Goal: Task Accomplishment & Management: Complete application form

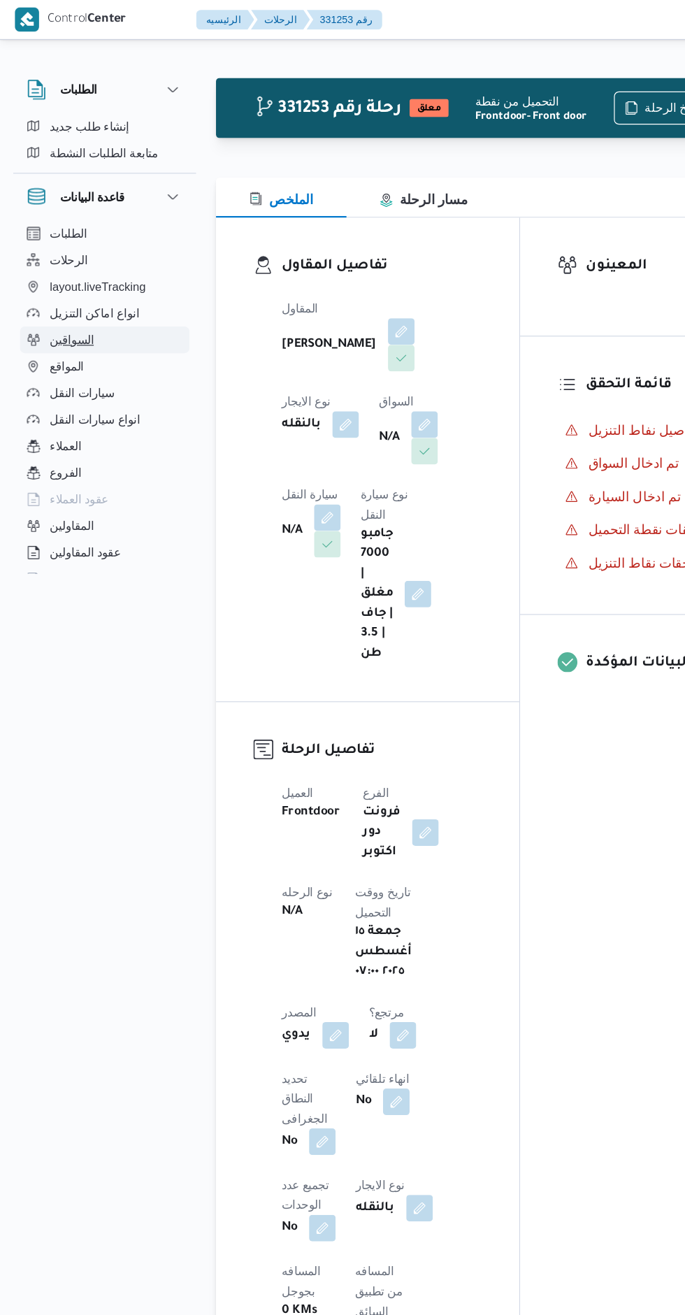
click at [42, 282] on span "السواقين" at bounding box center [60, 286] width 37 height 17
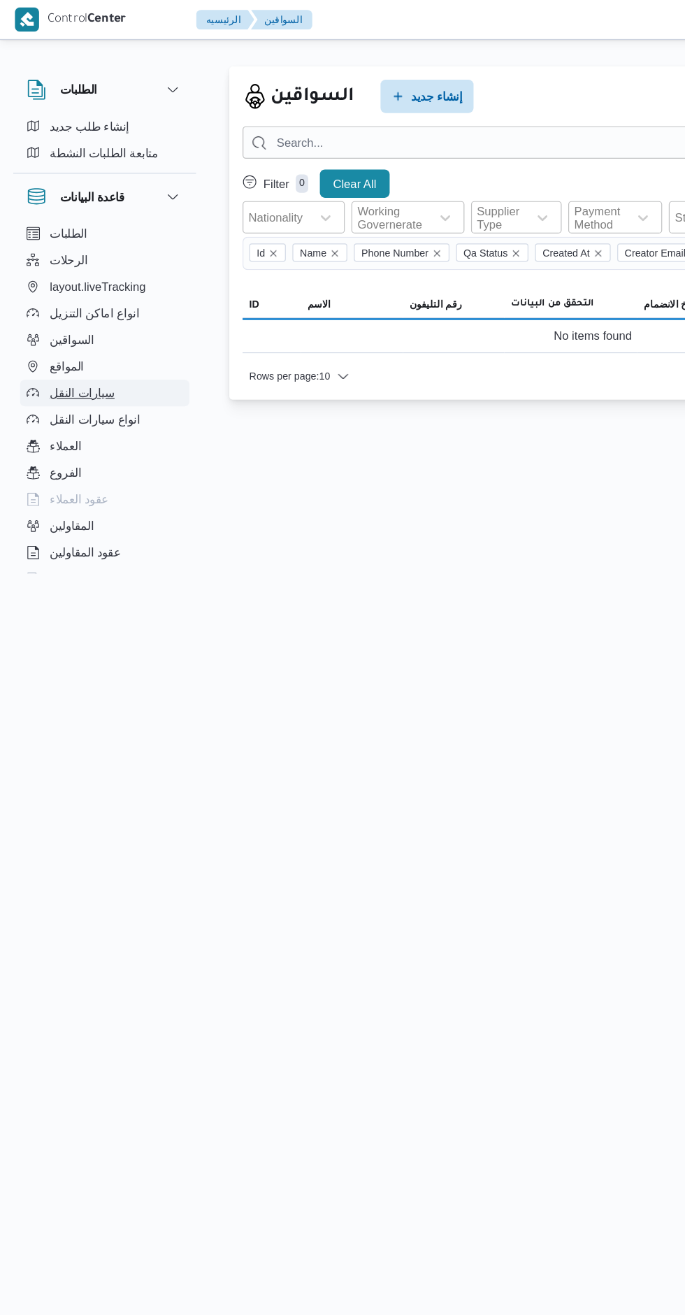
click at [57, 331] on span "سيارات النقل" at bounding box center [69, 330] width 55 height 17
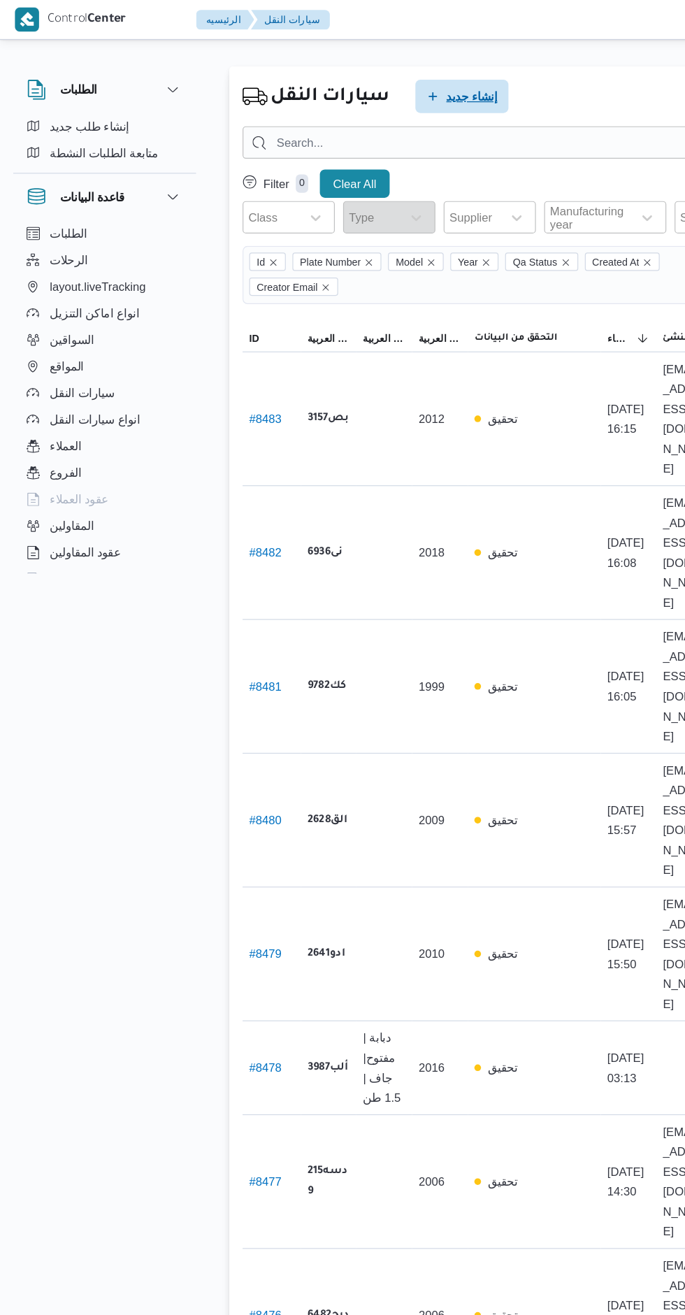
click at [392, 81] on span "إنشاء جديد" at bounding box center [396, 81] width 43 height 17
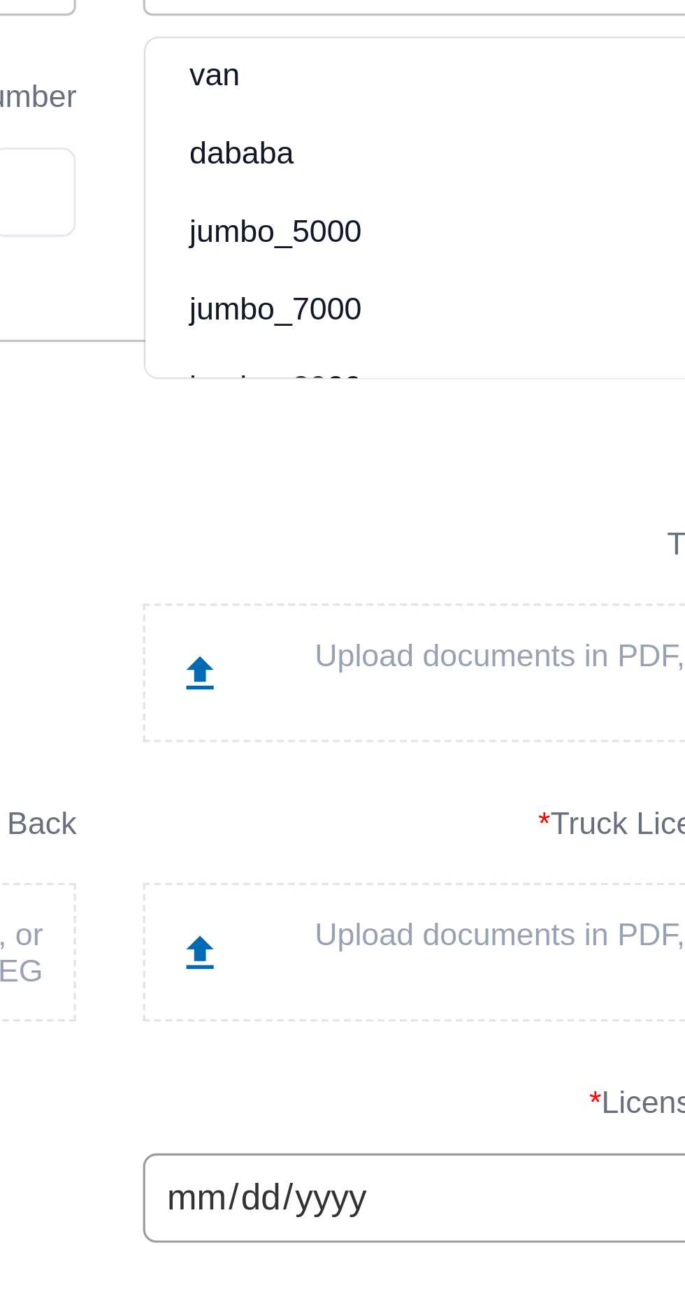
click at [389, 450] on div "jumbo_7000" at bounding box center [476, 448] width 245 height 24
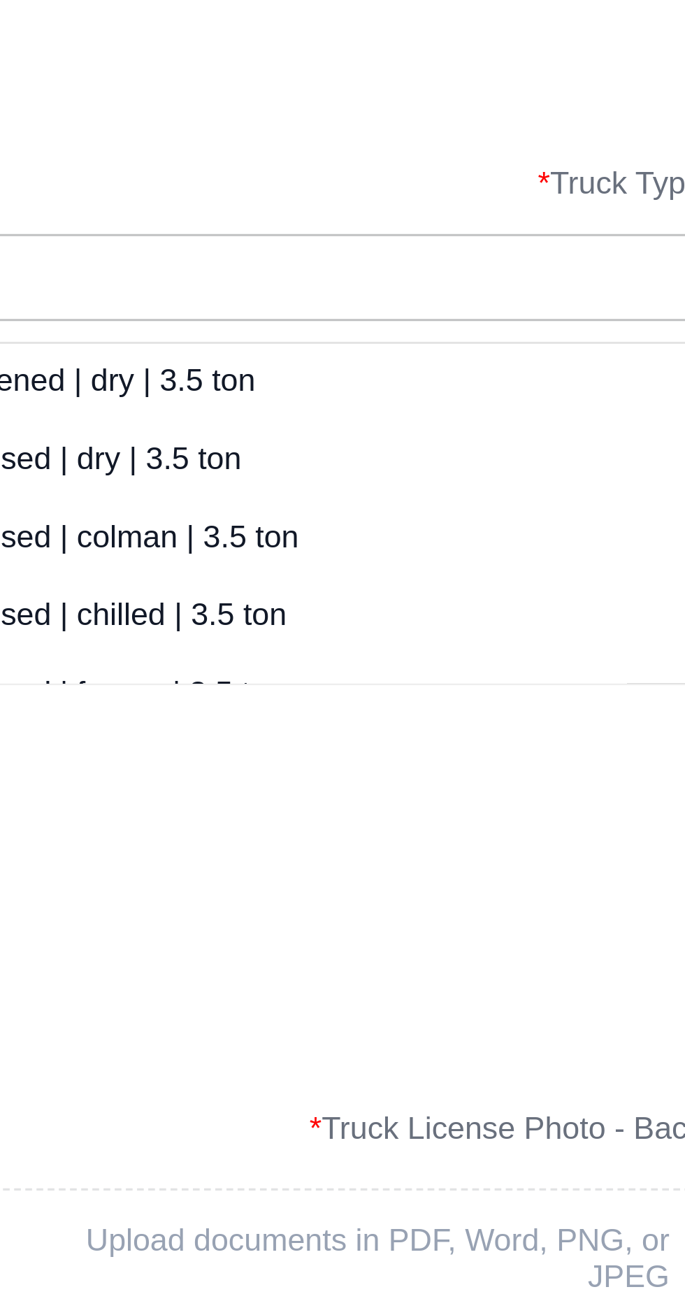
click at [210, 401] on div "closed | dry | 3.5 ton" at bounding box center [208, 399] width 245 height 24
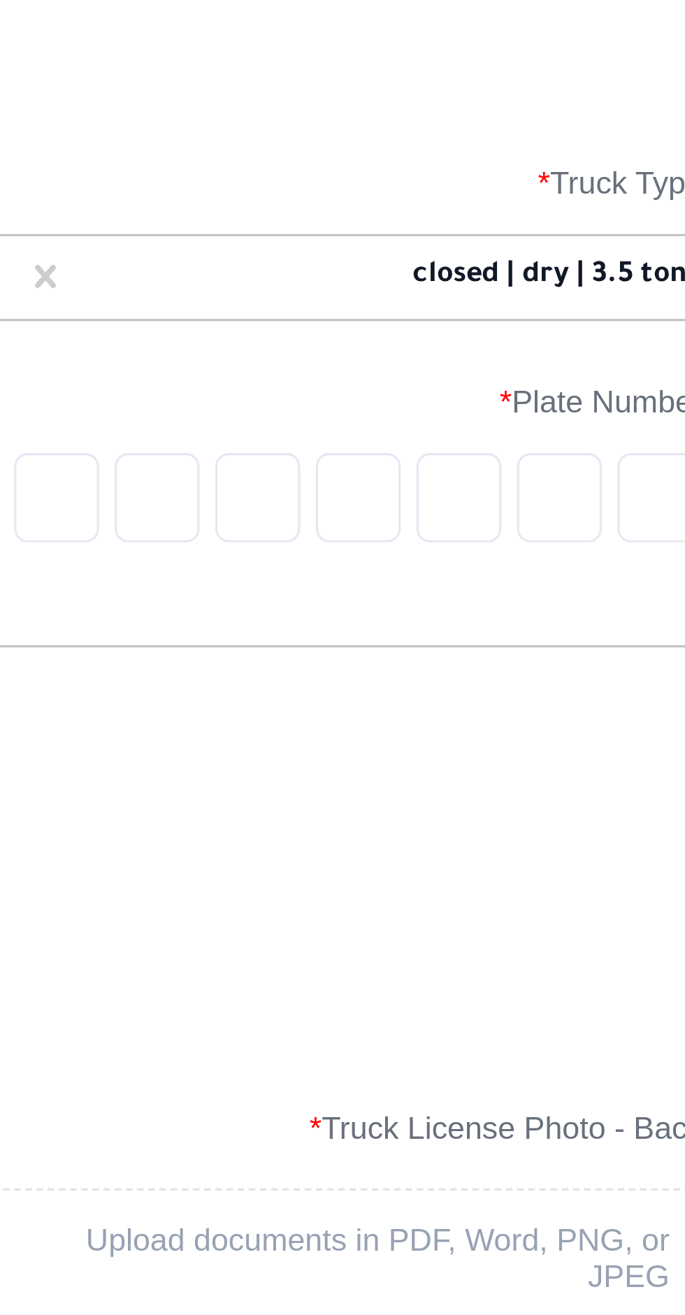
click at [178, 292] on form "Truck Info Truck Class * jumbo_7000 Truck Type * closed | dry | 3.5 ton Manufac…" at bounding box center [342, 683] width 515 height 827
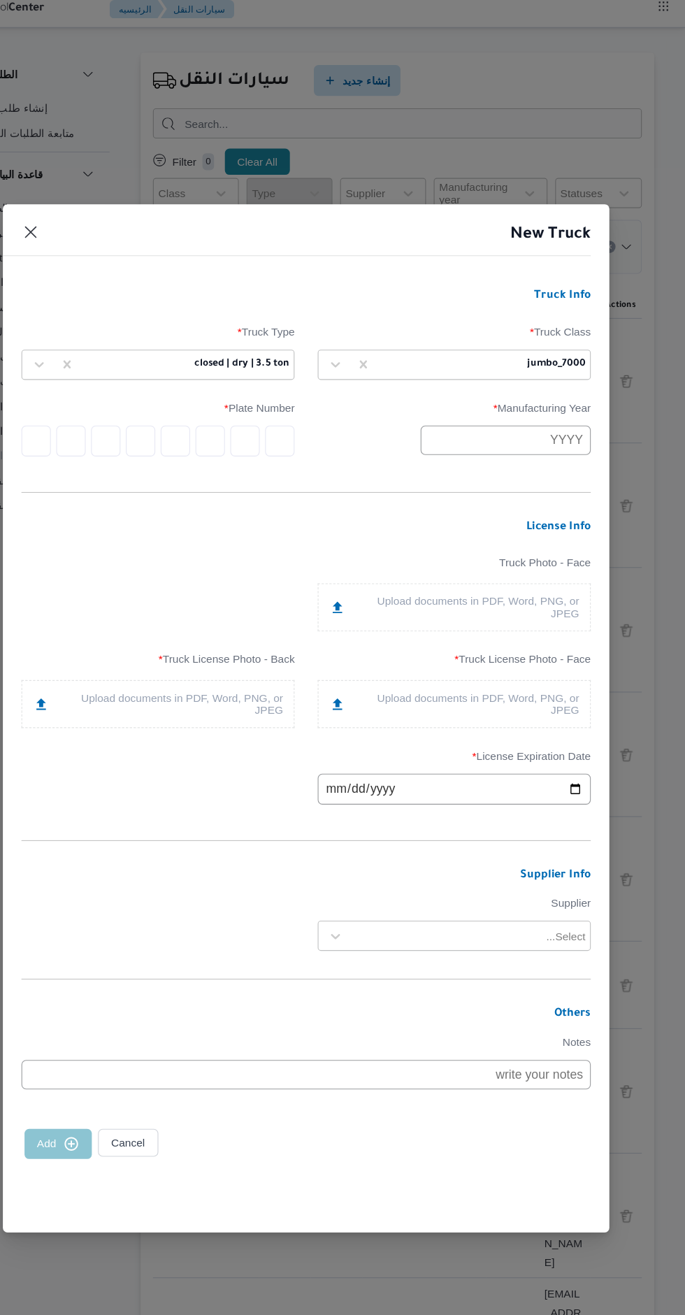
click at [564, 410] on input "text" at bounding box center [523, 406] width 154 height 27
click at [485, 443] on button "Previous Year" at bounding box center [481, 435] width 13 height 13
click at [565, 476] on div "2008" at bounding box center [571, 471] width 39 height 10
type input "2008"
click at [319, 421] on input "text" at bounding box center [319, 407] width 27 height 28
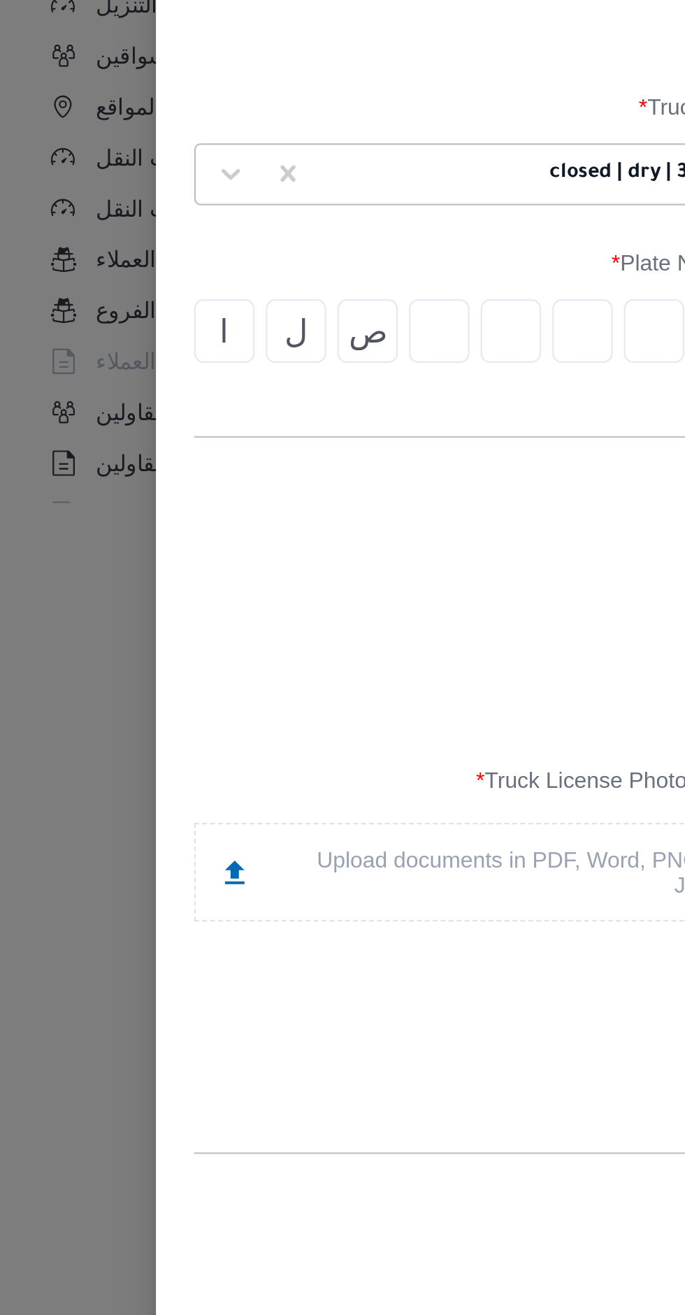
click at [191, 415] on input "text" at bounding box center [193, 407] width 27 height 28
click at [199, 415] on input "text" at bounding box center [193, 407] width 27 height 28
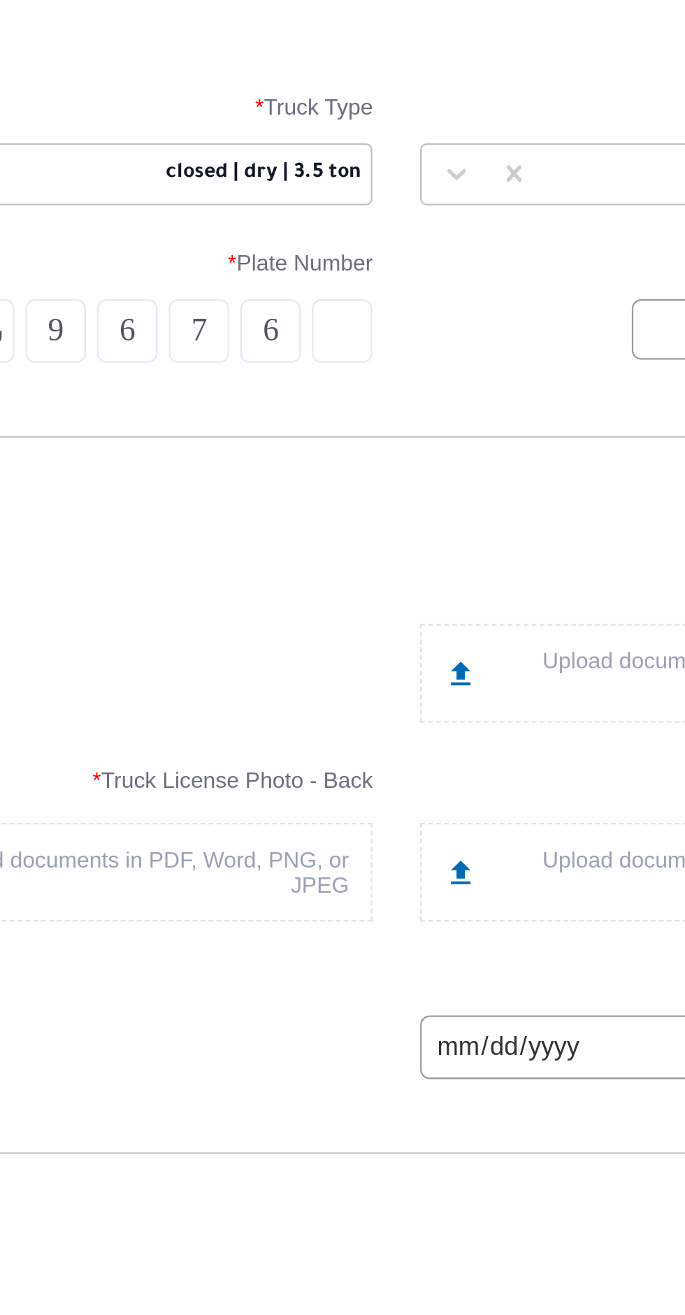
click at [293, 473] on form "Truck Info Truck Class * jumbo_7000 Truck Type * closed | dry | 3.5 ton Manufac…" at bounding box center [342, 683] width 515 height 827
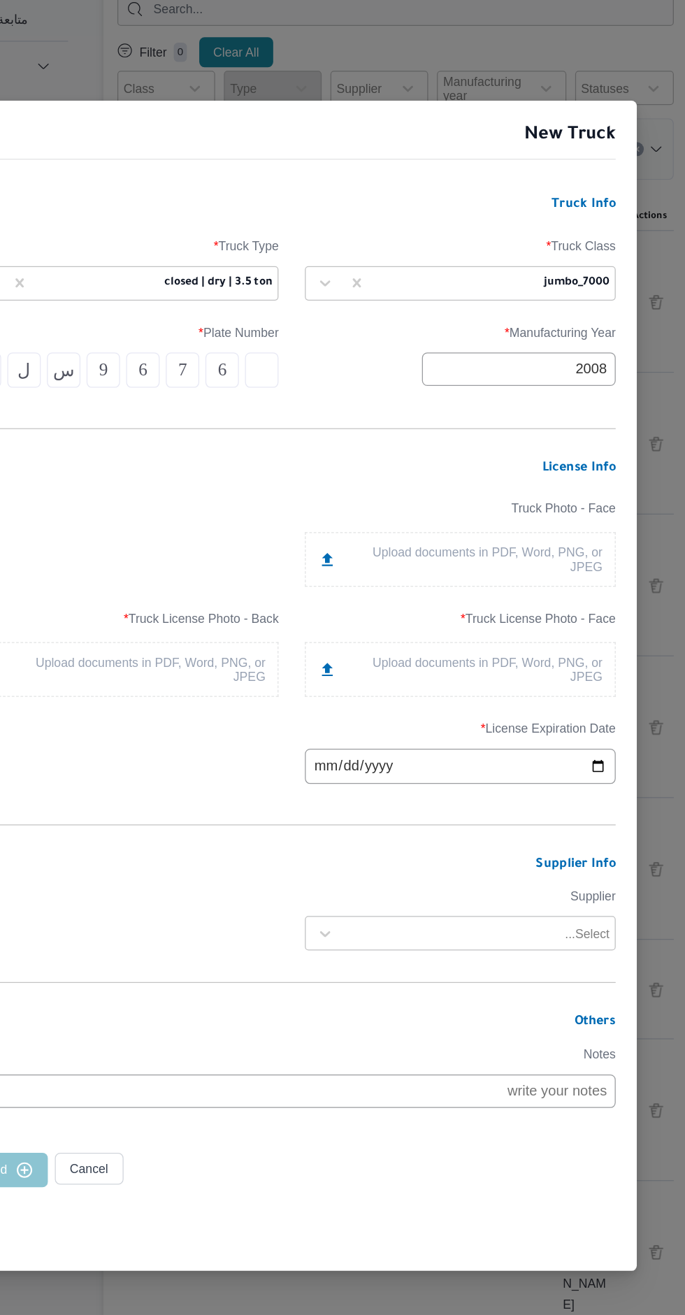
click at [410, 656] on div "Upload documents in PDF, Word, PNG, or JPEG" at bounding box center [477, 644] width 226 height 22
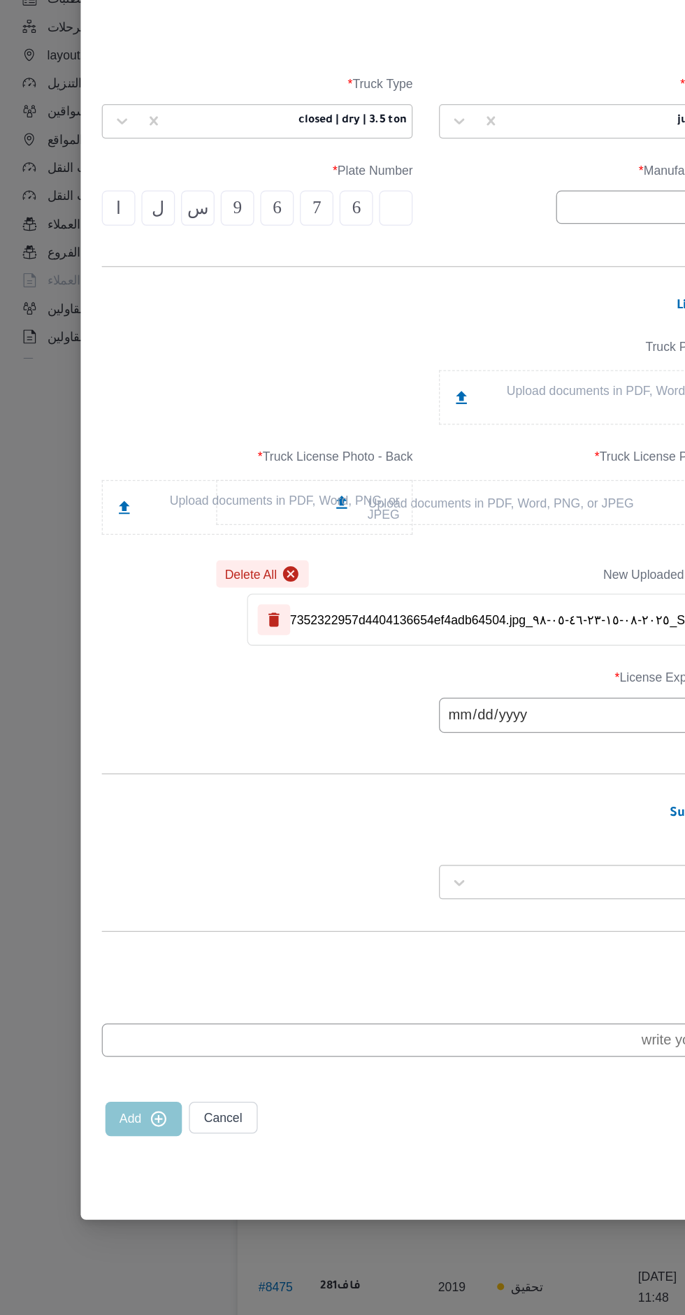
click at [139, 599] on div "Upload documents in PDF, Word, PNG, or JPEG" at bounding box center [209, 600] width 226 height 22
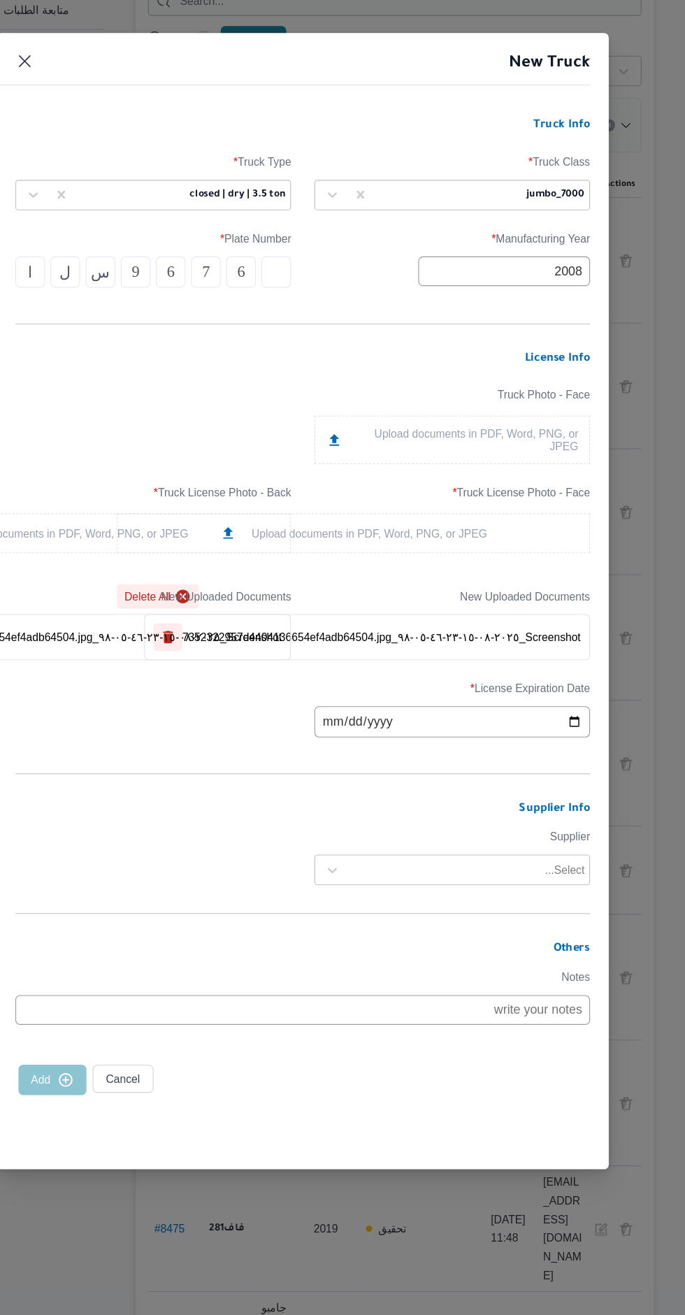
click at [377, 765] on input "date" at bounding box center [476, 766] width 247 height 28
type input "2025-09-29"
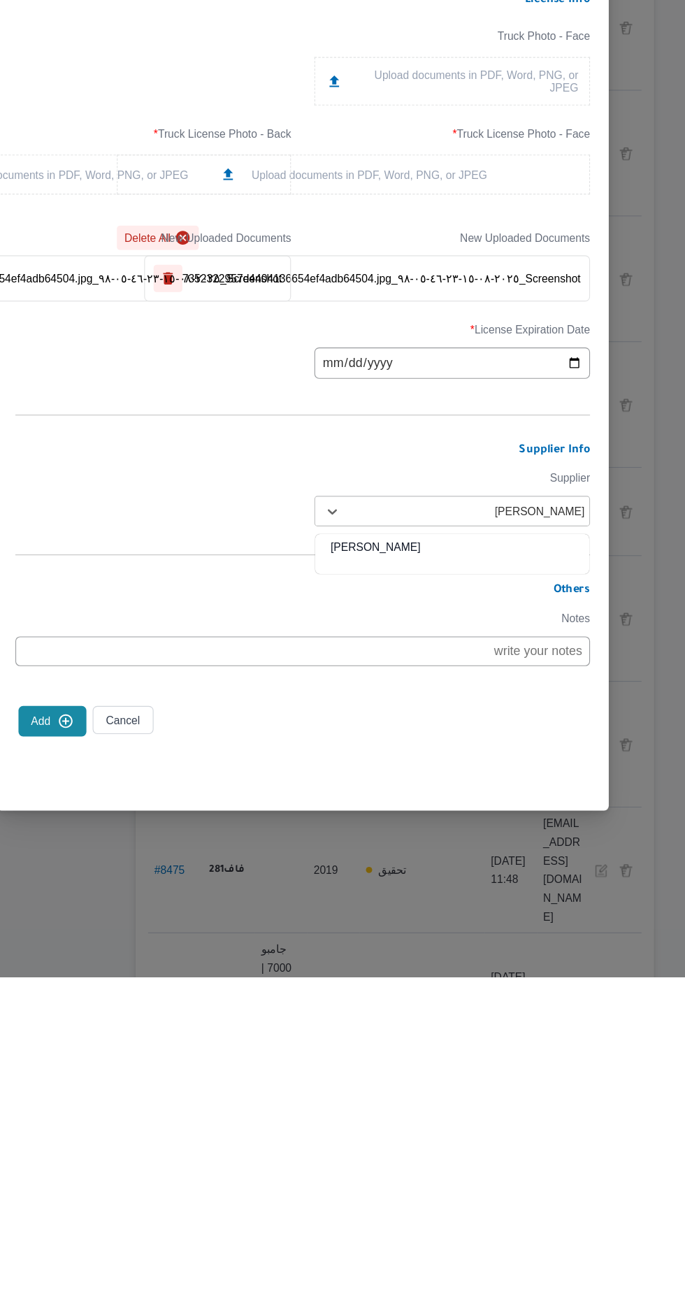
click at [366, 923] on div "[PERSON_NAME]" at bounding box center [476, 935] width 245 height 24
type input "محمد محمد شحات"
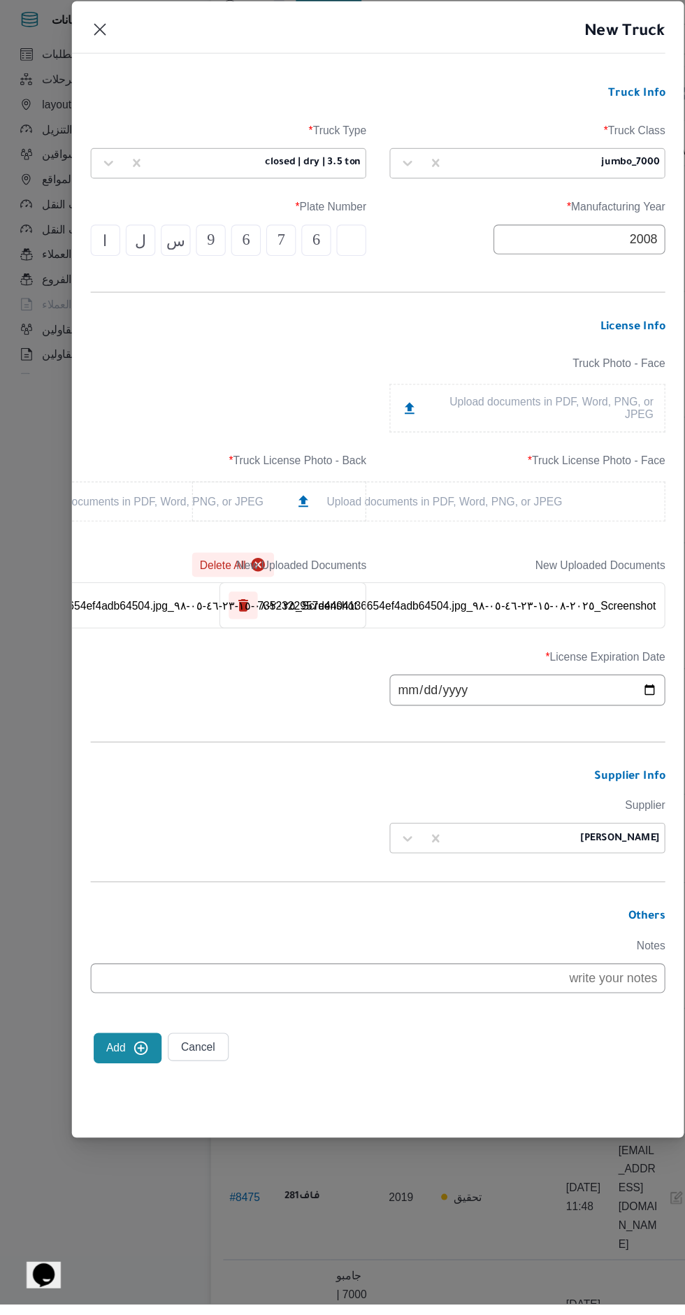
click at [129, 1092] on icon "submit" at bounding box center [130, 1085] width 13 height 13
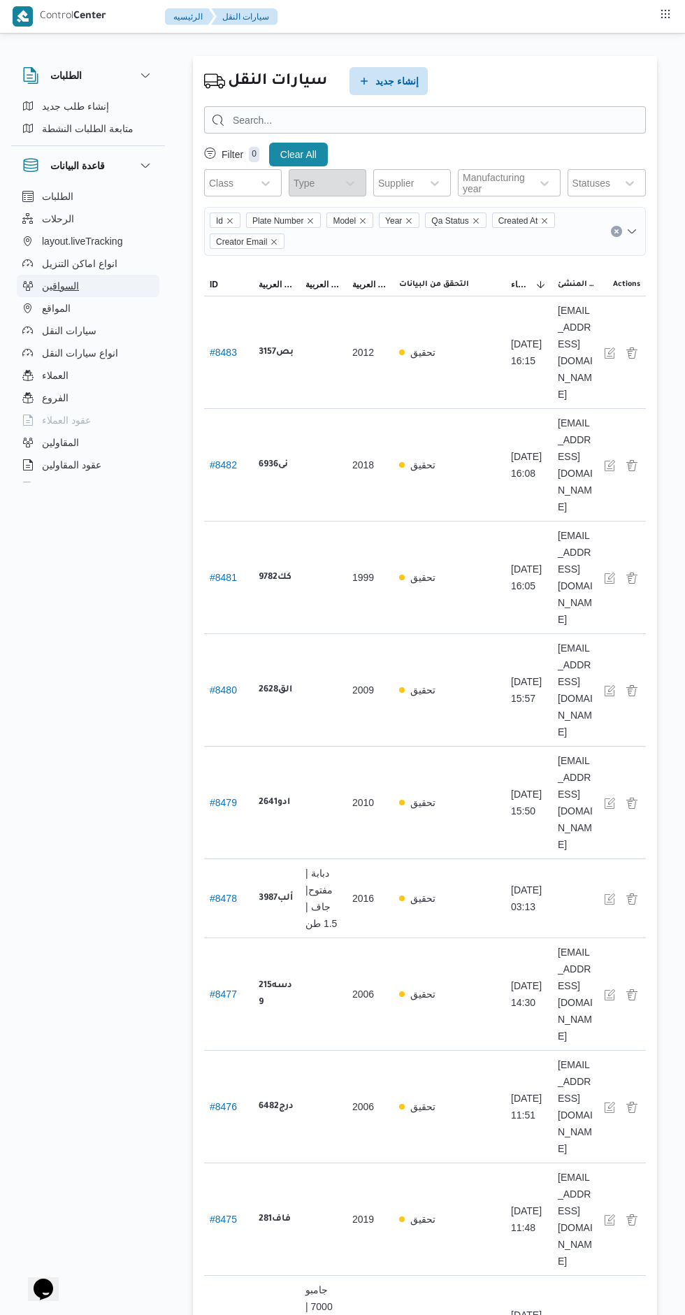
click at [59, 289] on span "السواقين" at bounding box center [60, 286] width 37 height 17
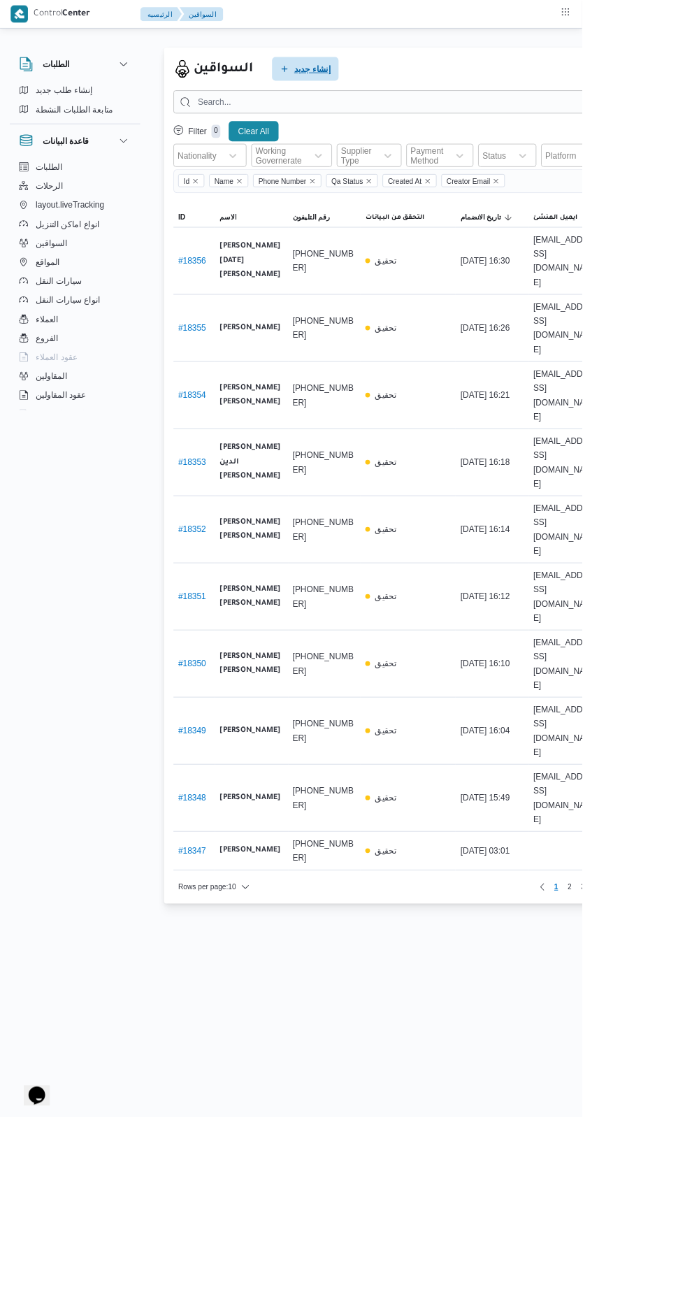
click at [366, 81] on span "إنشاء جديد" at bounding box center [367, 81] width 43 height 17
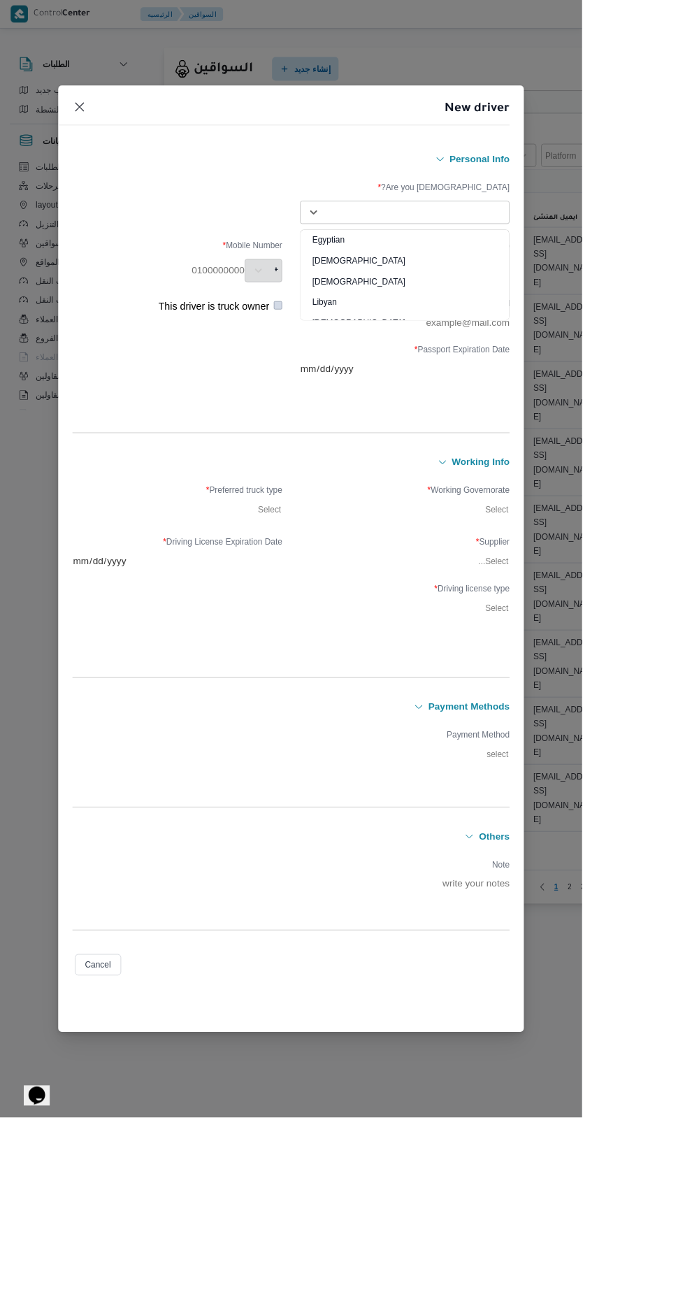
click at [536, 299] on div "Egyptian" at bounding box center [476, 287] width 245 height 24
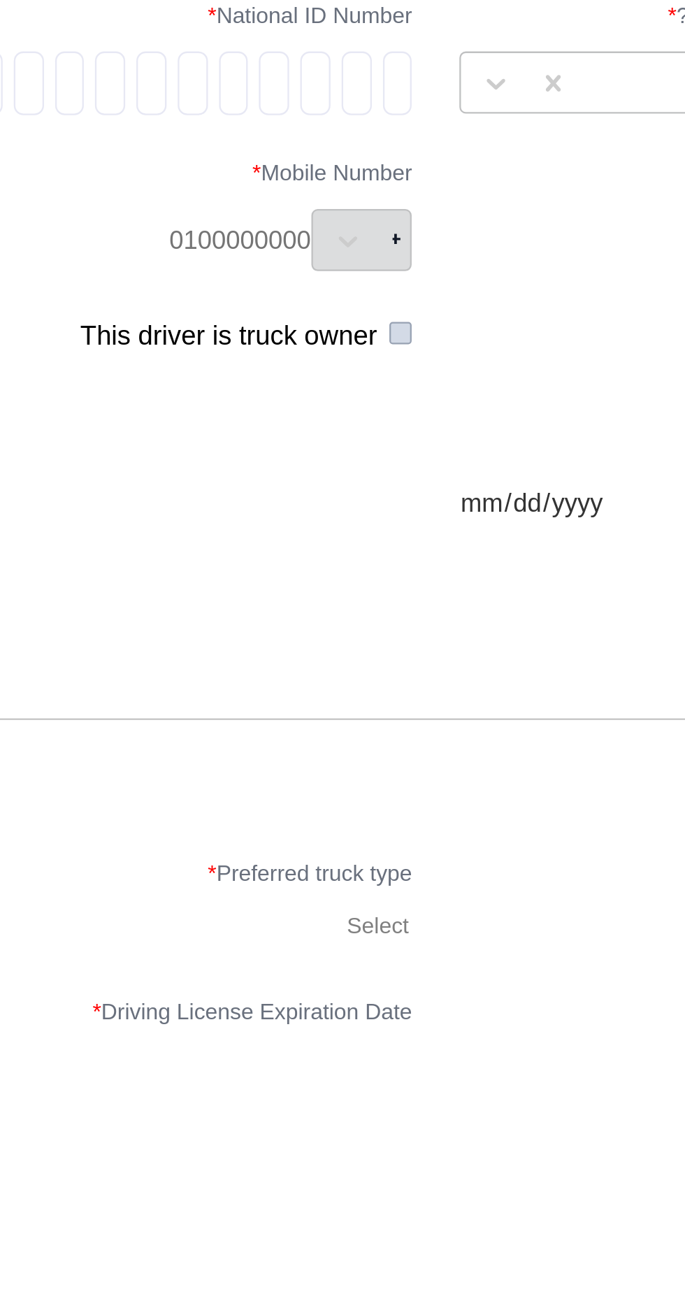
click at [333, 254] on input "tel" at bounding box center [326, 240] width 13 height 28
type input "2"
type input "9"
type input "4"
type input "0"
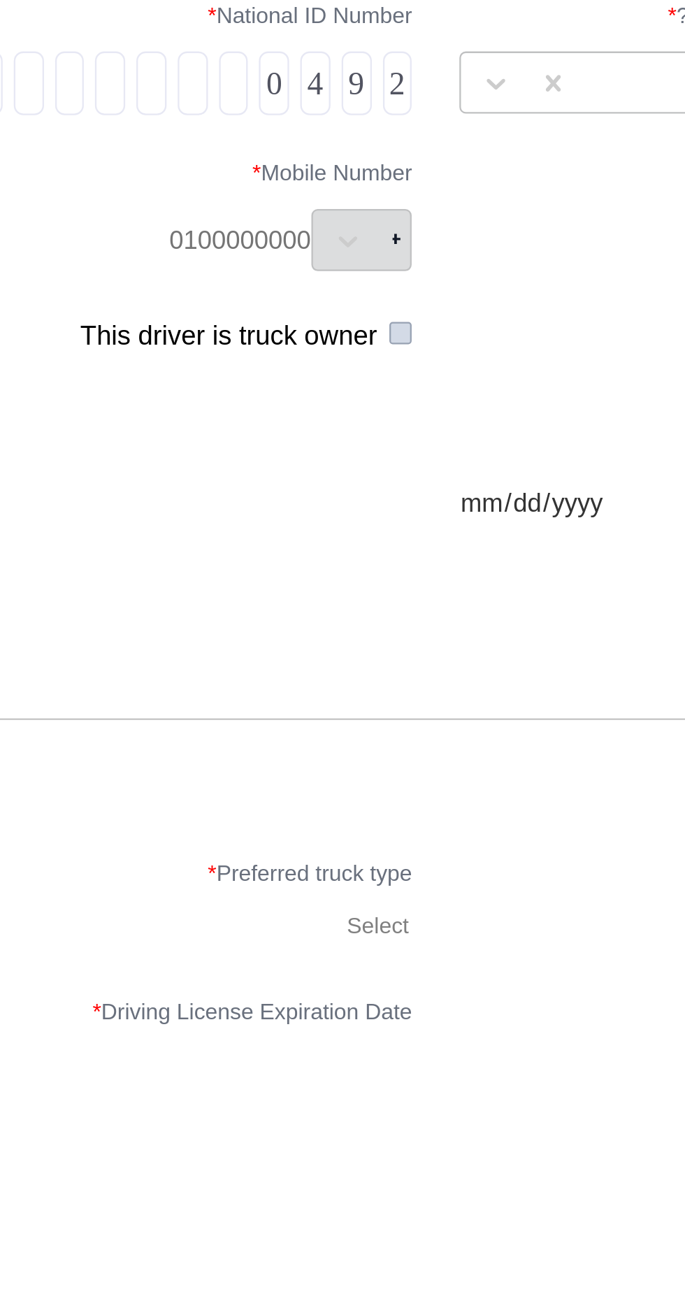
click at [261, 254] on input "tel" at bounding box center [253, 240] width 13 height 28
type input "6"
type input "2"
type input "3"
click at [206, 254] on input "tel" at bounding box center [199, 240] width 13 height 28
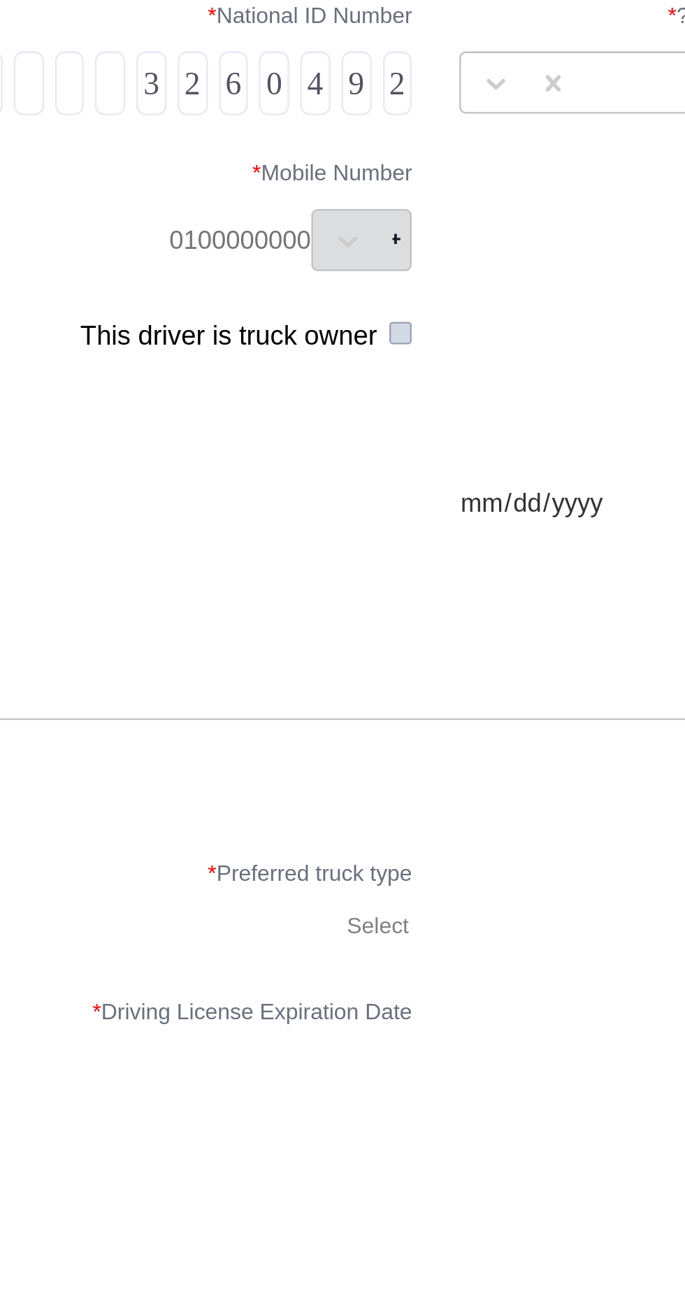
type input "1"
type input "3"
type input "0"
type input "8"
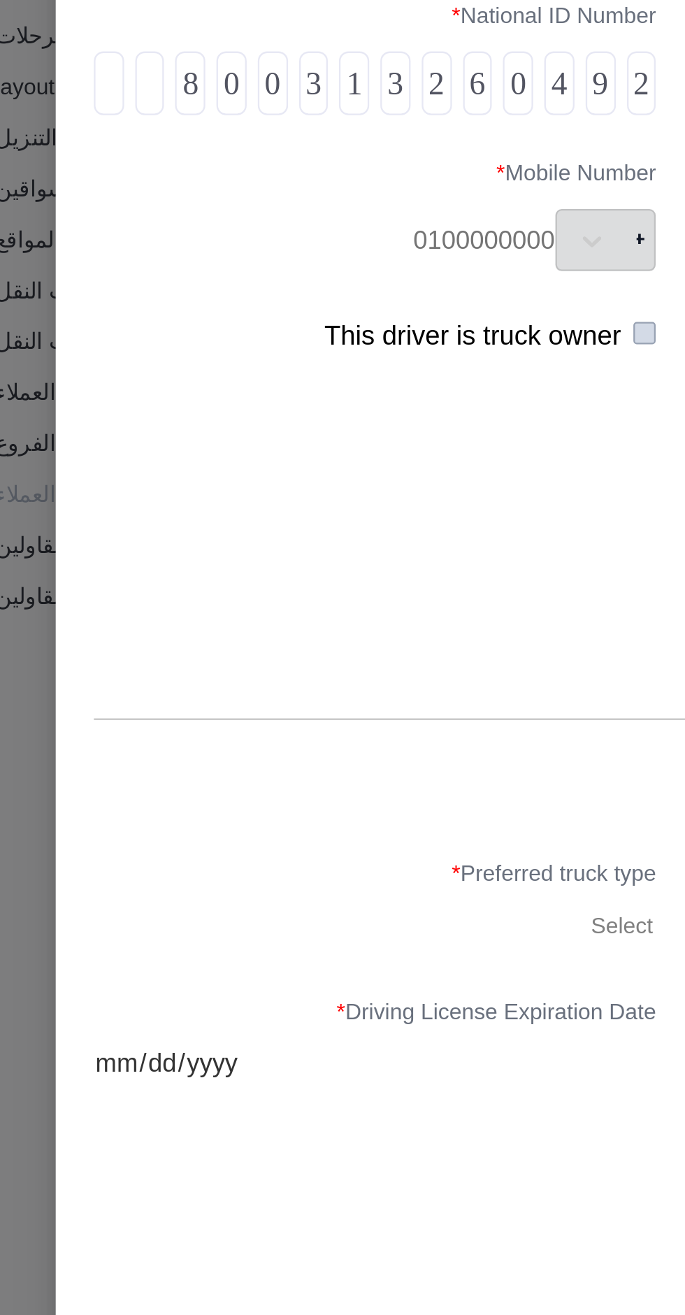
click at [117, 254] on input "tel" at bounding box center [109, 240] width 13 height 28
type input "7"
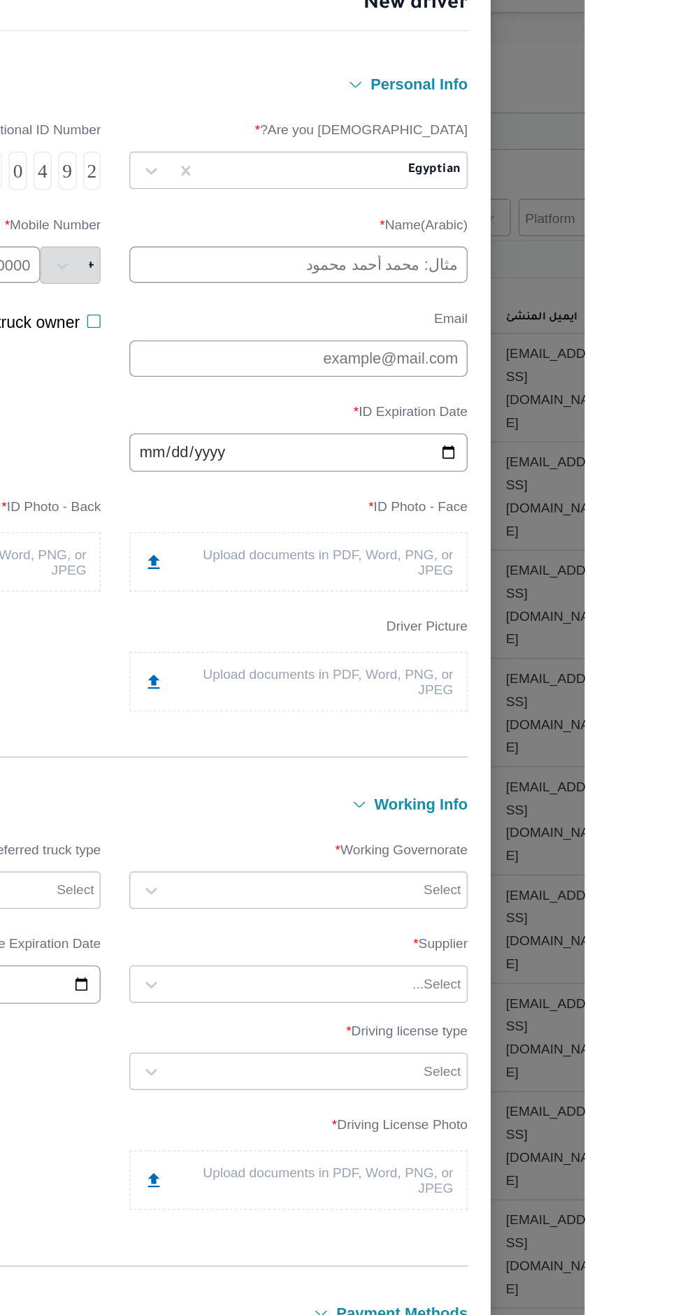
type input "8"
click at [477, 231] on input "text" at bounding box center [476, 217] width 247 height 27
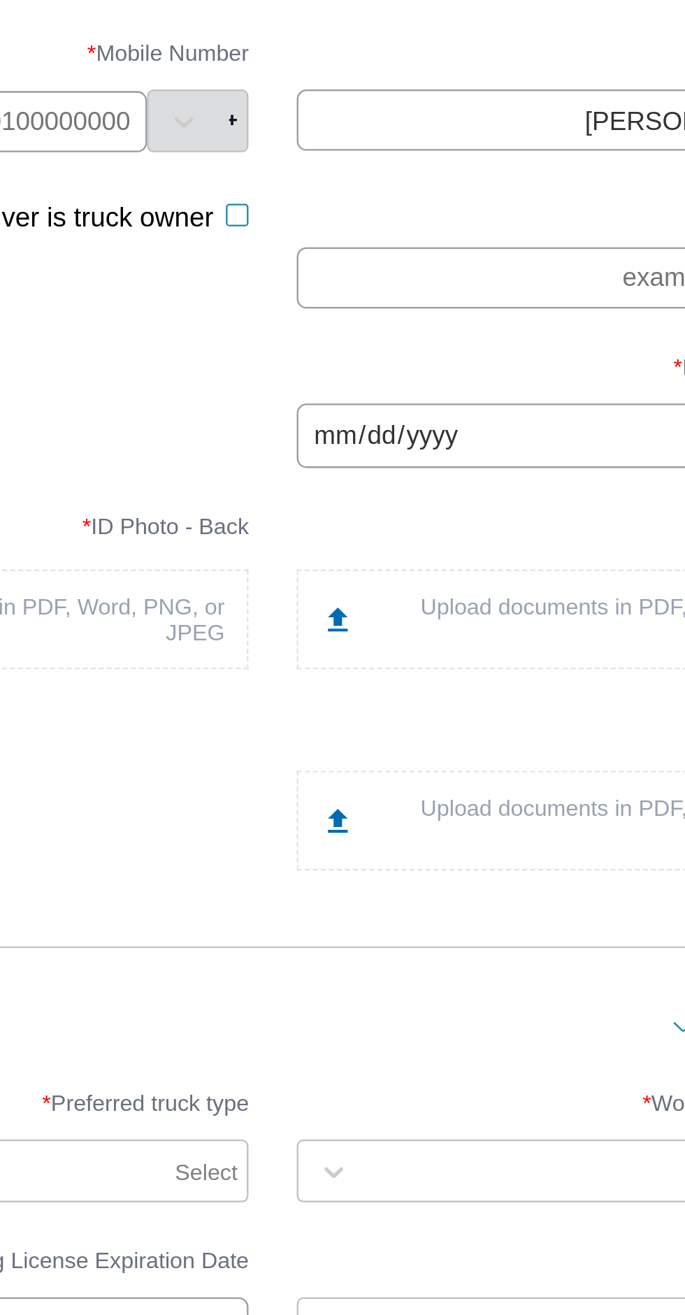
type input "على [PERSON_NAME]"
click at [288, 231] on input "text" at bounding box center [186, 218] width 203 height 27
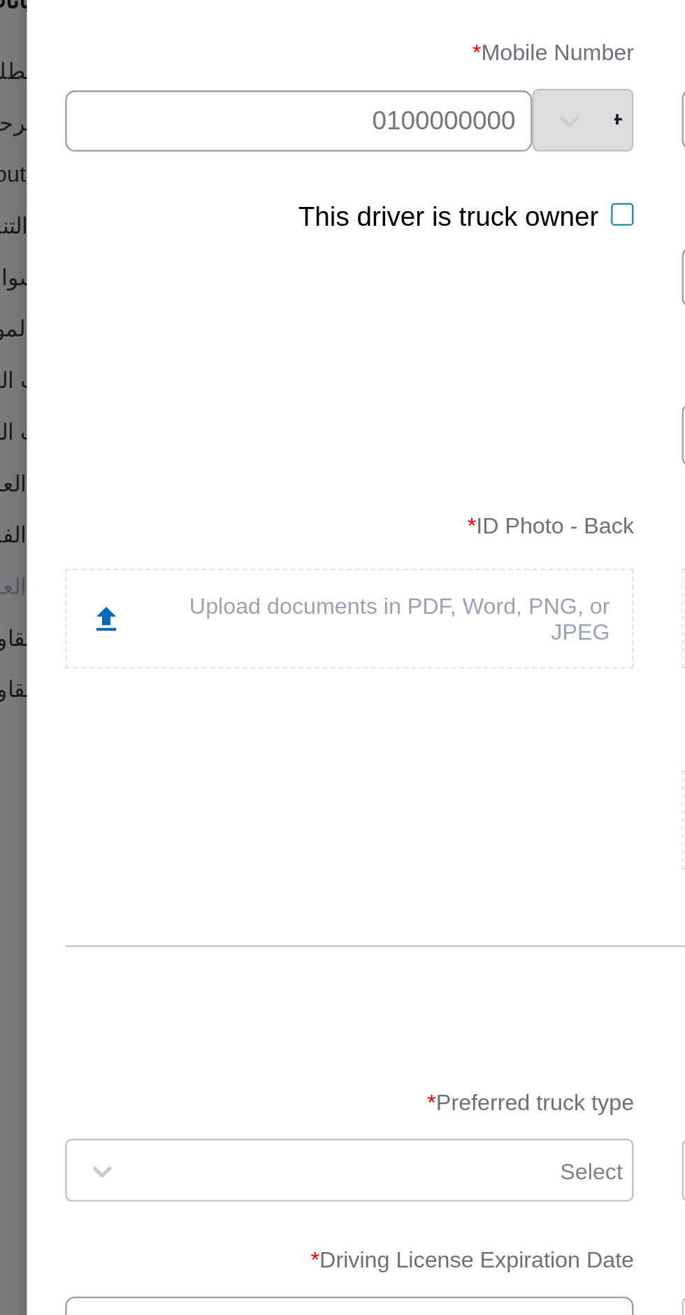
click at [213, 231] on input "text" at bounding box center [186, 218] width 203 height 27
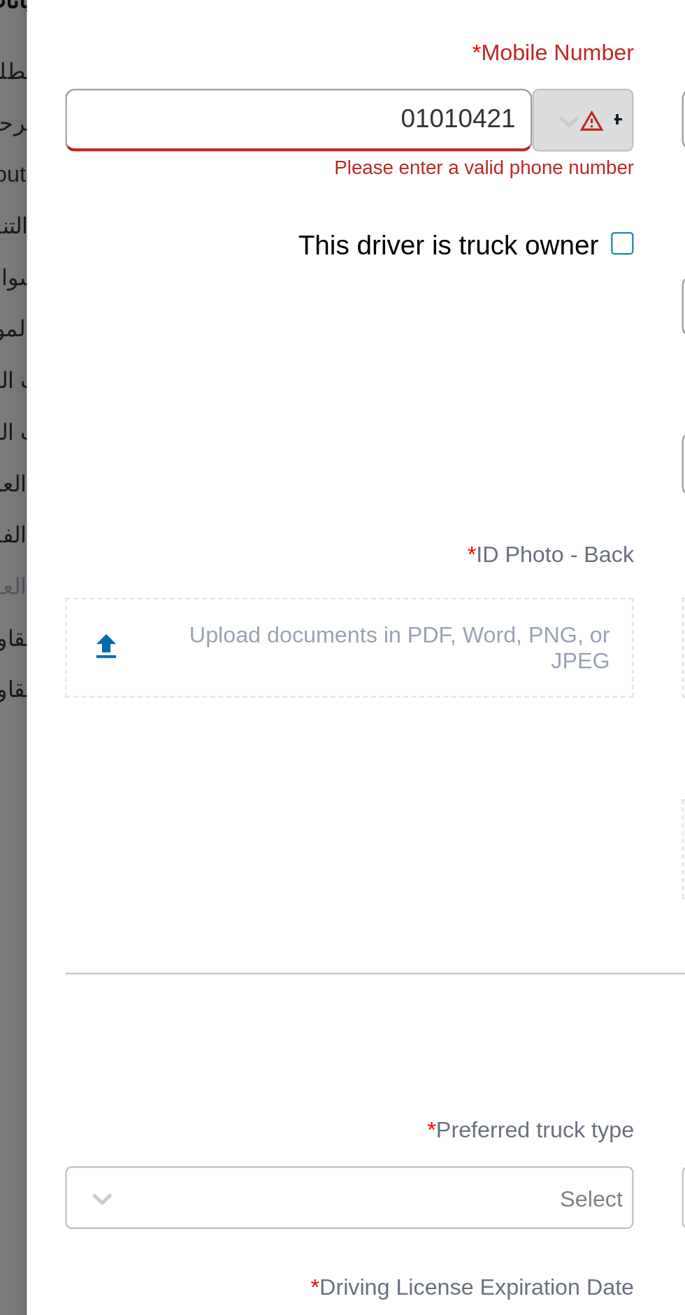
click at [254, 204] on label "Mobile Number *" at bounding box center [208, 193] width 247 height 22
click at [245, 231] on input "01010421" at bounding box center [186, 217] width 203 height 27
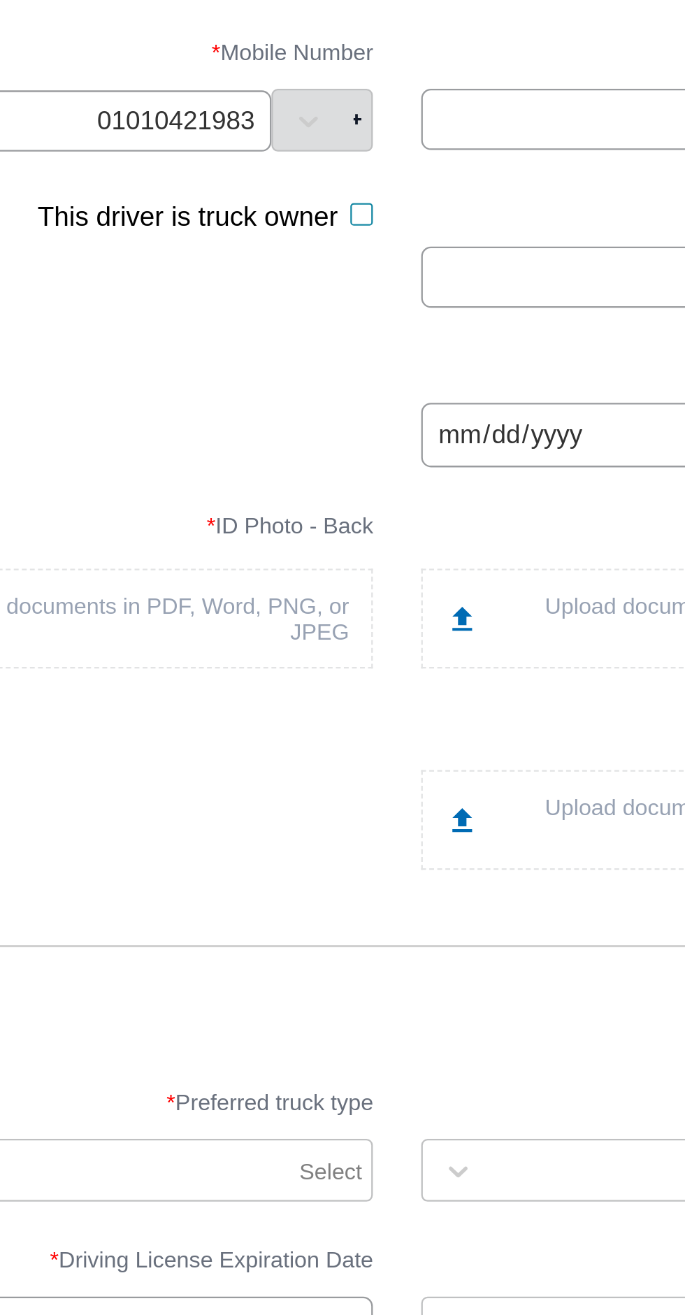
type input "01010421983"
click at [278, 375] on div "ID Expiration Date *" at bounding box center [342, 344] width 515 height 64
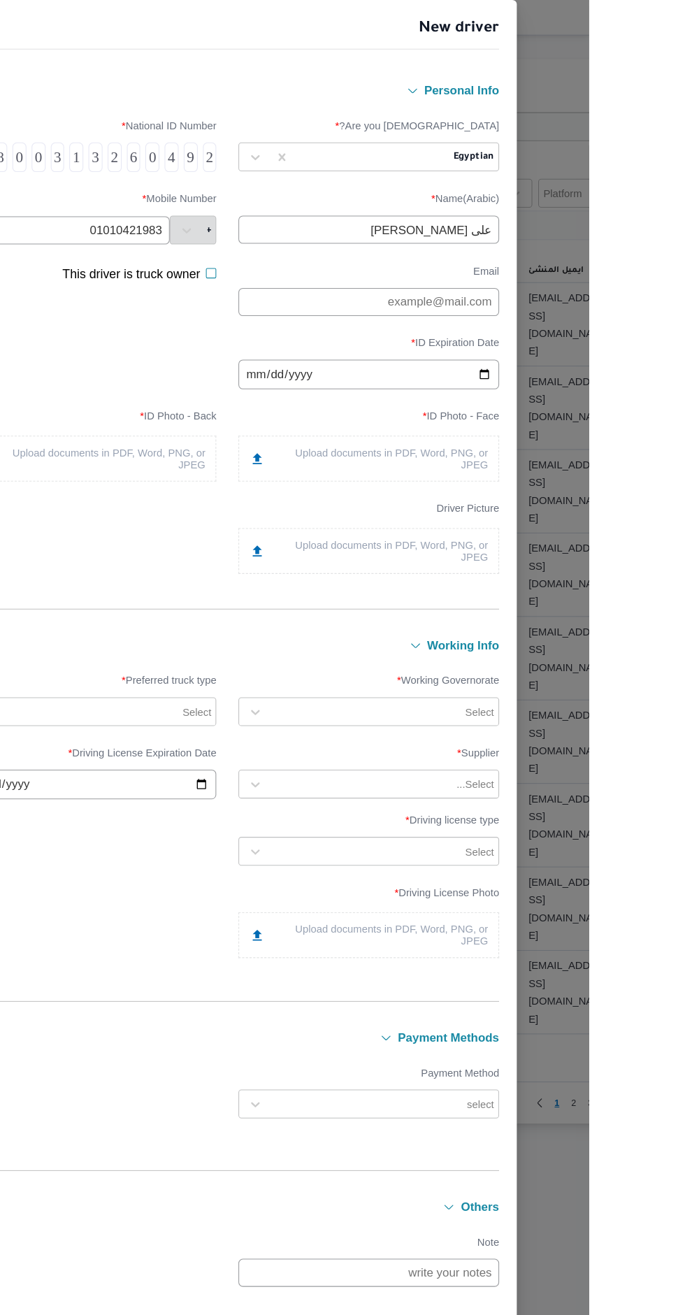
click at [436, 368] on input "date" at bounding box center [476, 354] width 247 height 28
type input "2026-10-04"
click at [467, 445] on div "Upload documents in PDF, Word, PNG, or JPEG" at bounding box center [477, 434] width 226 height 22
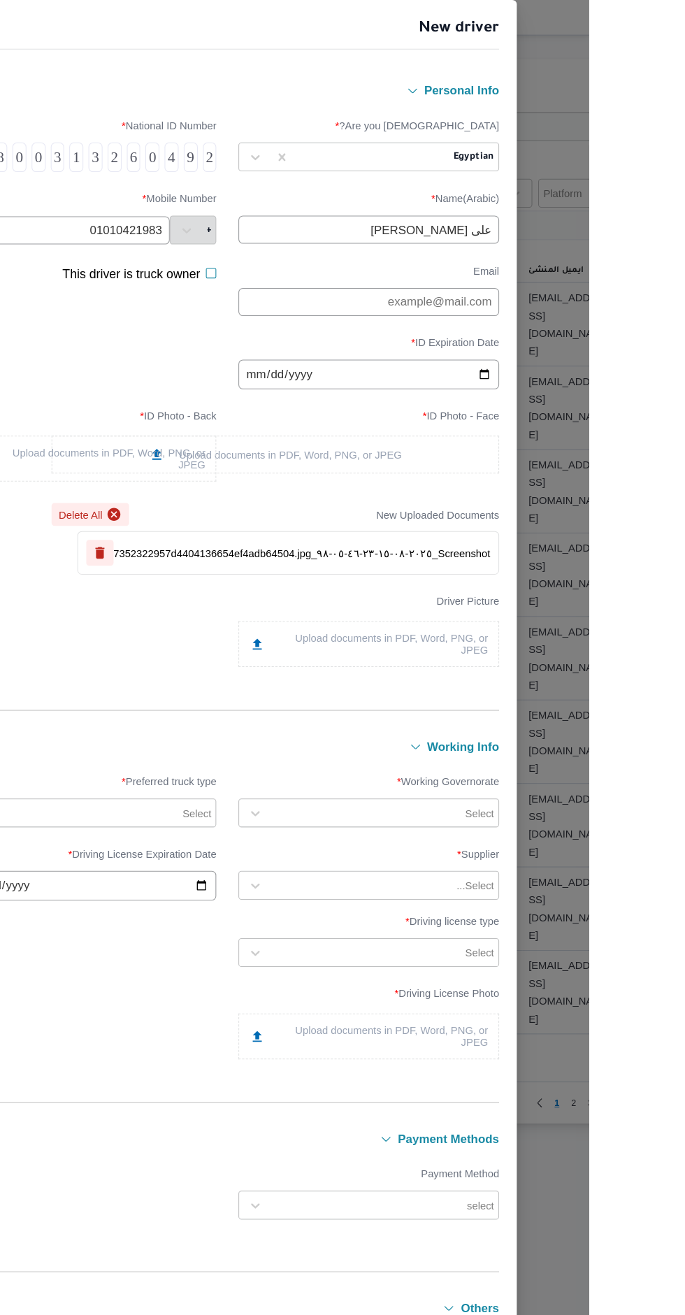
click at [234, 445] on div "Upload documents in PDF, Word, PNG, or JPEG" at bounding box center [209, 434] width 226 height 22
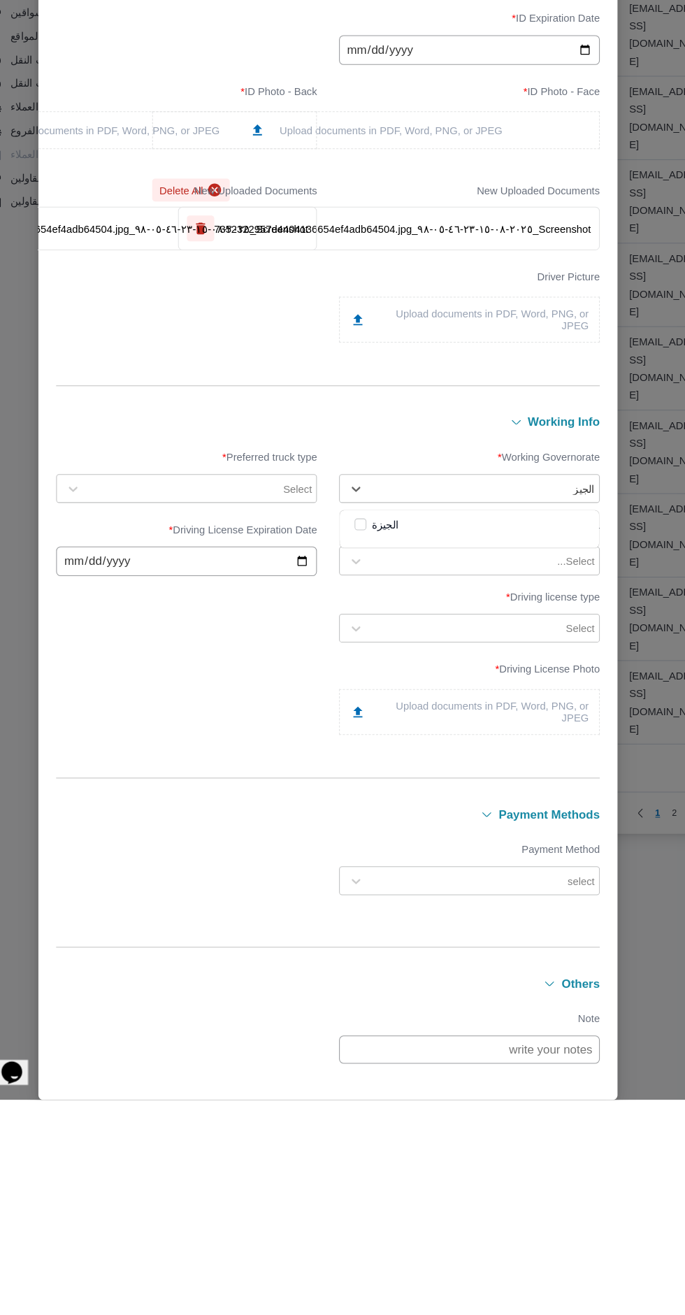
click at [515, 780] on div "الجيزة" at bounding box center [476, 771] width 217 height 17
type input "الجيز"
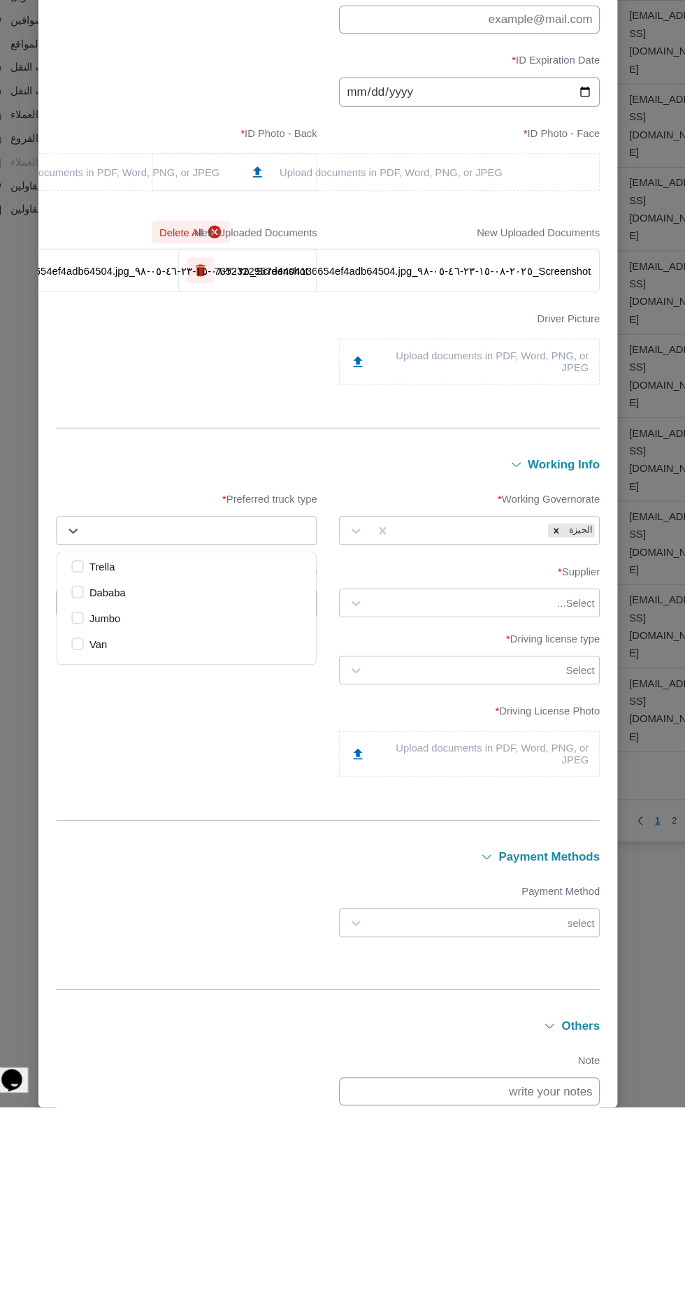
scroll to position [38, 0]
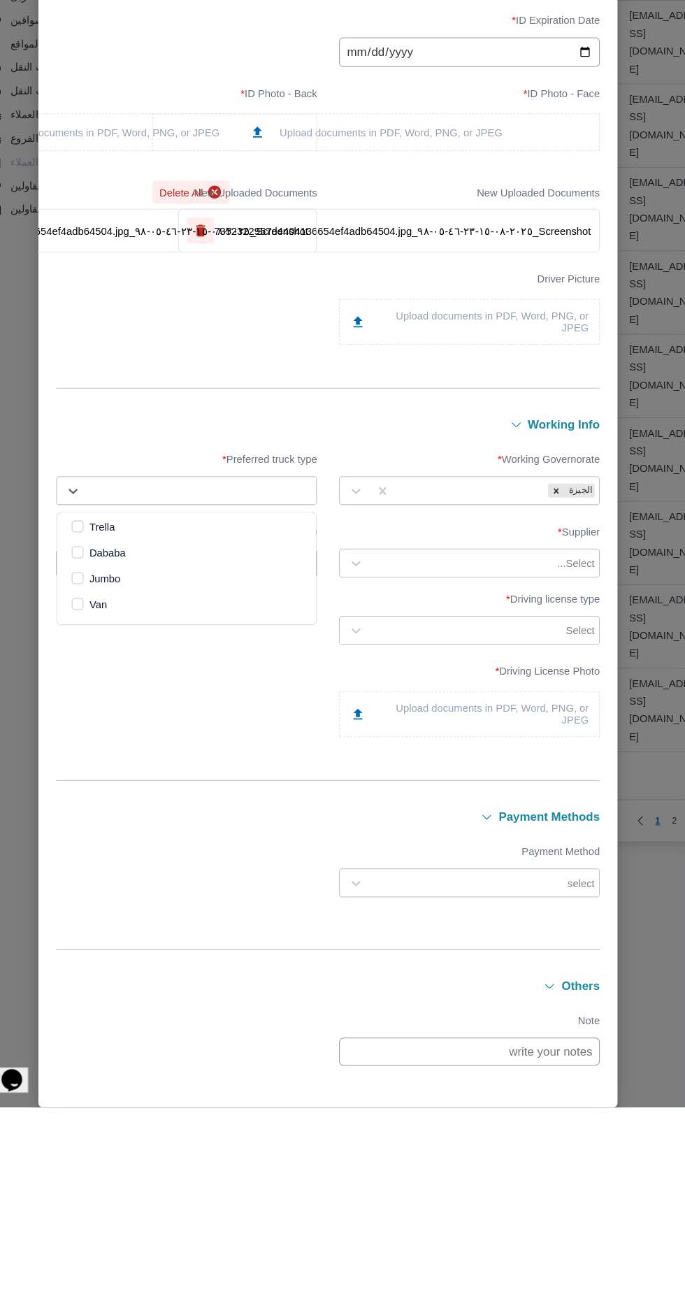
click at [244, 824] on div "Jumbo" at bounding box center [208, 815] width 217 height 17
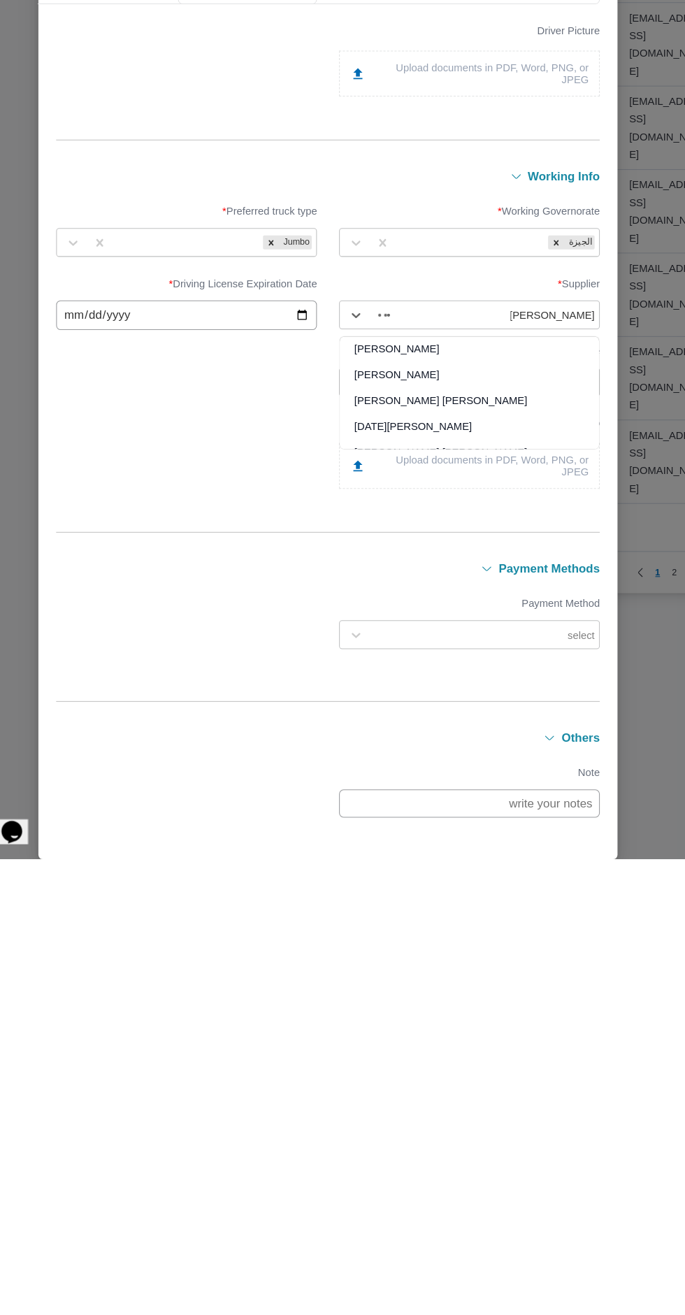
scroll to position [0, 0]
click at [574, 849] on div "[PERSON_NAME]" at bounding box center [476, 837] width 245 height 24
type input "محمد محمد شحات"
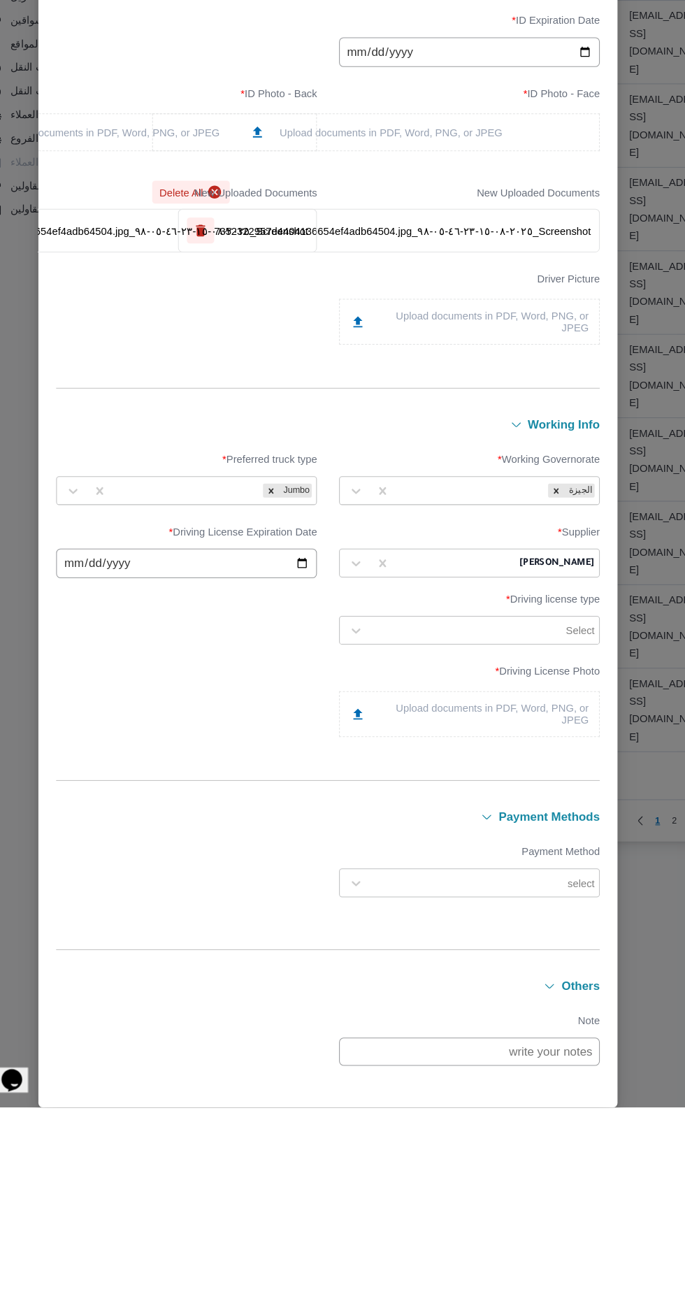
scroll to position [7, 0]
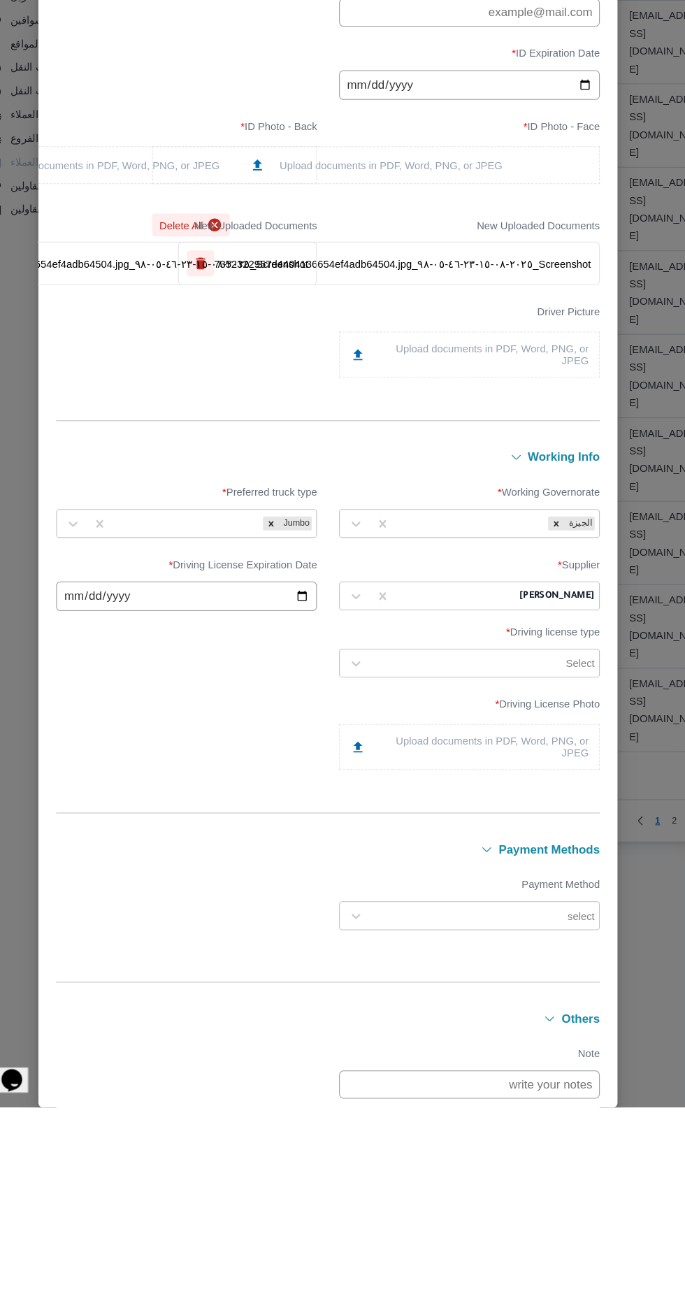
click at [180, 845] on input "date" at bounding box center [208, 831] width 247 height 28
type input "2026-10-04"
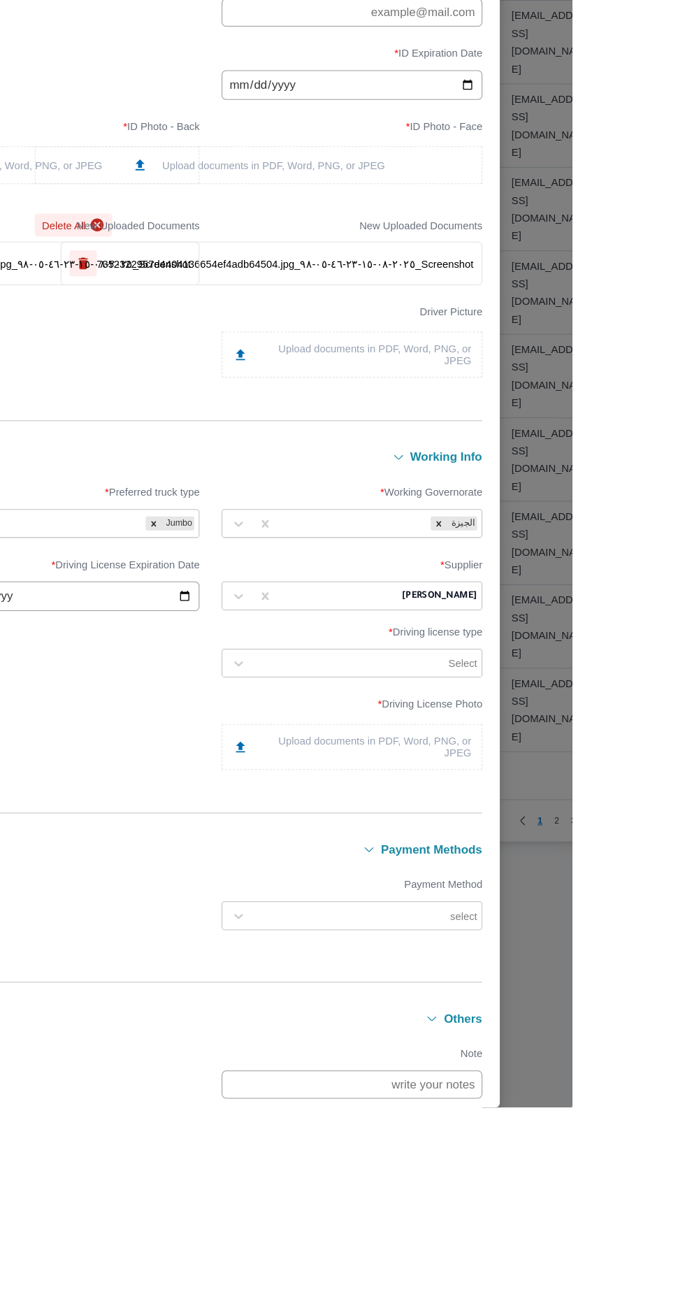
scroll to position [0, 0]
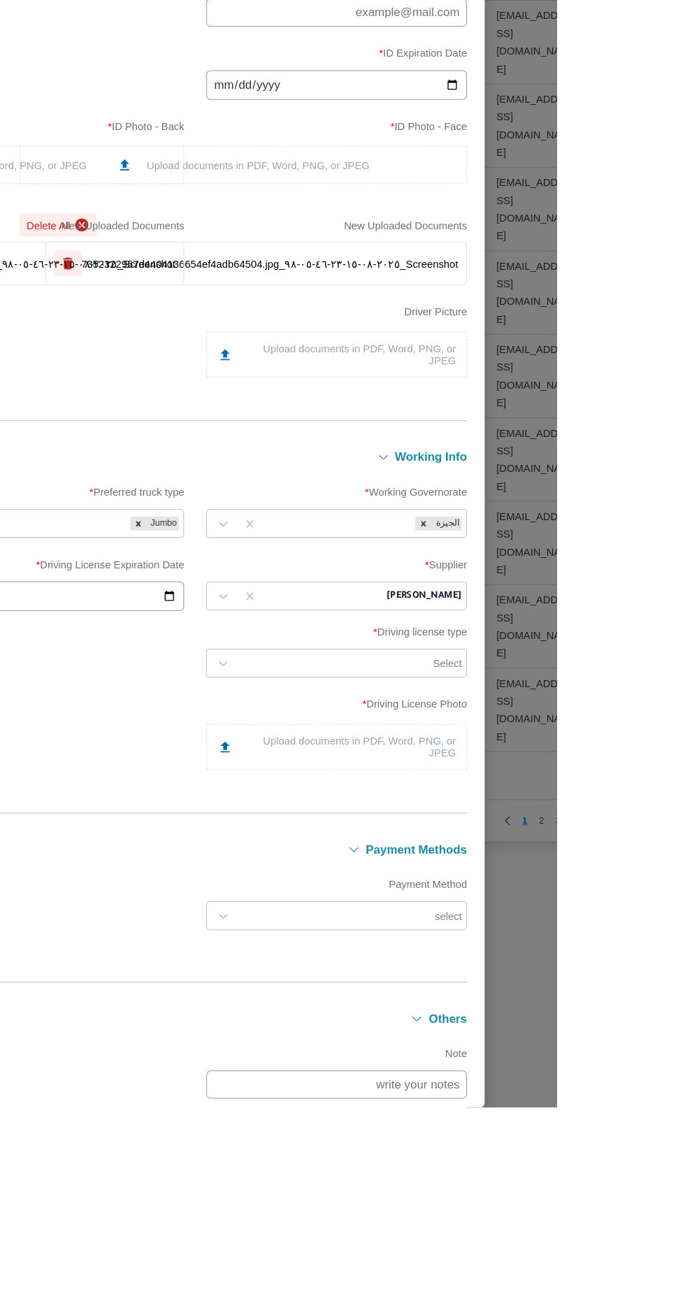
click at [533, 985] on div "Upload documents in PDF, Word, PNG, or JPEG" at bounding box center [477, 974] width 226 height 22
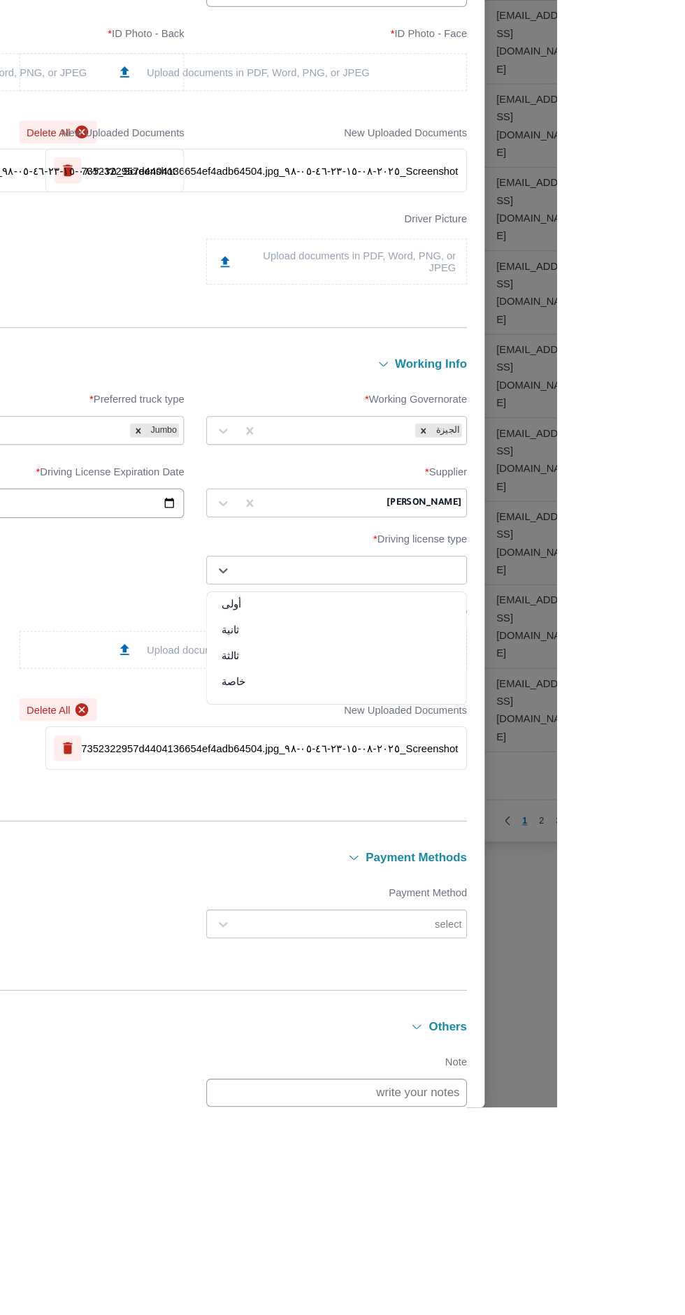
scroll to position [134, 0]
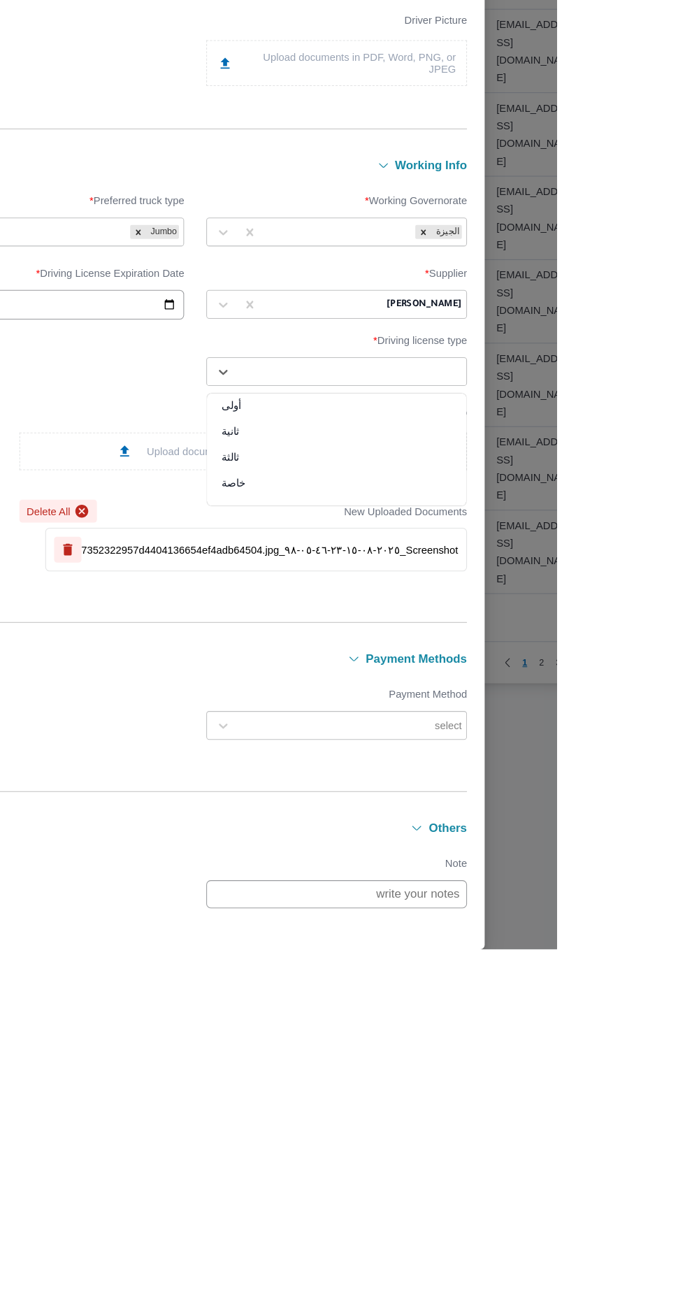
click at [522, 817] on div "أولى" at bounding box center [476, 805] width 245 height 24
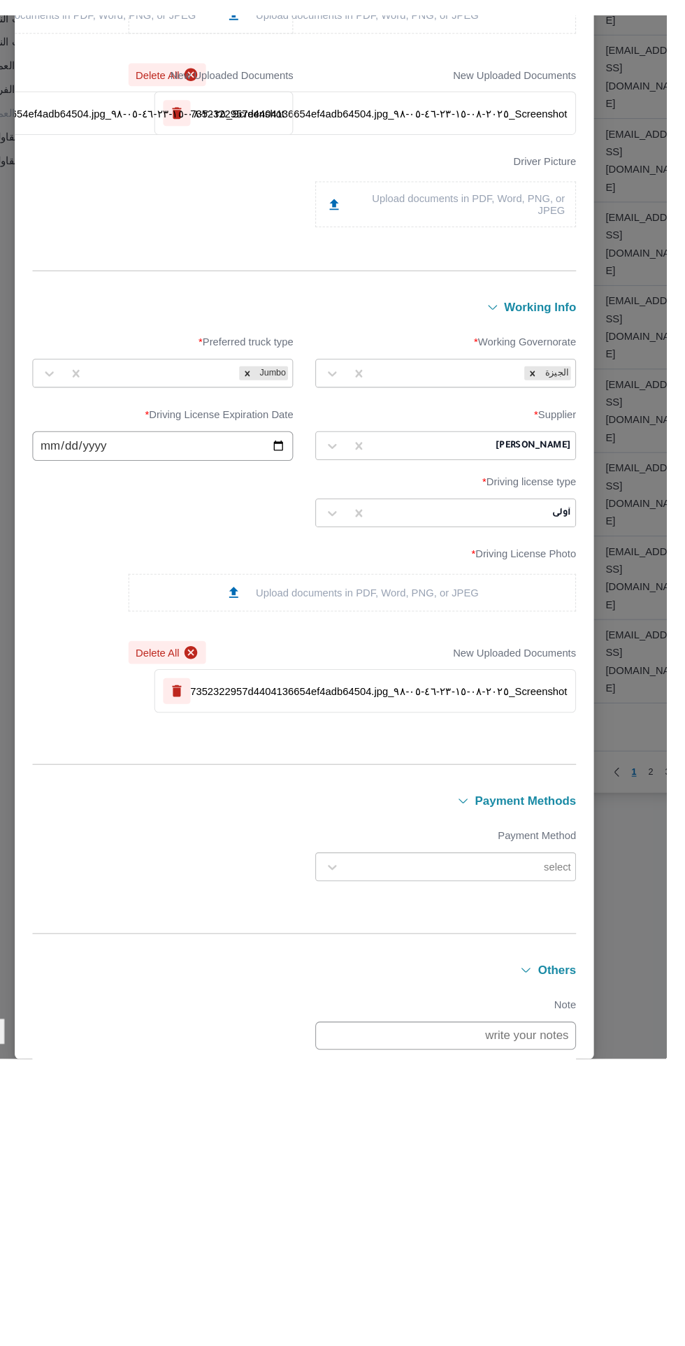
scroll to position [0, 0]
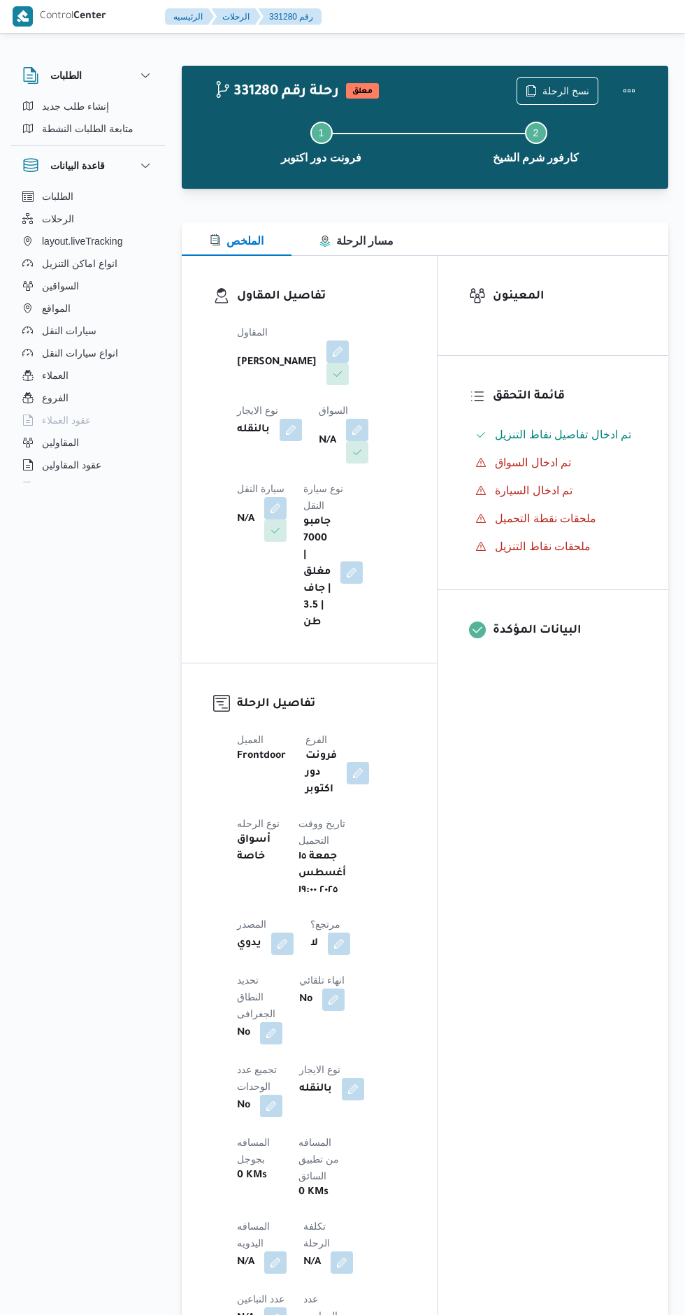
click at [346, 441] on button "button" at bounding box center [357, 430] width 22 height 22
click at [247, 517] on div "Search" at bounding box center [232, 531] width 105 height 28
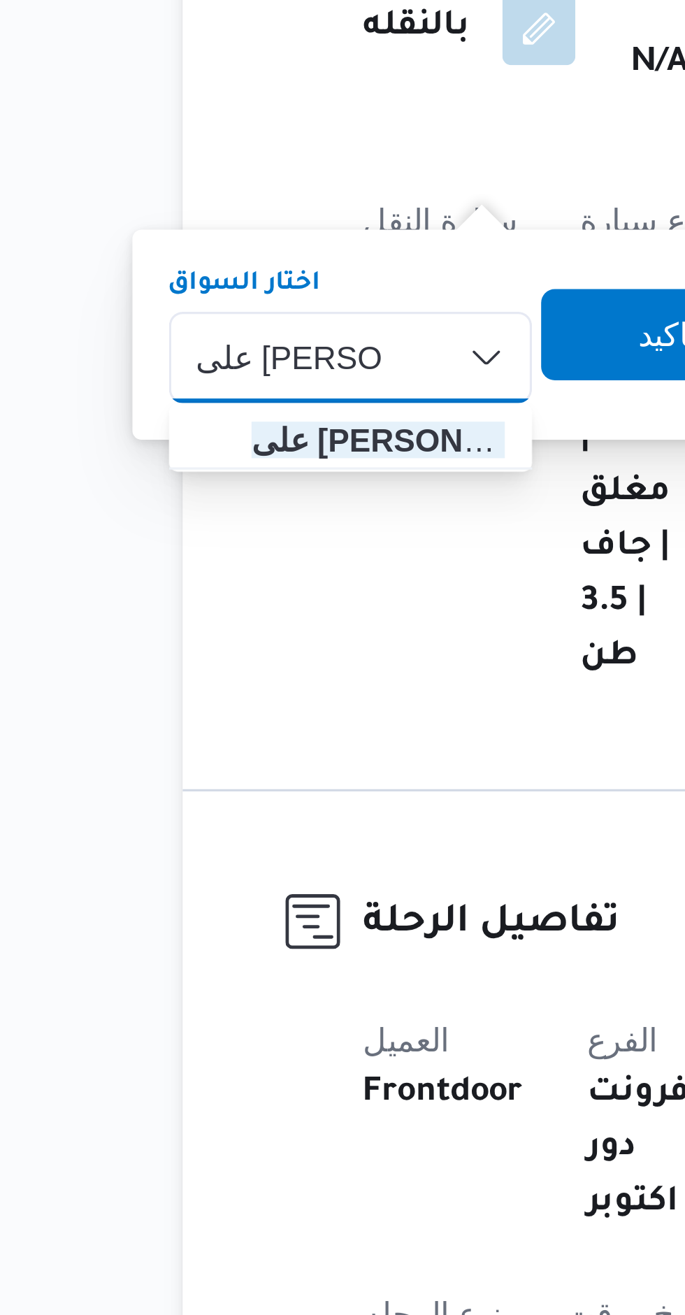
type input "على محمد على"
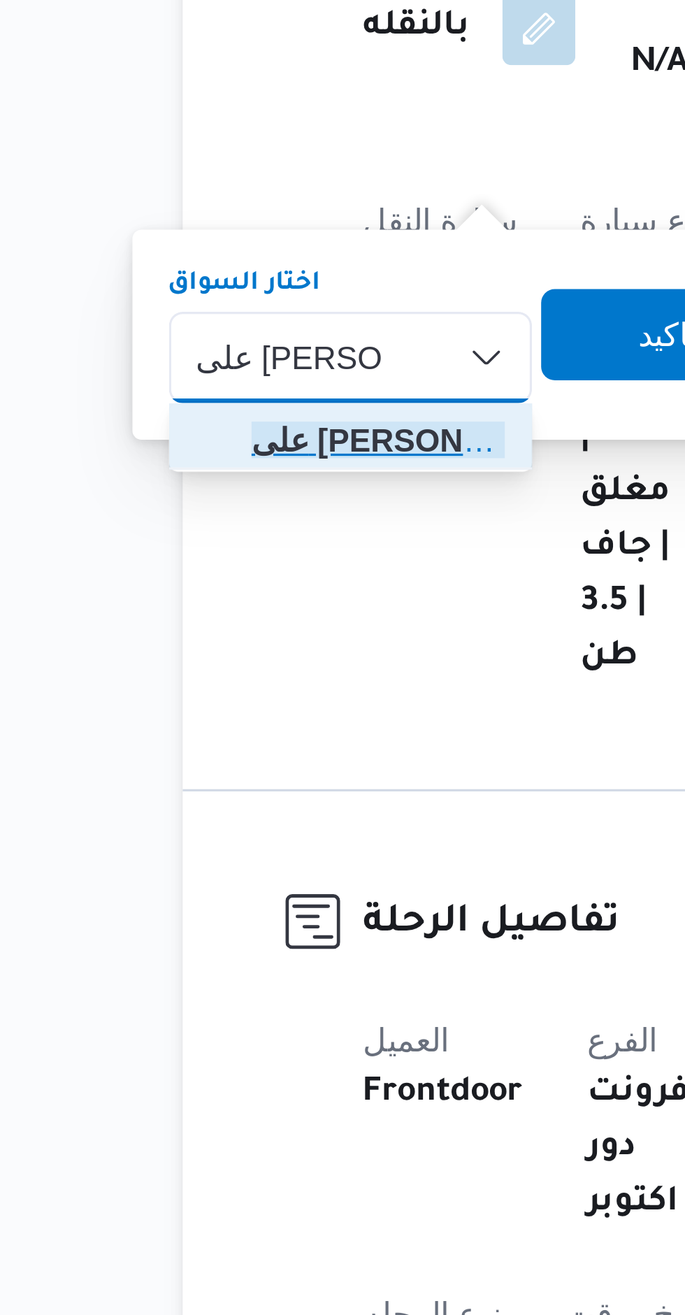
click at [213, 554] on span "على محمد على احمد" at bounding box center [242, 555] width 78 height 17
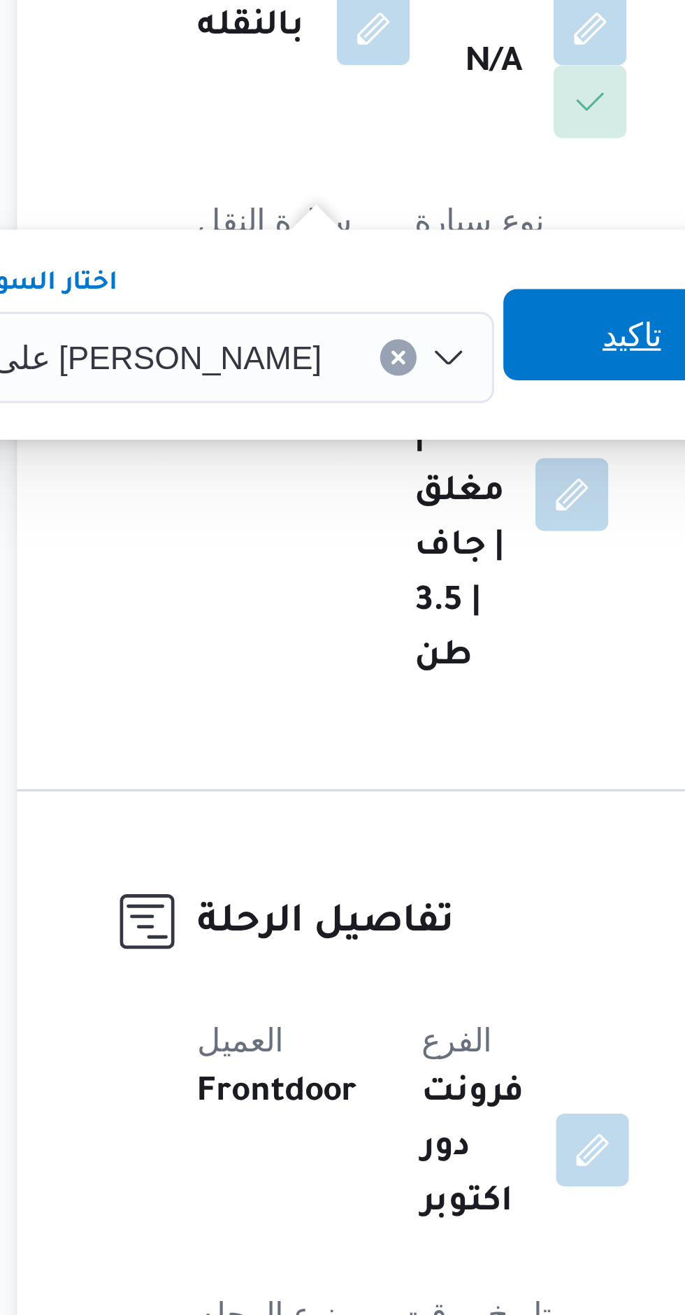
click at [331, 517] on span "تاكيد" at bounding box center [370, 524] width 78 height 28
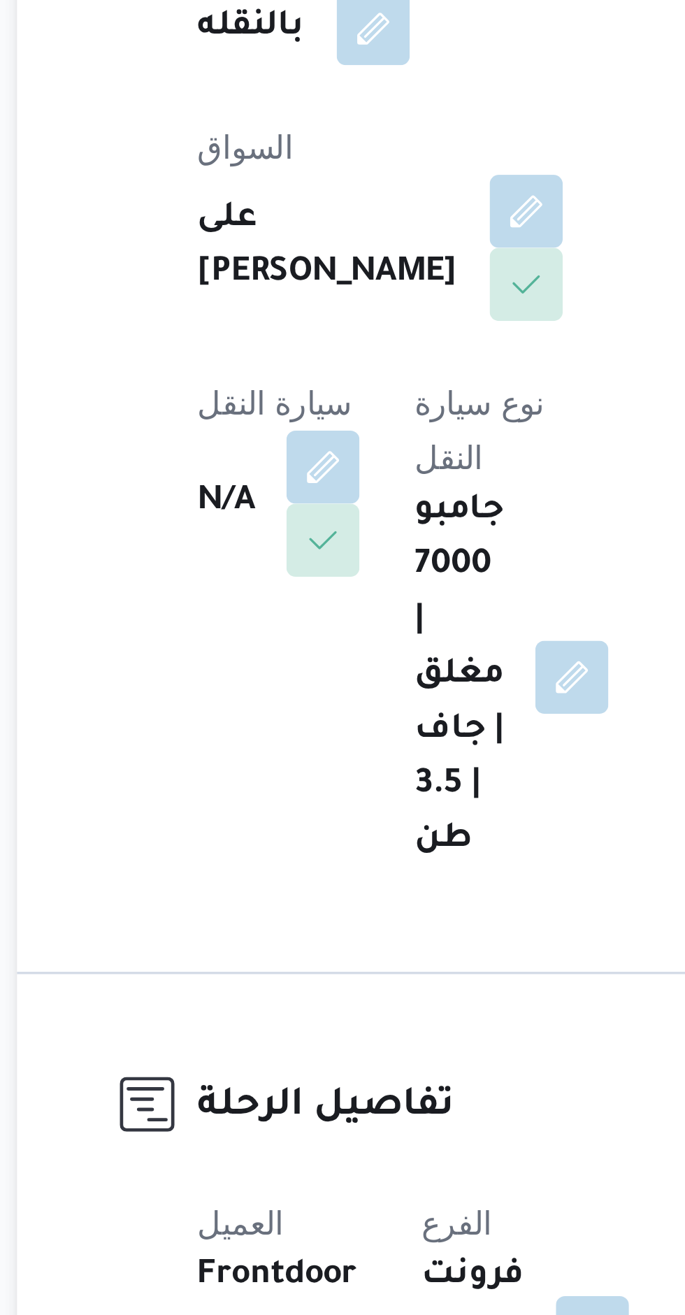
click at [287, 553] on button "button" at bounding box center [275, 564] width 22 height 22
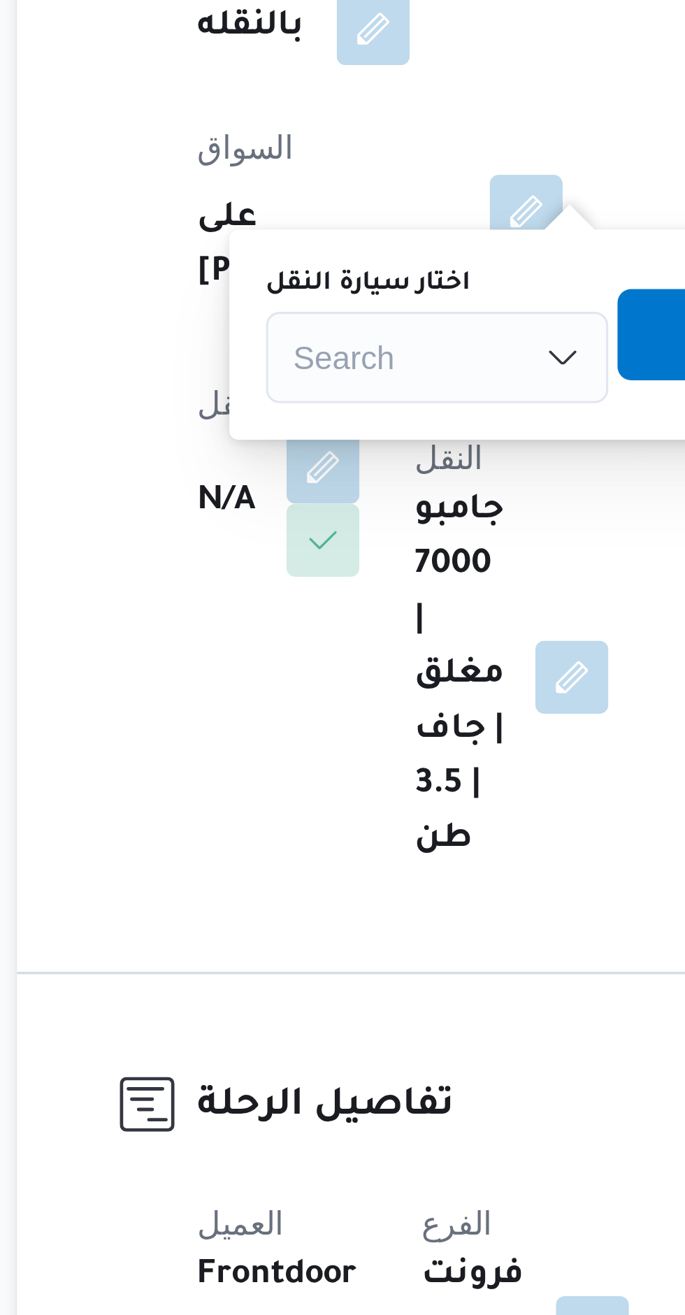
click at [301, 536] on div "Search" at bounding box center [310, 531] width 105 height 28
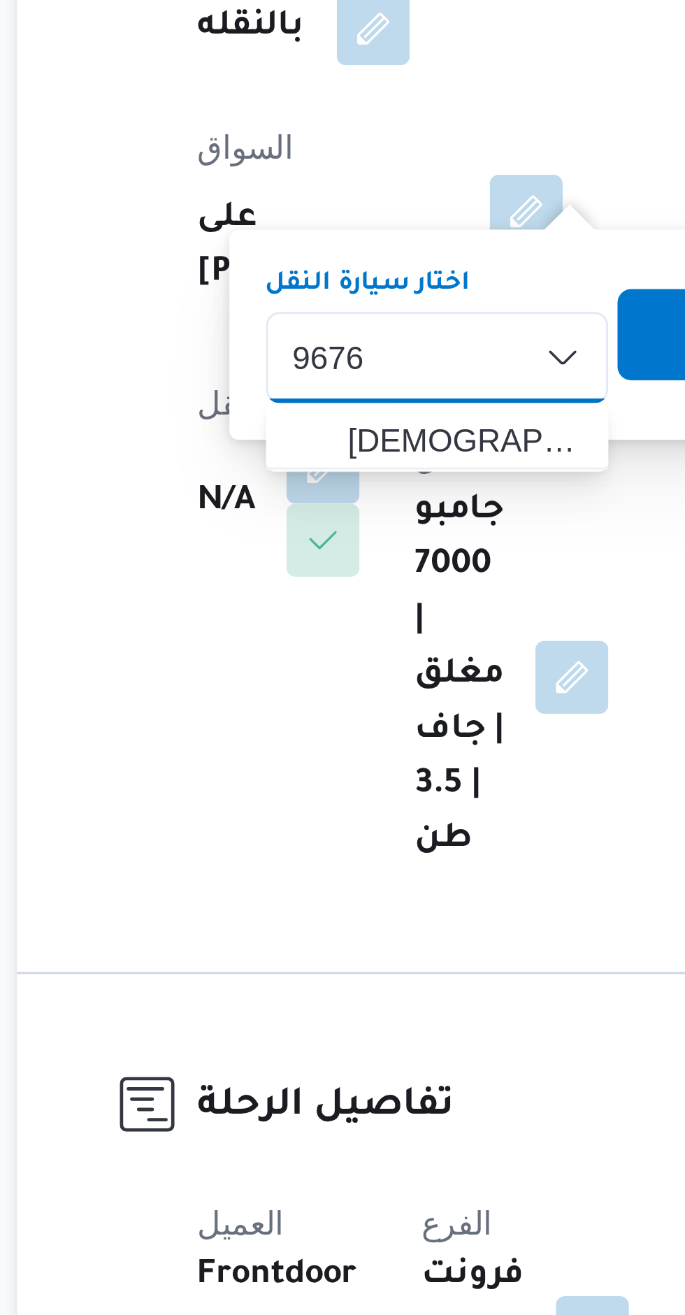
type input "9676"
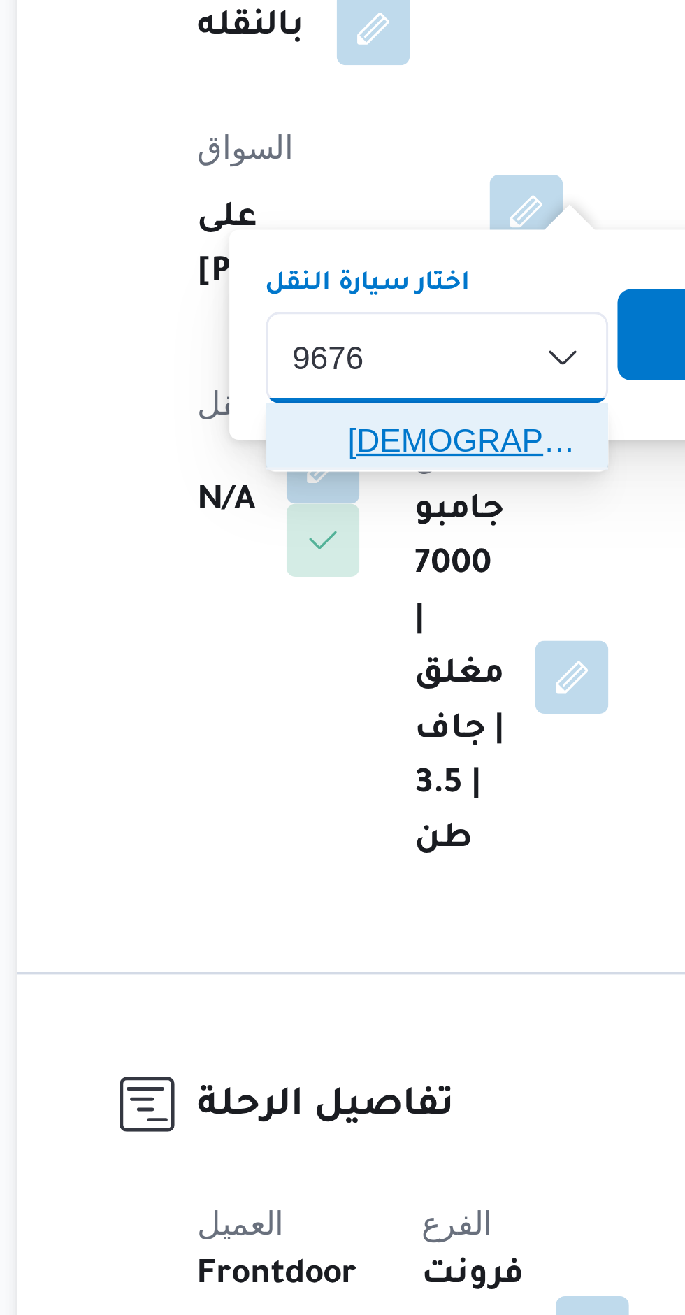
click at [392, 557] on mark "9676" at bounding box center [403, 555] width 22 height 11
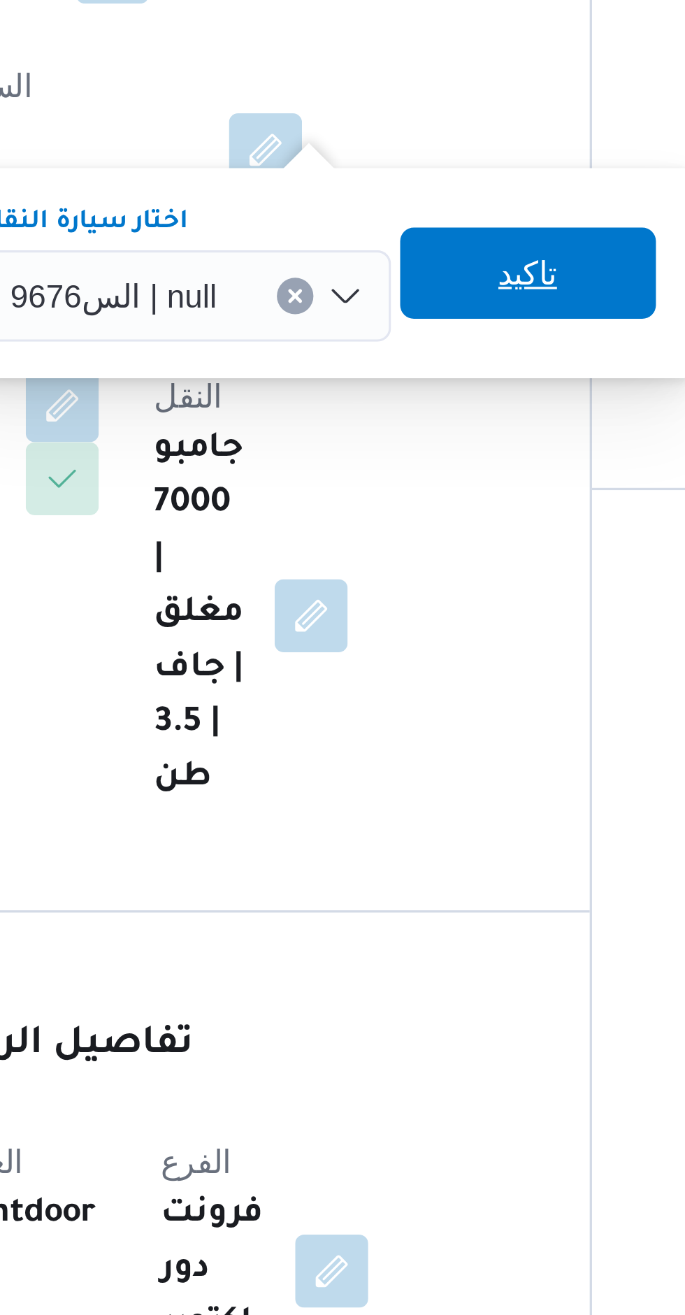
click at [398, 529] on span "تاكيد" at bounding box center [418, 524] width 78 height 28
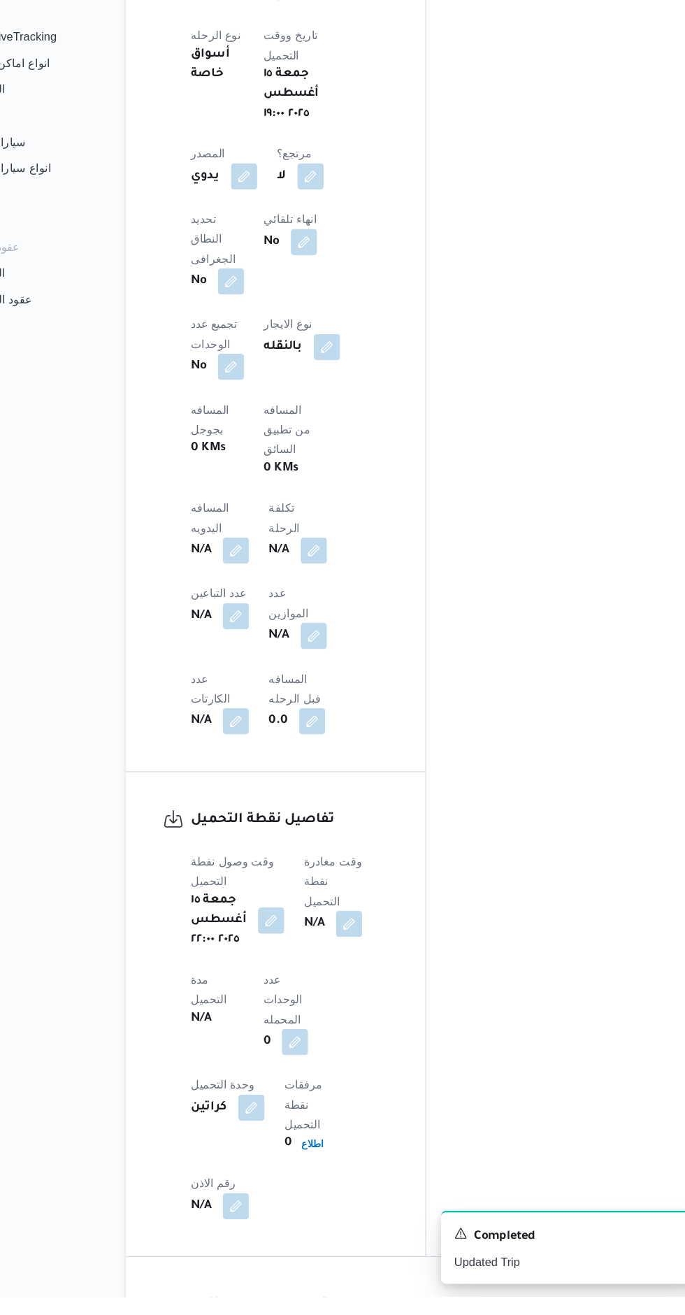
scroll to position [642, 0]
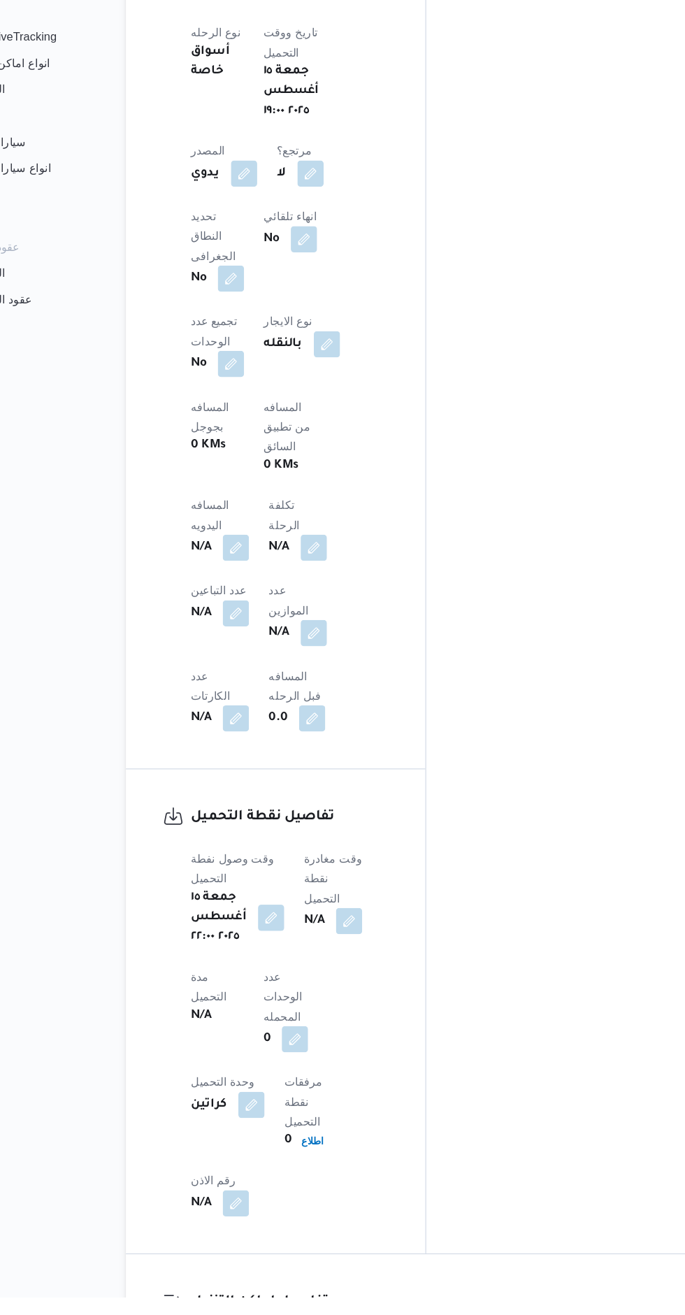
click at [380, 984] on button "button" at bounding box center [372, 995] width 22 height 22
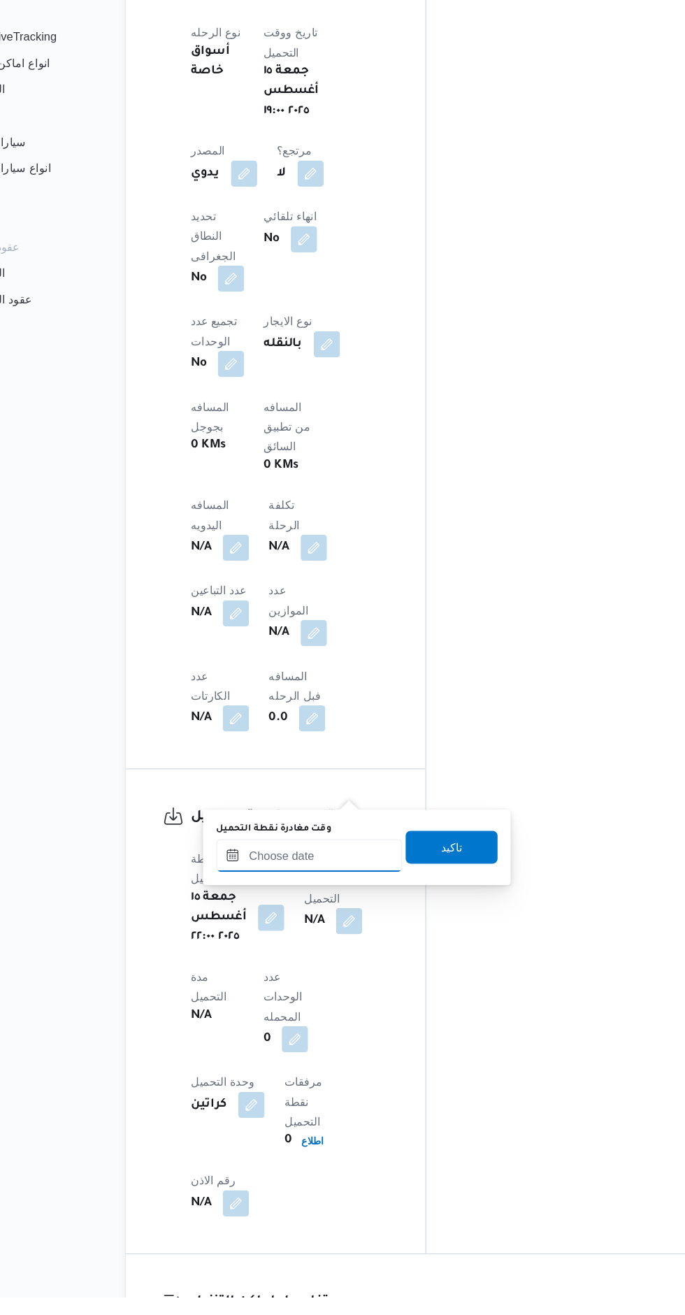
click at [349, 939] on input "وقت مغادرة نقطة التحميل" at bounding box center [338, 939] width 159 height 28
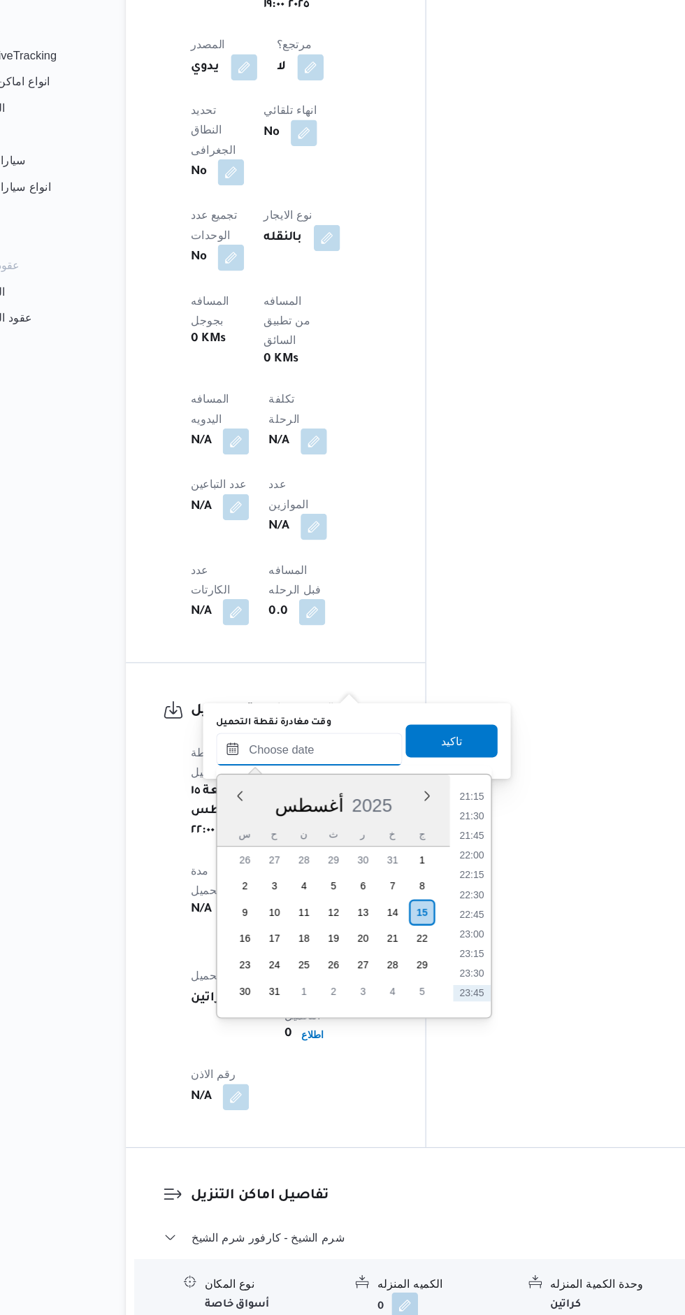
scroll to position [748, 0]
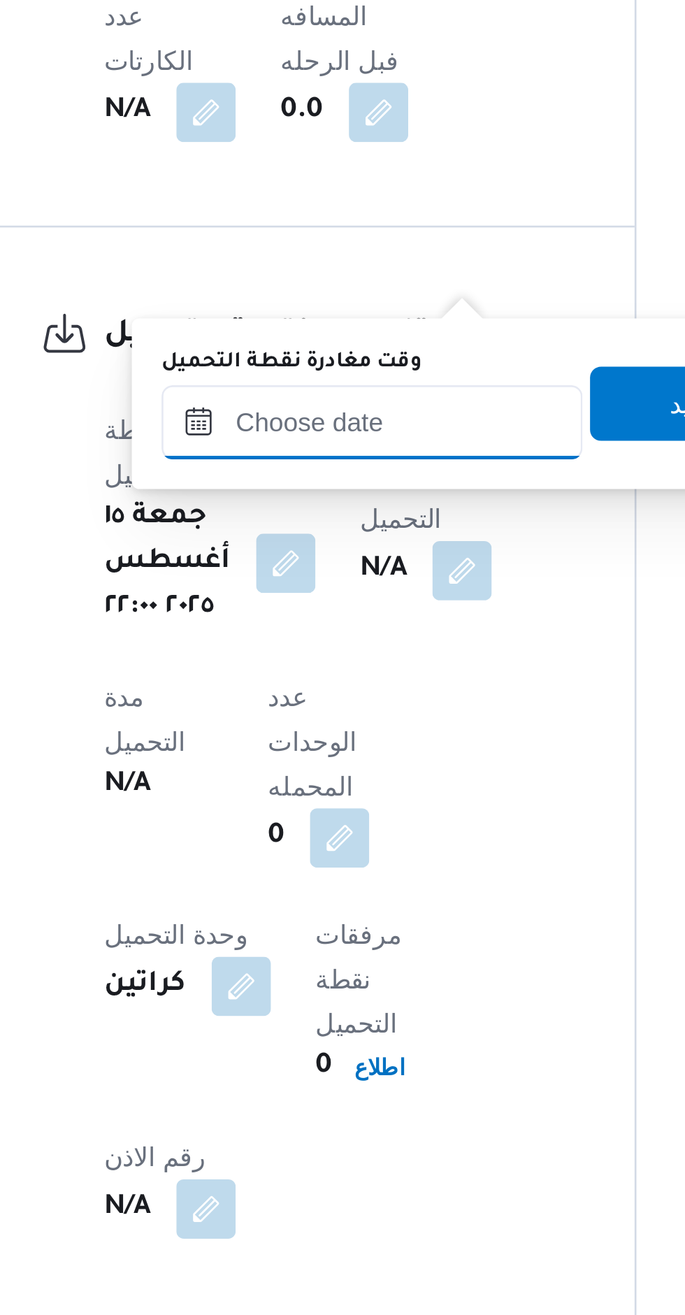
click at [335, 830] on input "وقت مغادرة نقطة التحميل" at bounding box center [338, 833] width 159 height 28
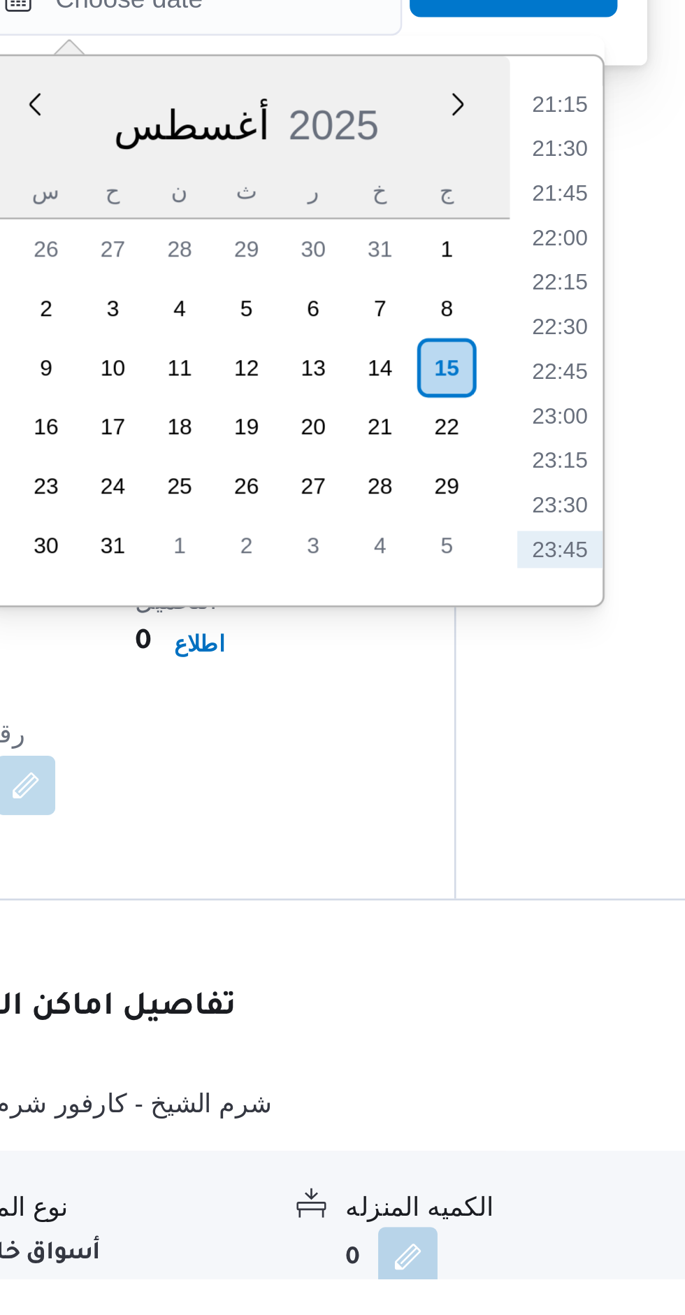
click at [478, 1041] on li "23:45" at bounding box center [477, 1040] width 32 height 14
type input "[DATE] ٢٣:٤٥"
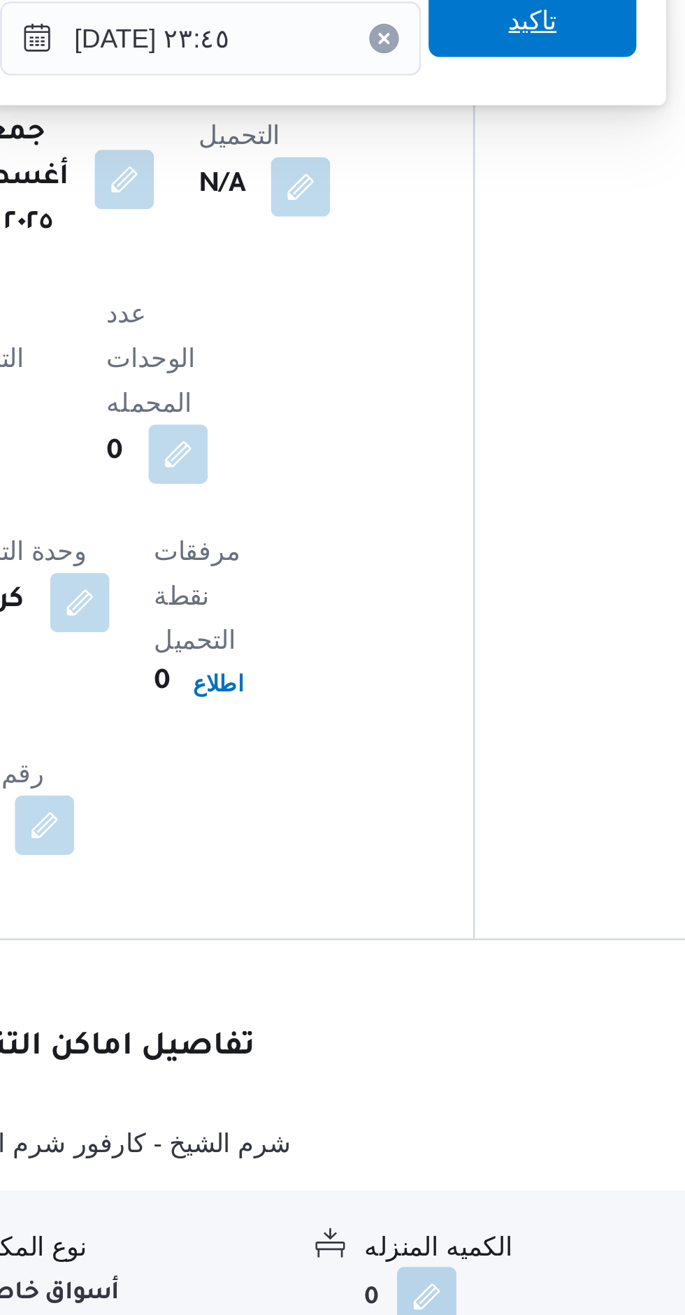
click at [430, 838] on span "تاكيد" at bounding box center [459, 826] width 78 height 28
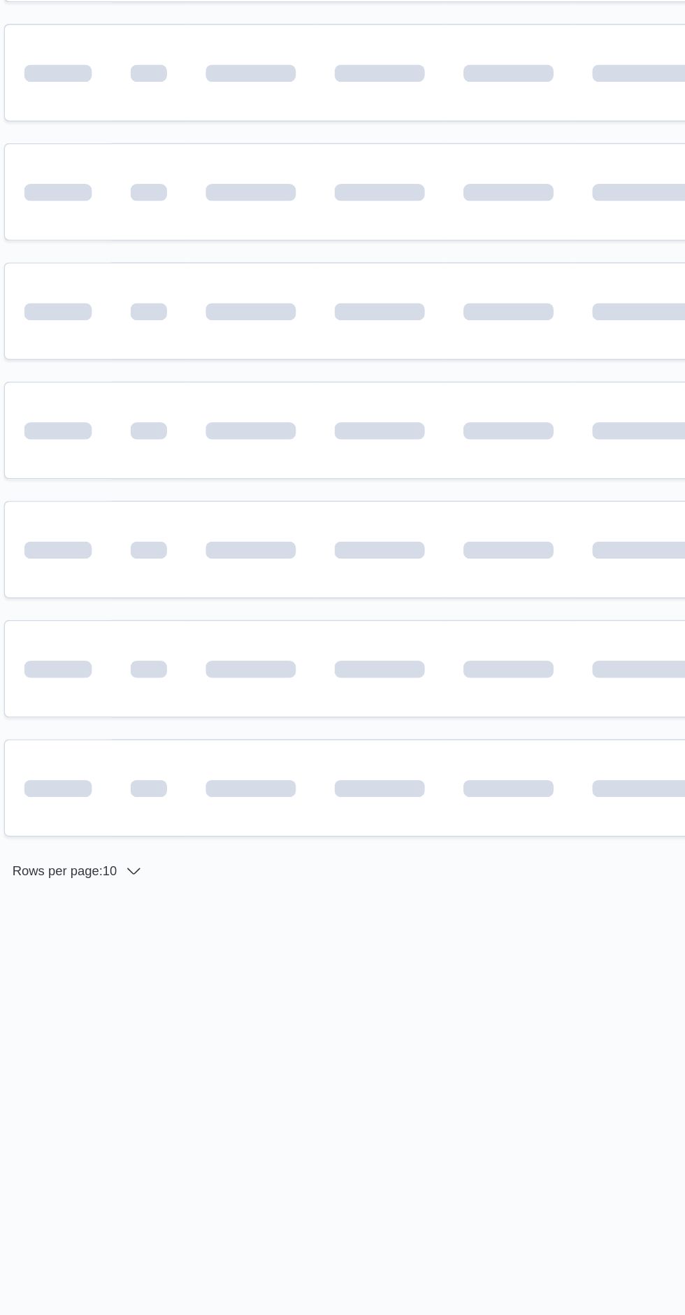
scroll to position [0, 8]
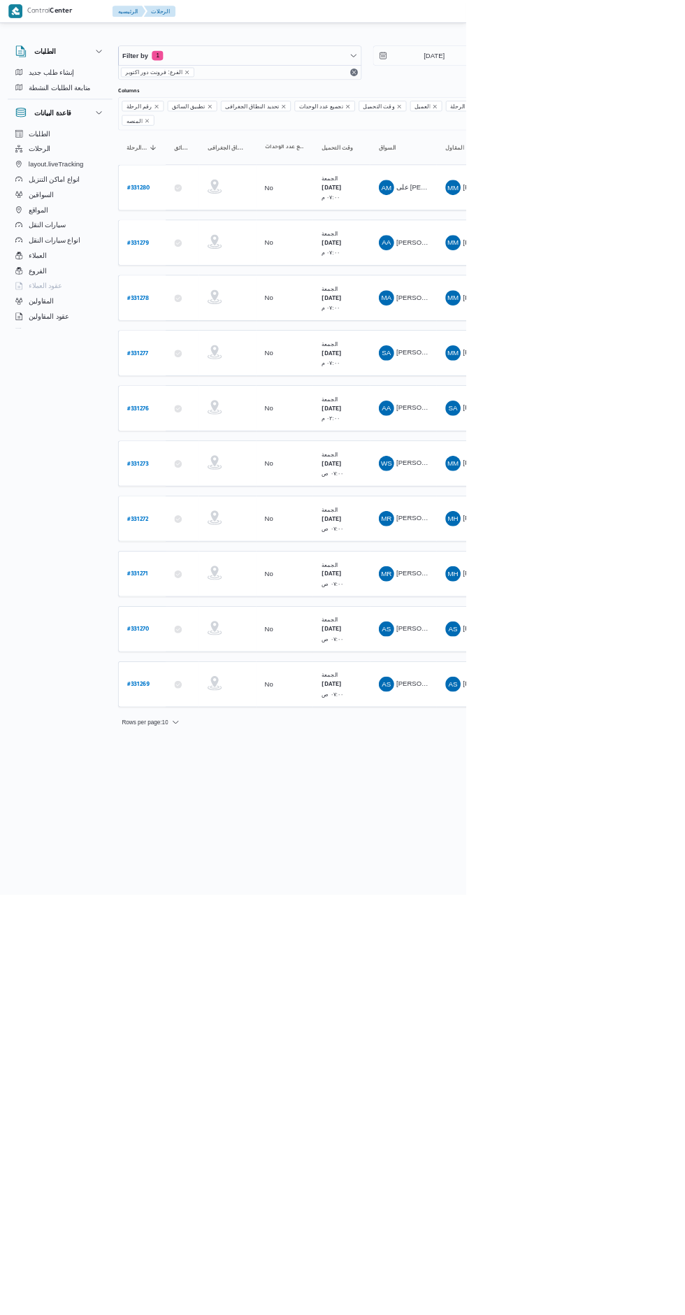
click at [208, 353] on b "# 331279" at bounding box center [203, 358] width 32 height 10
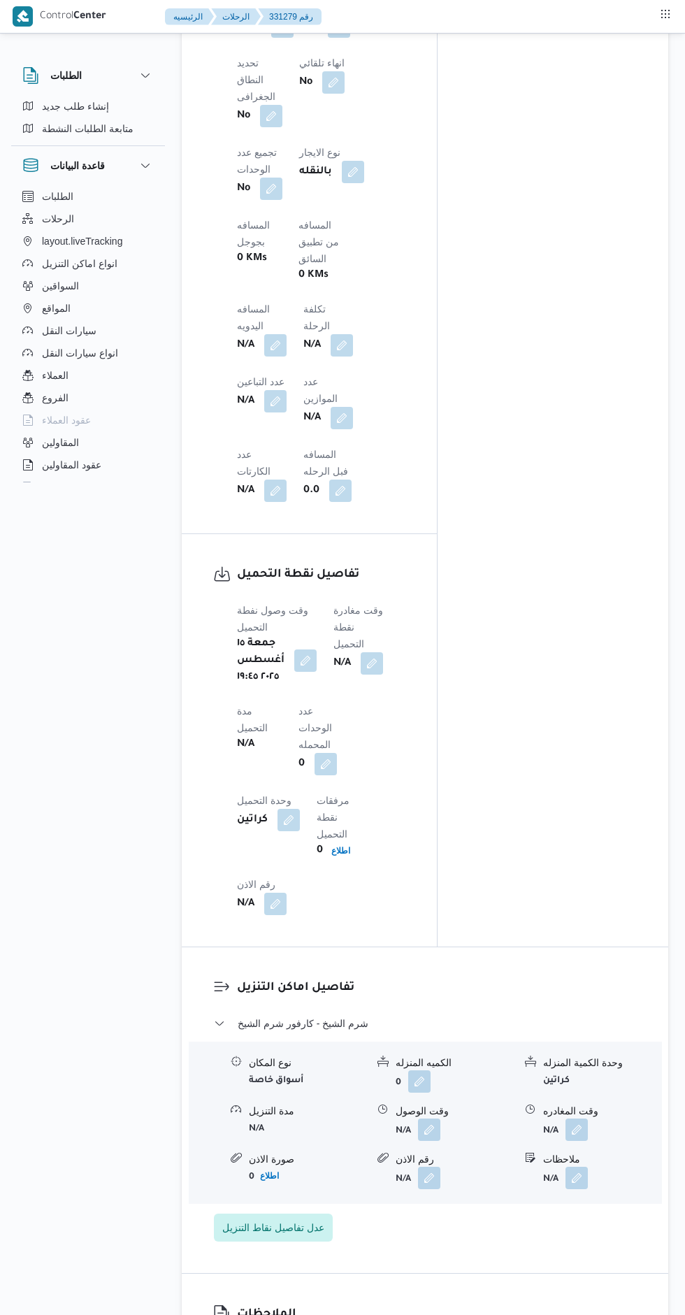
scroll to position [1042, 0]
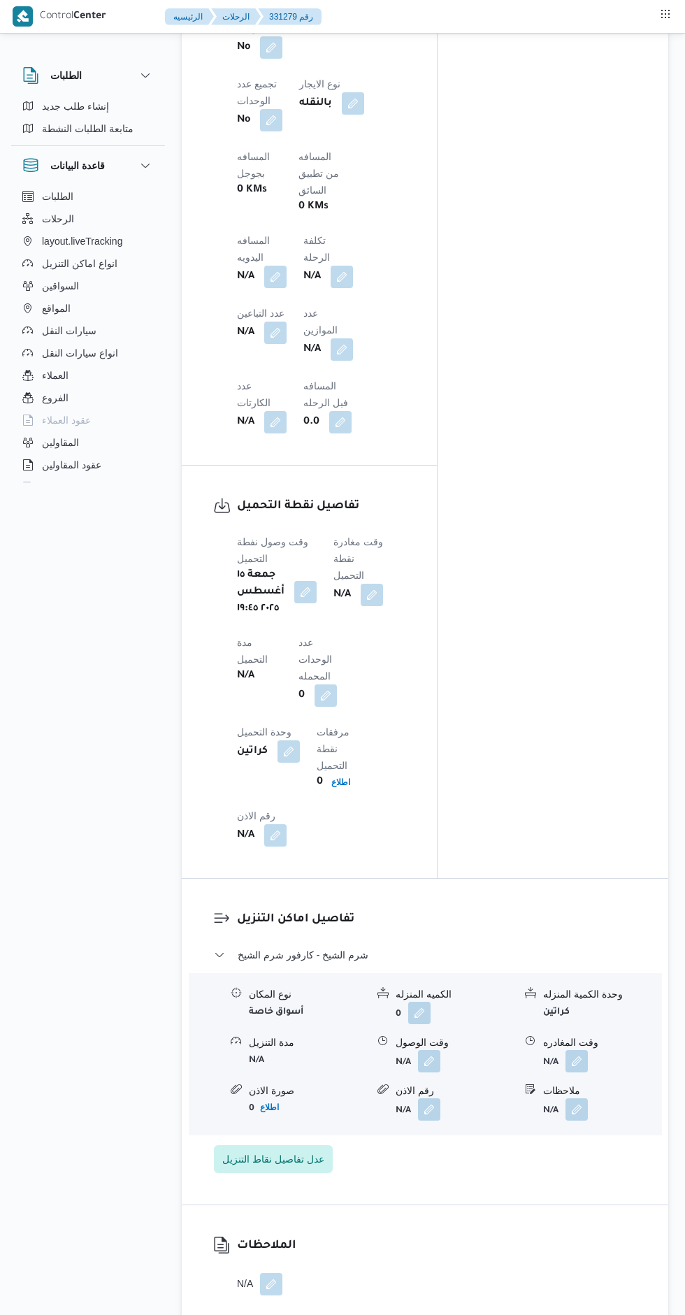
click at [372, 584] on button "button" at bounding box center [372, 595] width 22 height 22
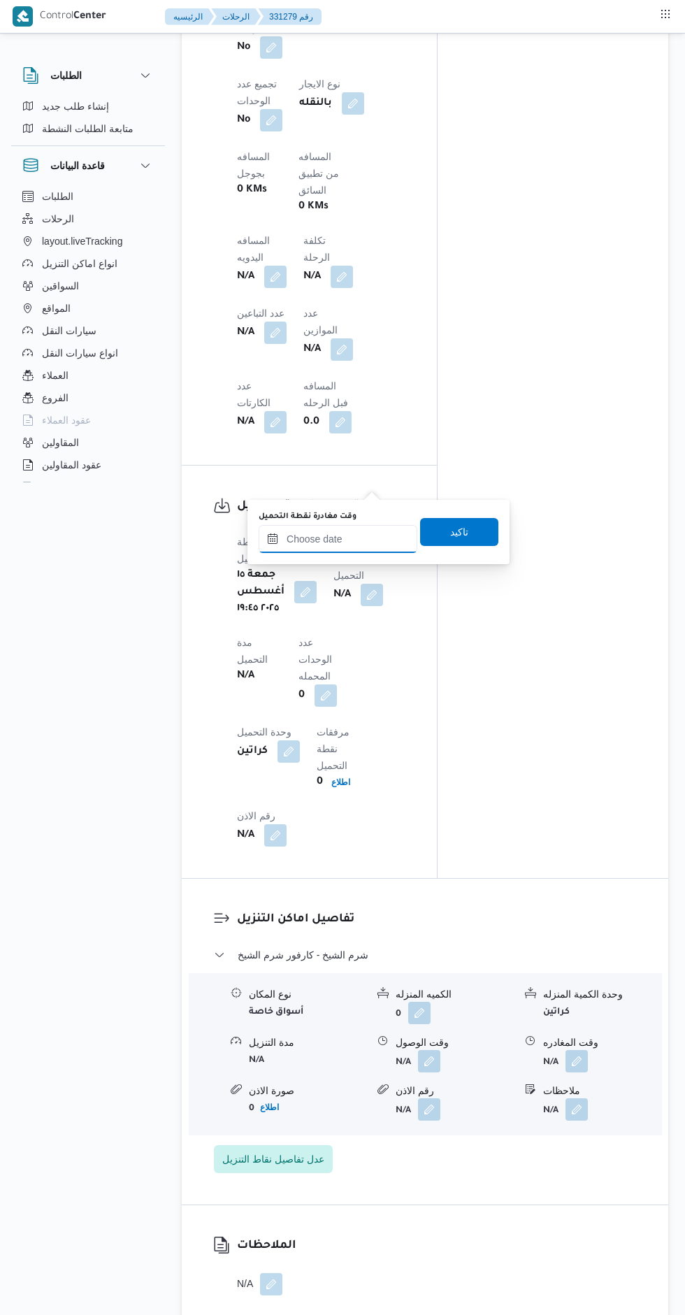
click at [320, 543] on input "وقت مغادرة نقطة التحميل" at bounding box center [338, 539] width 159 height 28
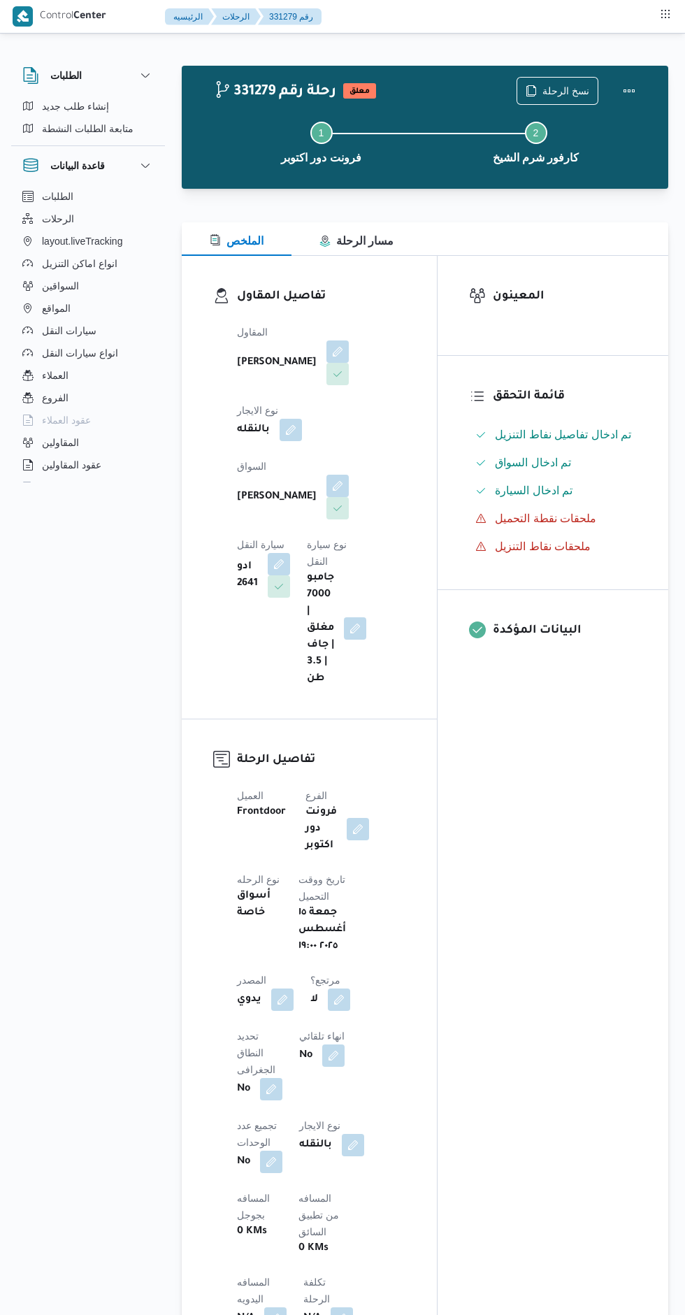
scroll to position [1426, 0]
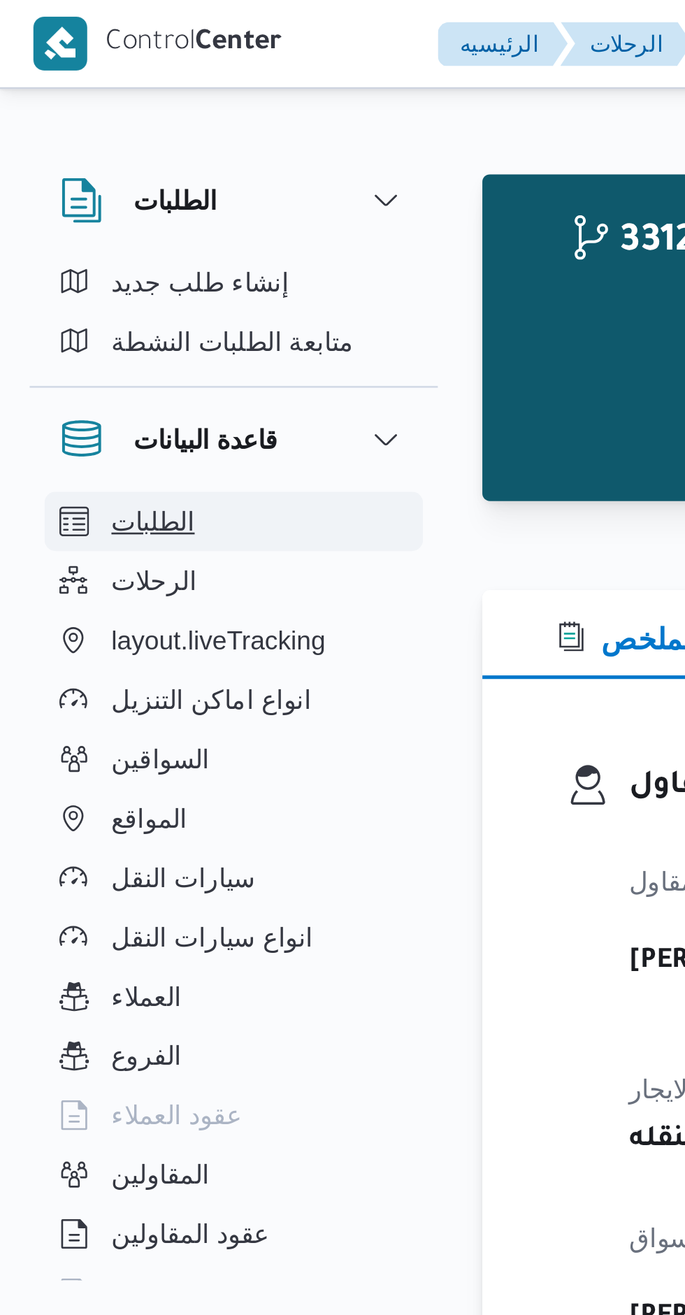
click at [125, 187] on button "الطلبات" at bounding box center [88, 196] width 143 height 22
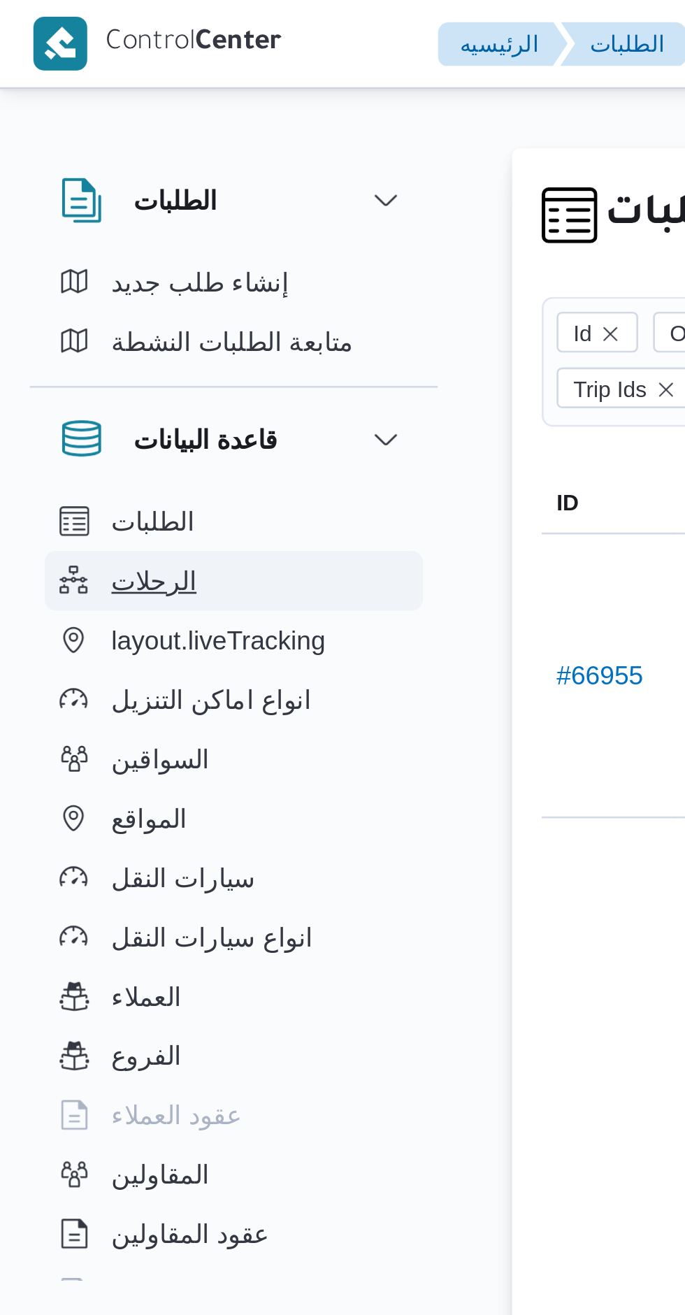
click at [40, 214] on button "الرحلات" at bounding box center [88, 219] width 143 height 22
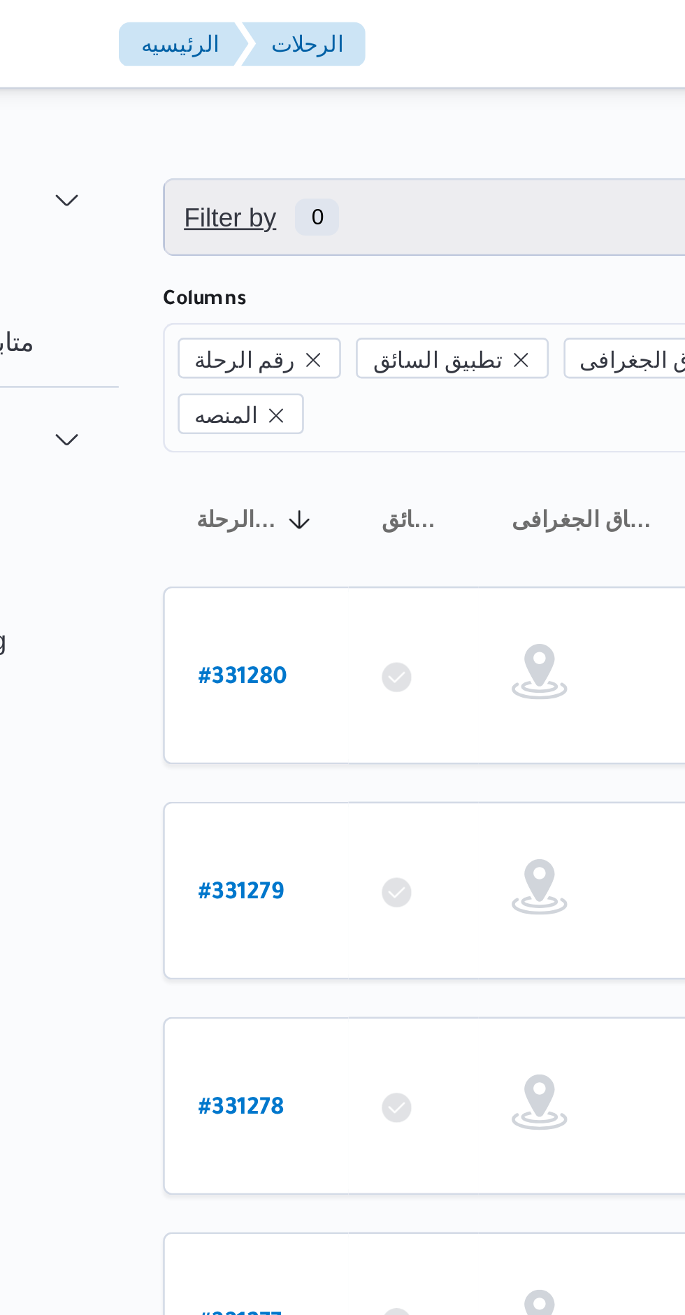
click at [267, 87] on span "Filter by 0" at bounding box center [360, 82] width 357 height 28
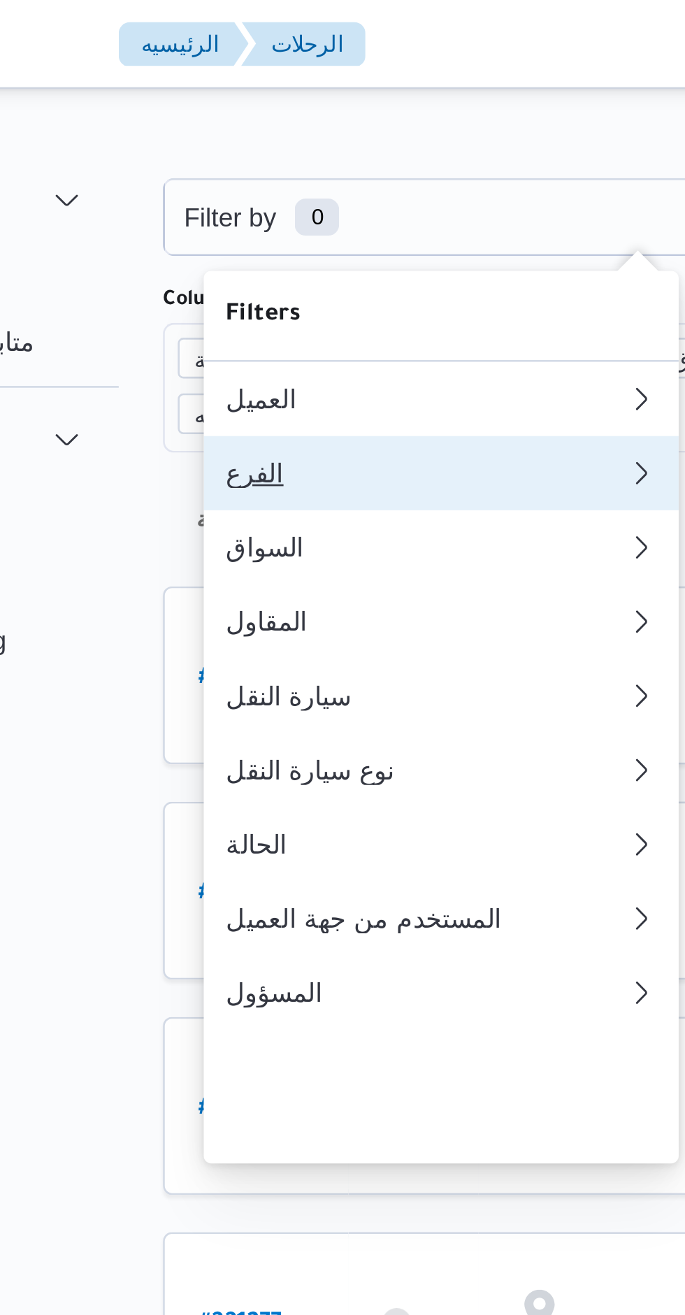
click at [220, 180] on div "الفرع" at bounding box center [281, 178] width 151 height 11
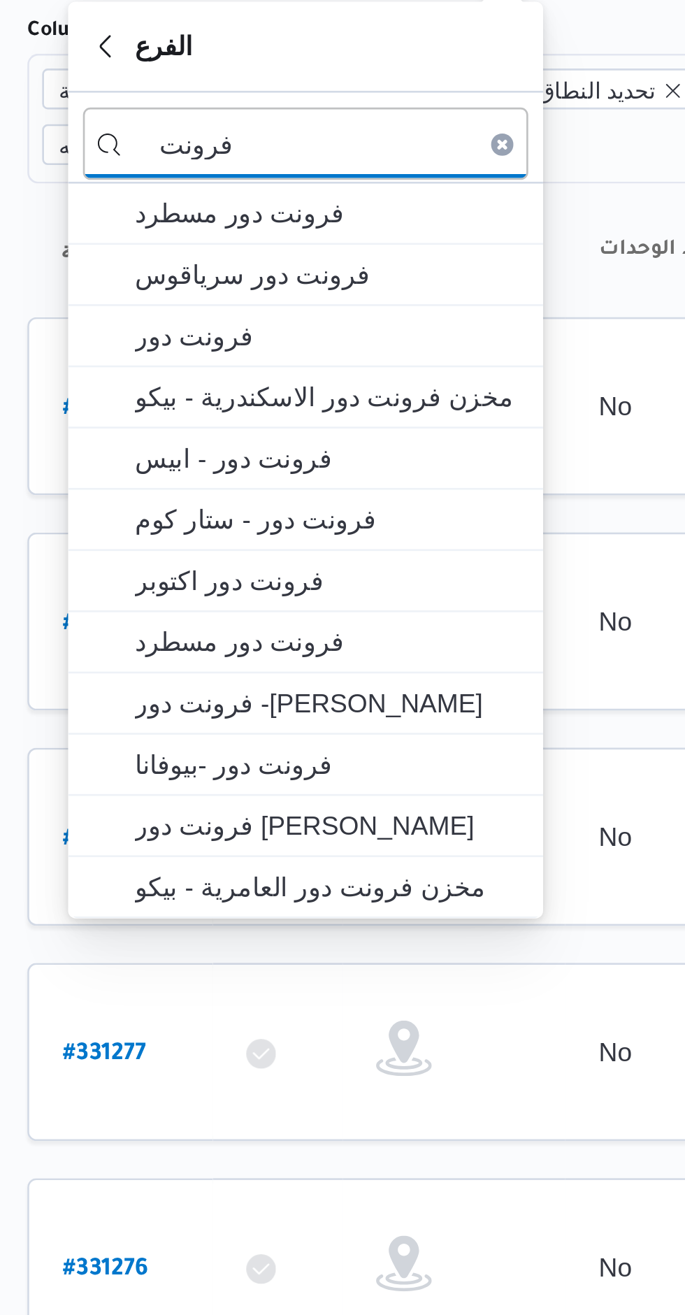
type input "فرونت"
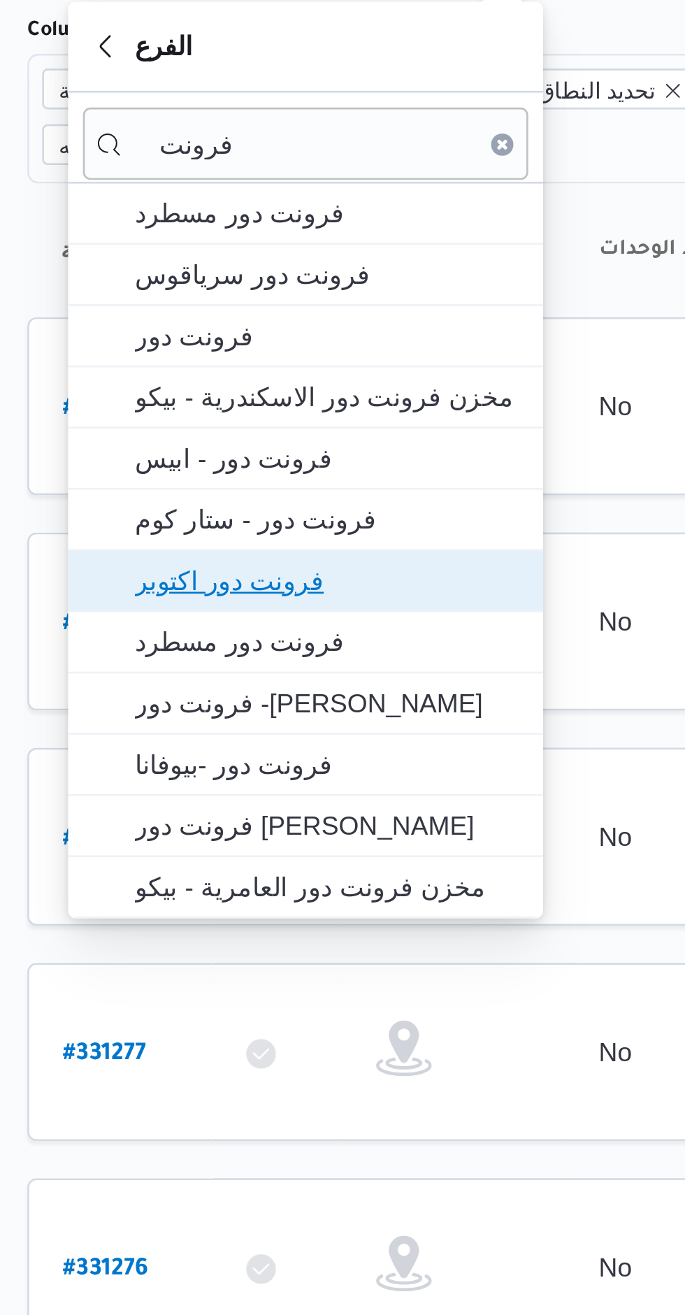
click at [234, 320] on span "فرونت دور اكتوبر" at bounding box center [294, 320] width 145 height 17
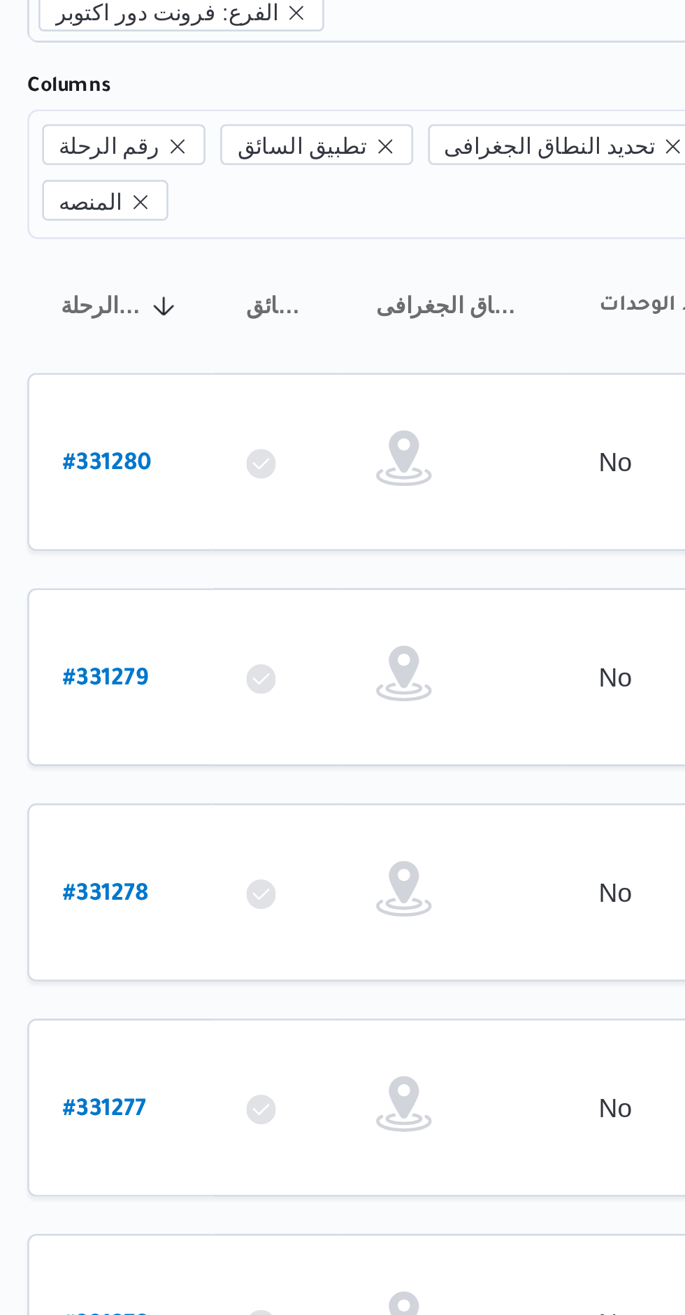
scroll to position [0, 20]
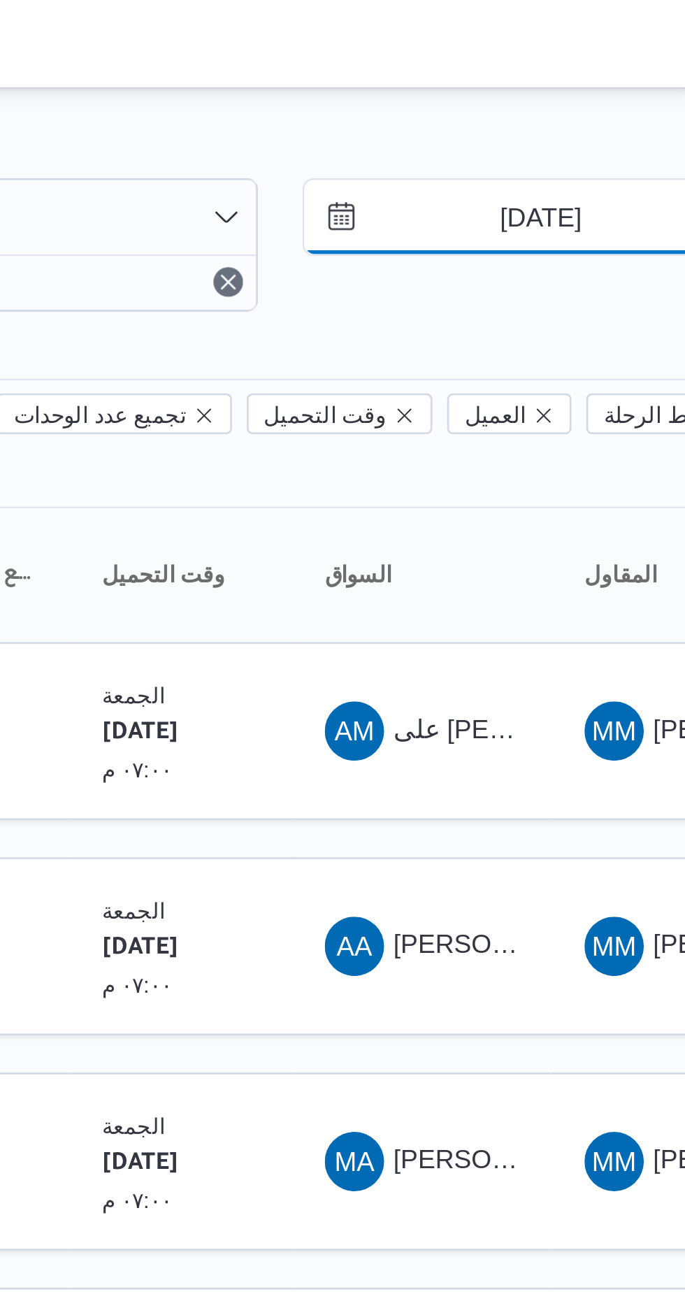
click at [606, 83] on input "[DATE]" at bounding box center [616, 82] width 159 height 28
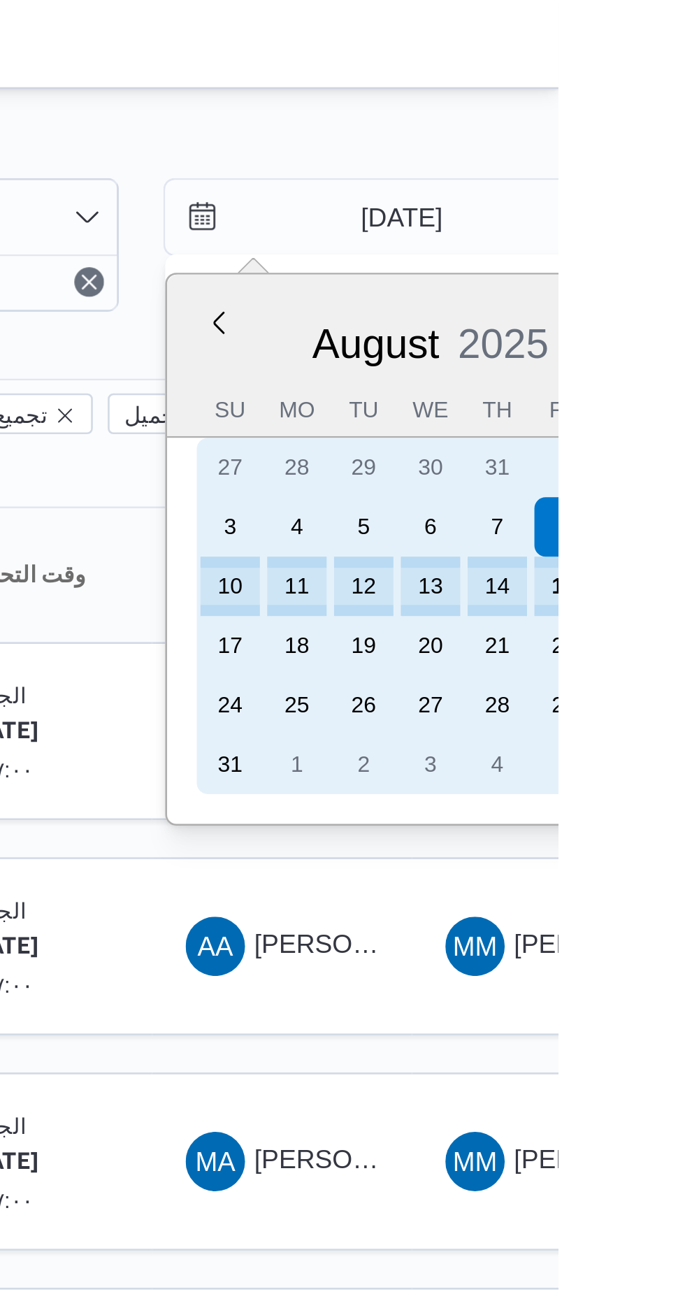
click at [684, 224] on div "15" at bounding box center [687, 221] width 22 height 22
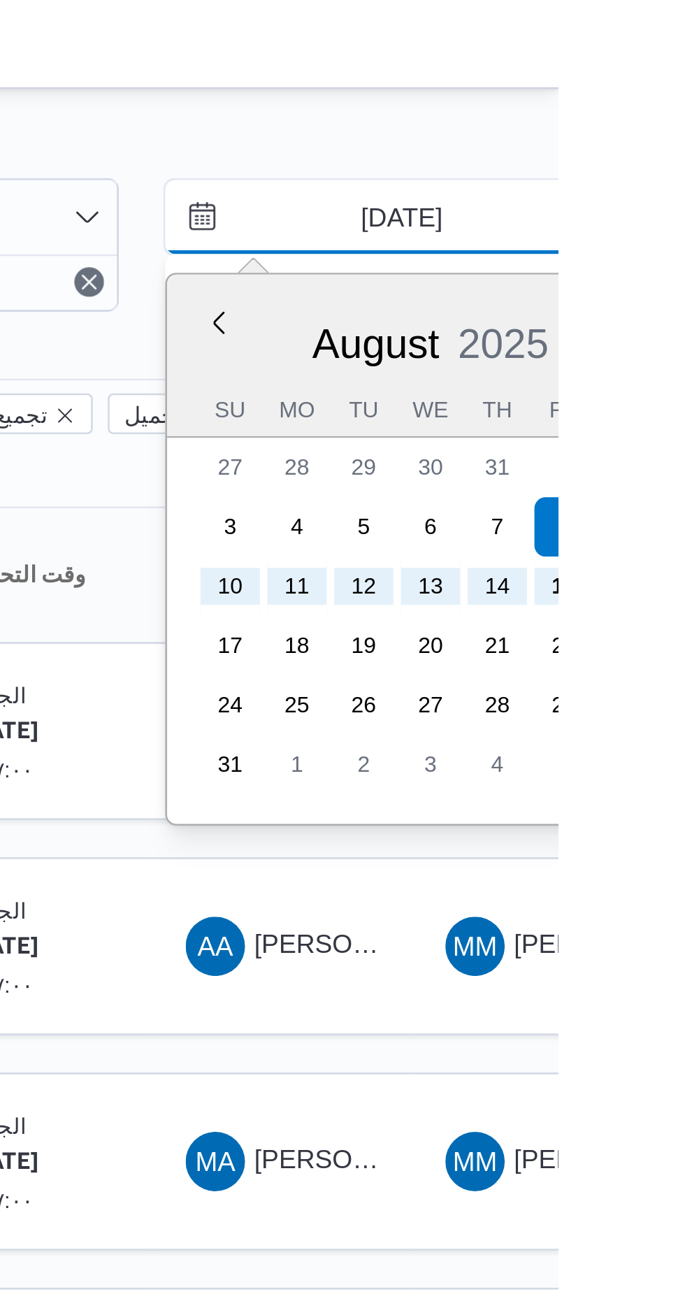
type input "[DATE]"
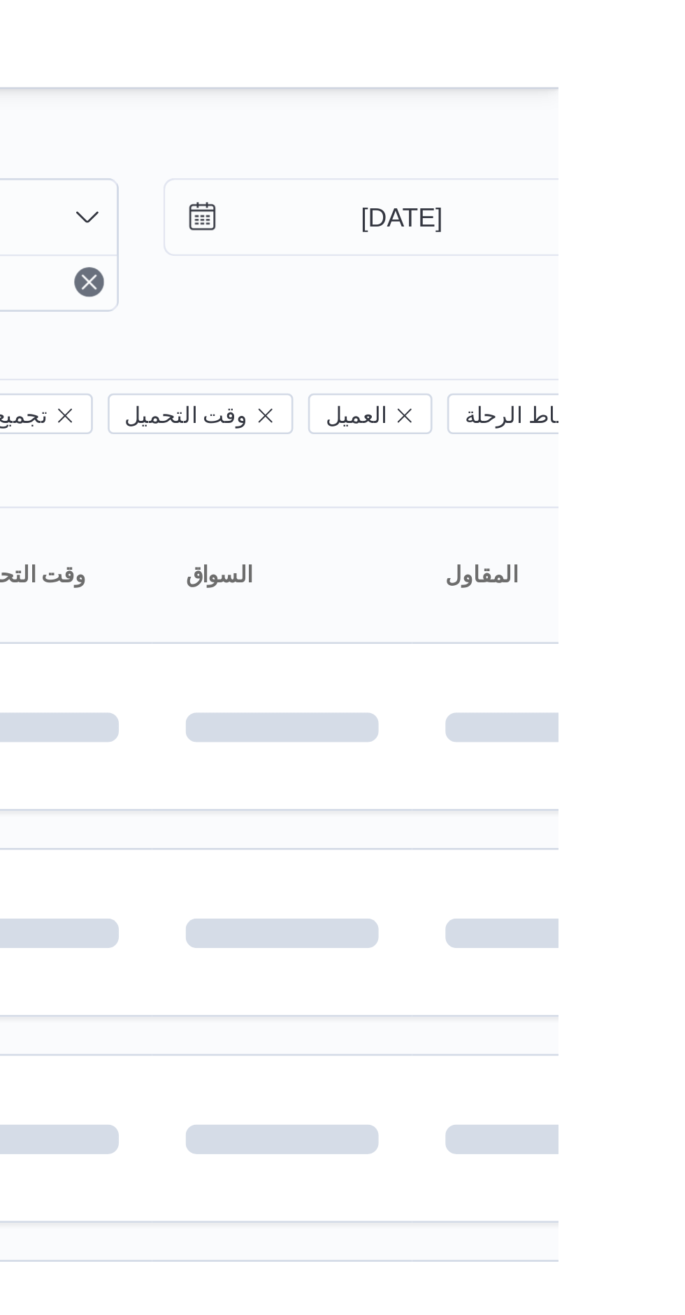
click at [568, 43] on div "Filter by 1 الفرع: فرونت دور اكتوبر 15/8/2025 → 15/8/2025 Group By Columns رقم …" at bounding box center [313, 544] width 685 height 1016
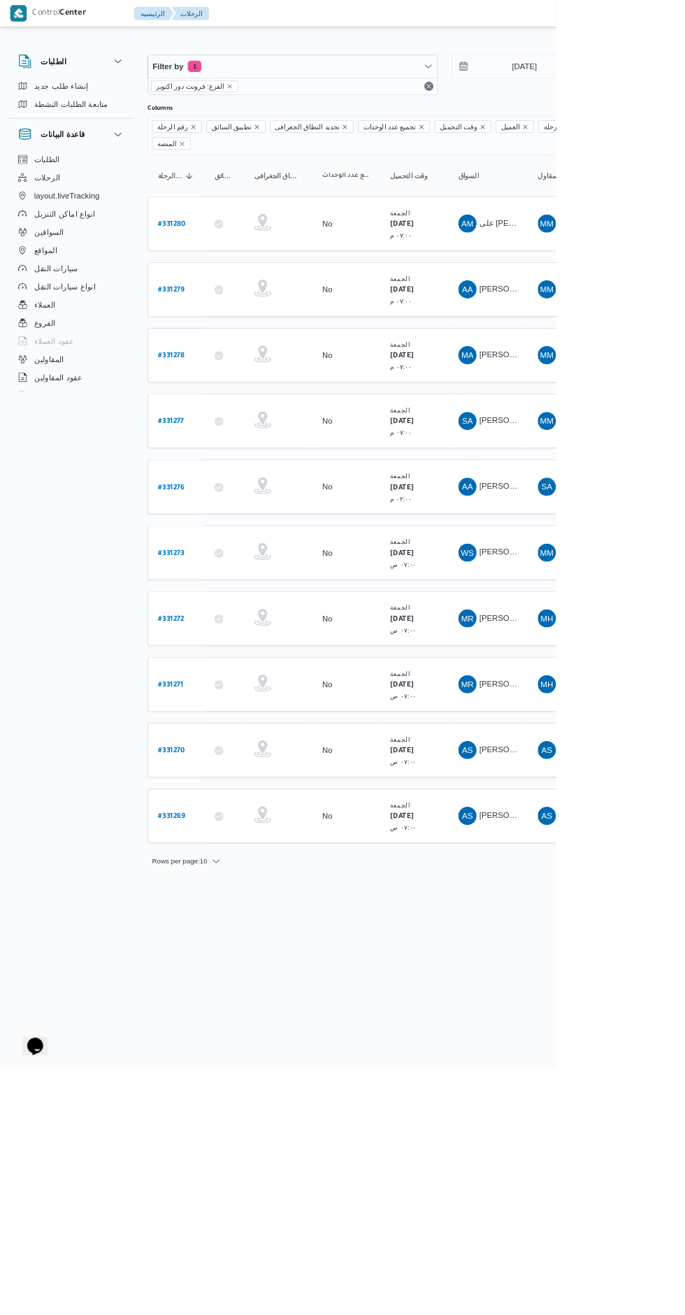
click at [218, 353] on b "# 331279" at bounding box center [211, 358] width 32 height 10
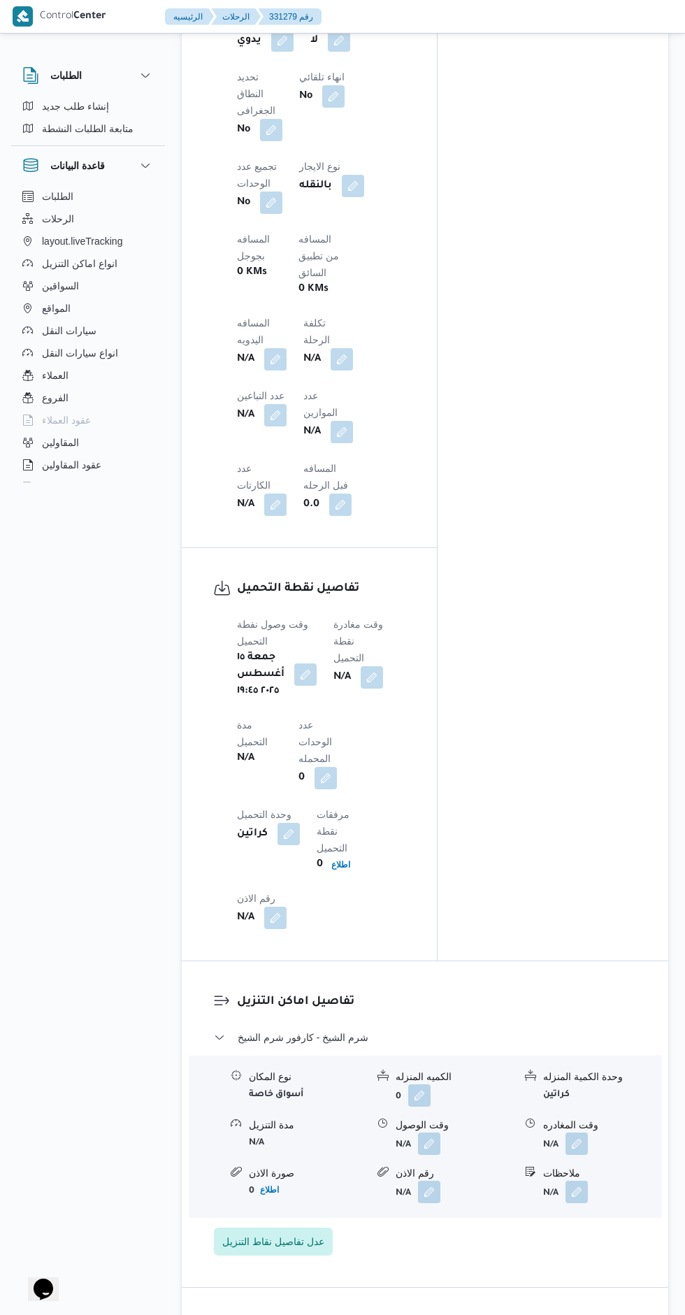
scroll to position [978, 0]
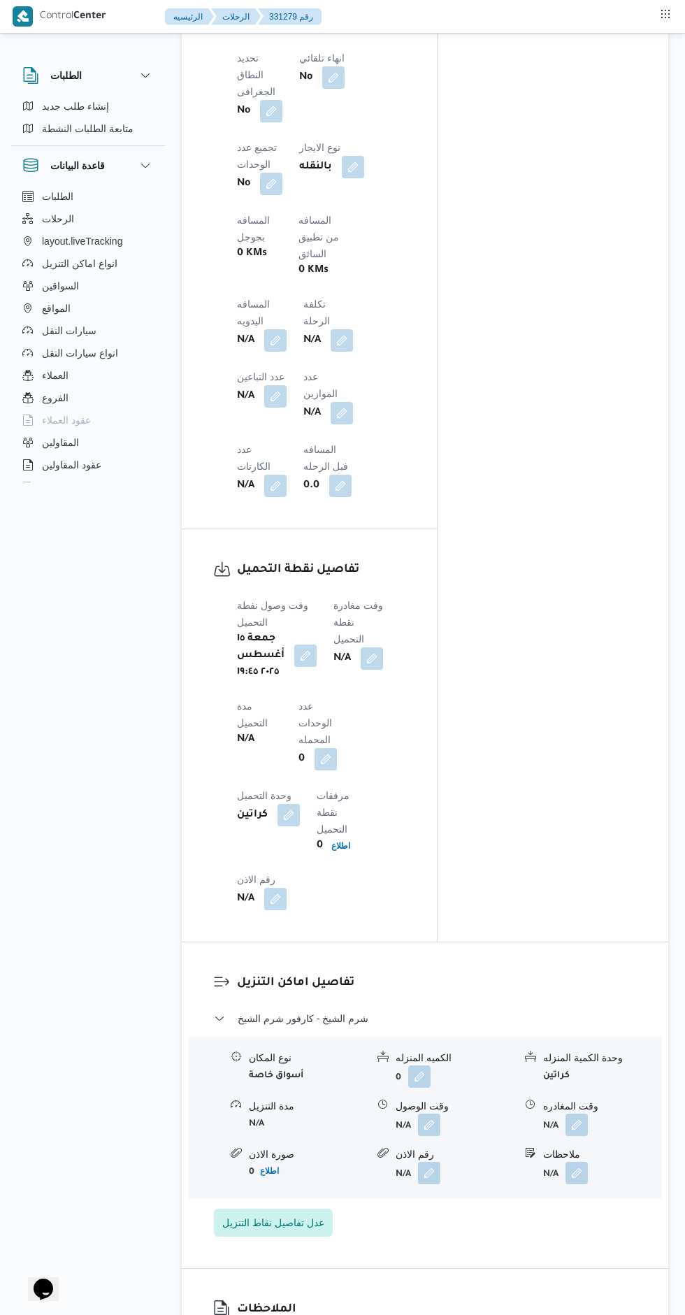
click at [382, 647] on button "button" at bounding box center [372, 658] width 22 height 22
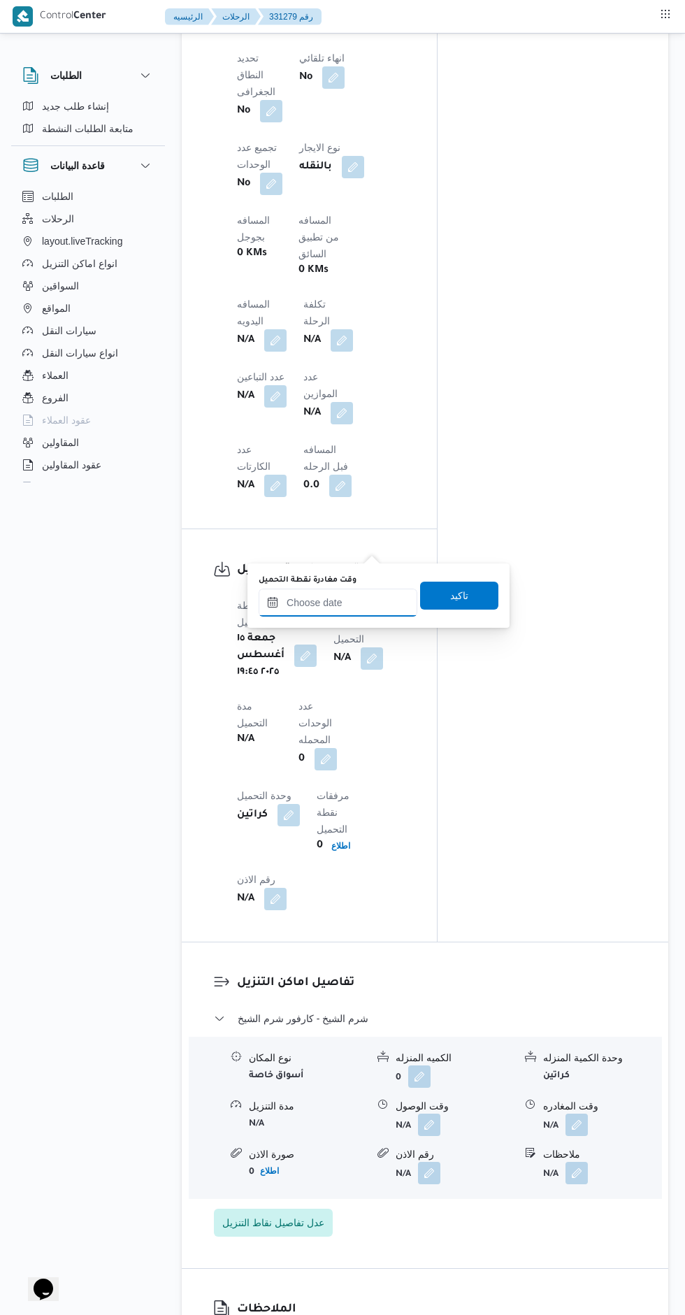
click at [331, 604] on input "وقت مغادرة نقطة التحميل" at bounding box center [338, 603] width 159 height 28
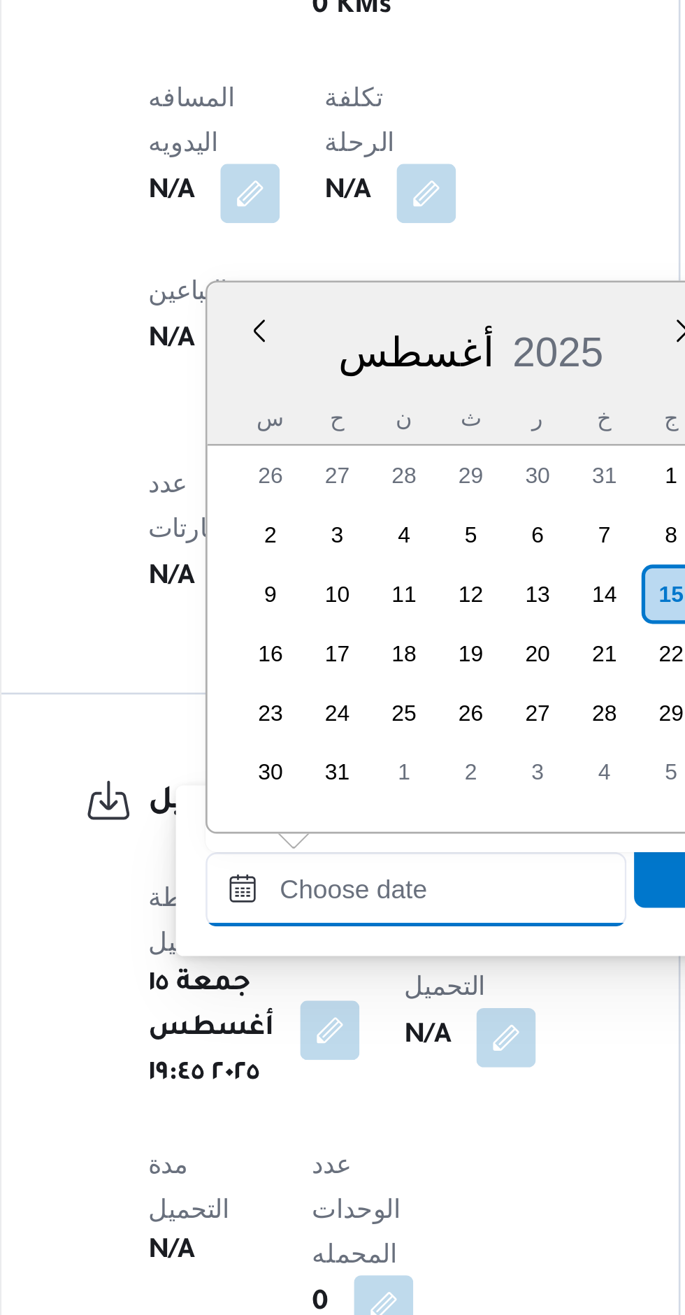
scroll to position [0, 0]
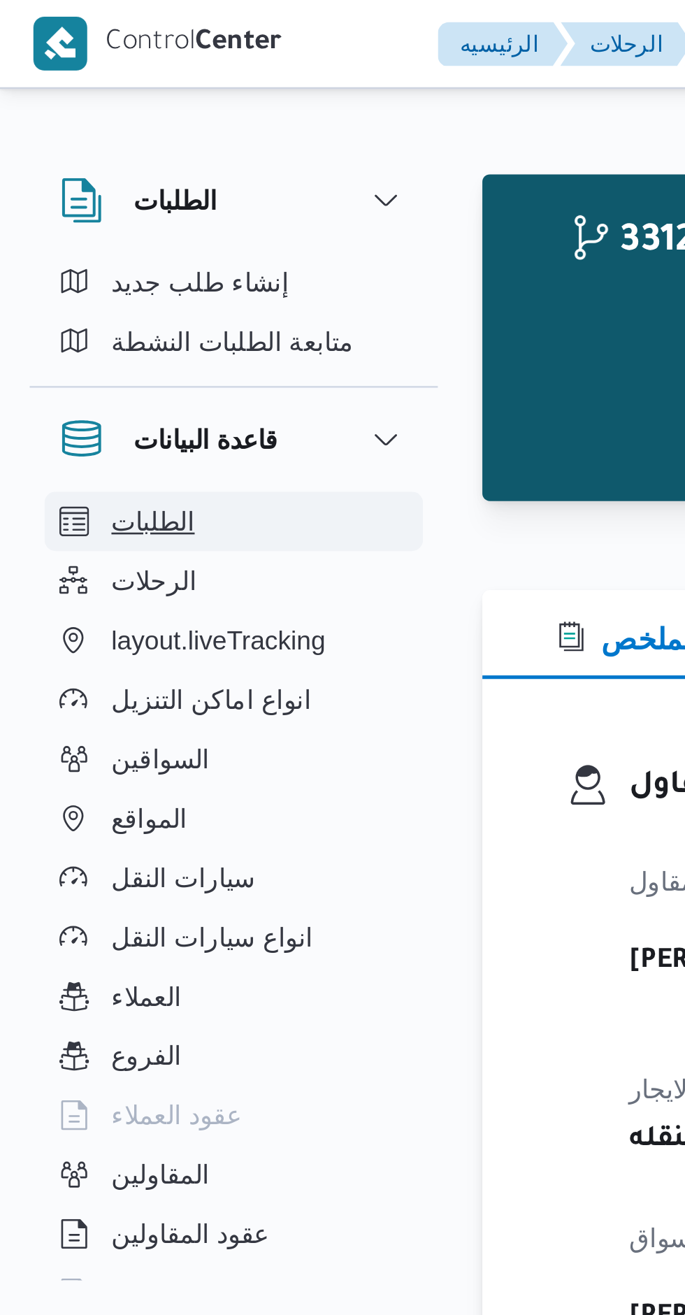
click at [131, 191] on button "الطلبات" at bounding box center [88, 196] width 143 height 22
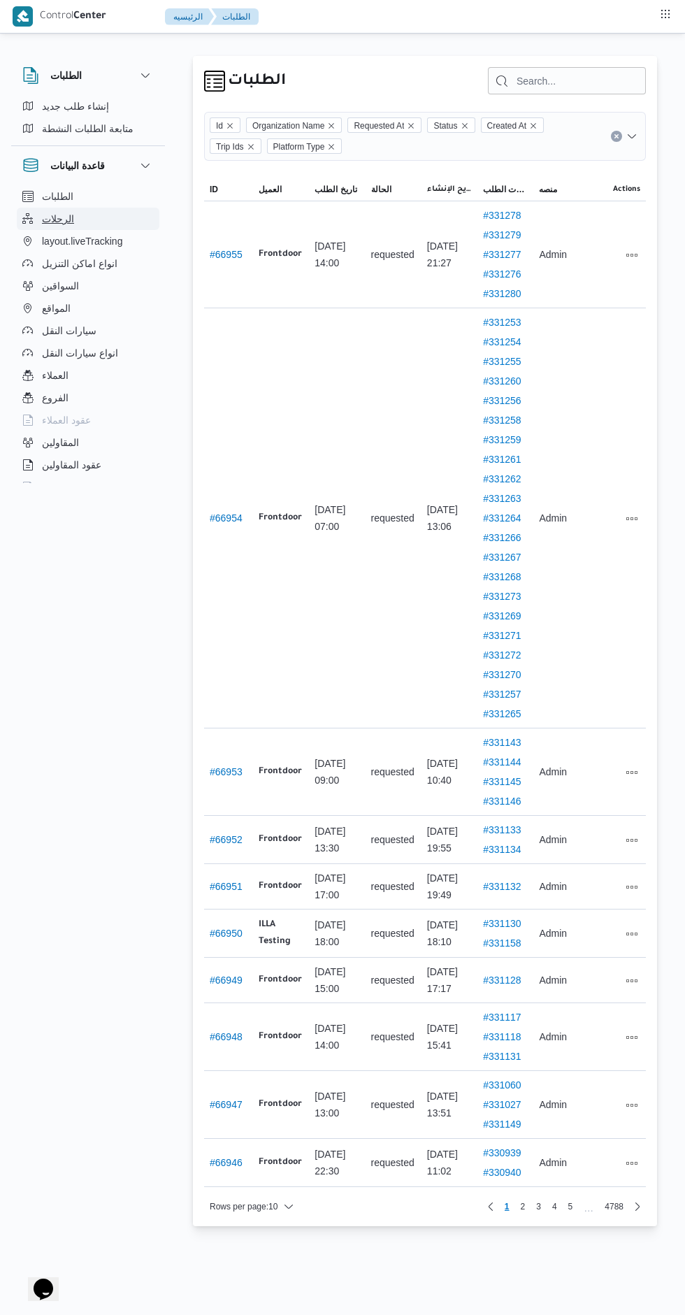
click at [56, 219] on span "الرحلات" at bounding box center [58, 218] width 32 height 17
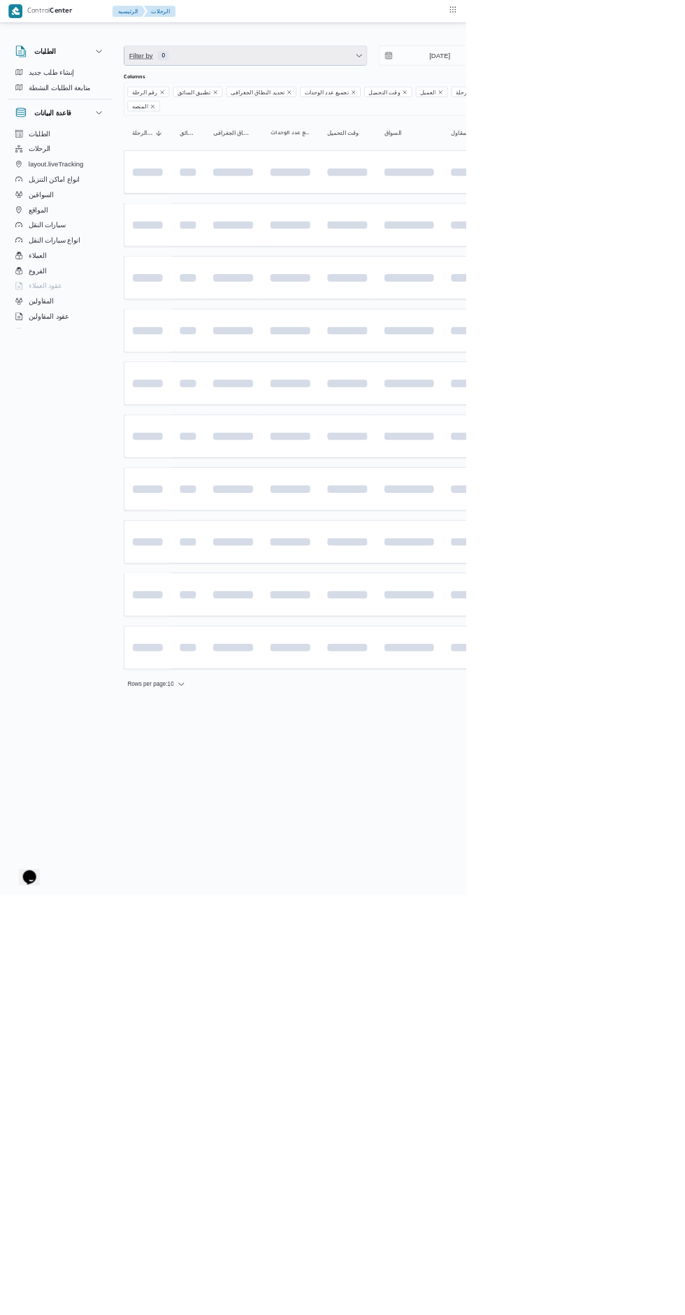
click at [476, 78] on span "Filter by 0" at bounding box center [360, 82] width 357 height 28
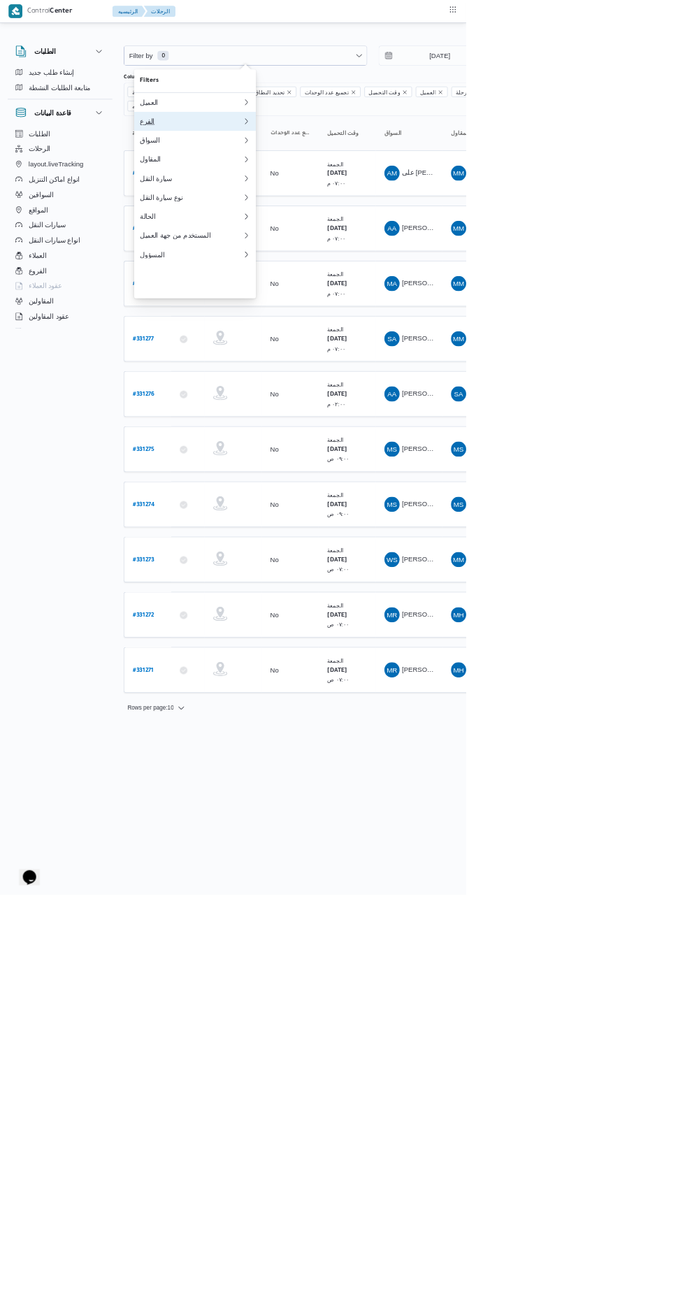
click at [340, 184] on div "الفرع" at bounding box center [281, 178] width 151 height 11
type input "فرونت"
click at [337, 324] on span "فرونت دور اكتوبر" at bounding box center [294, 320] width 145 height 17
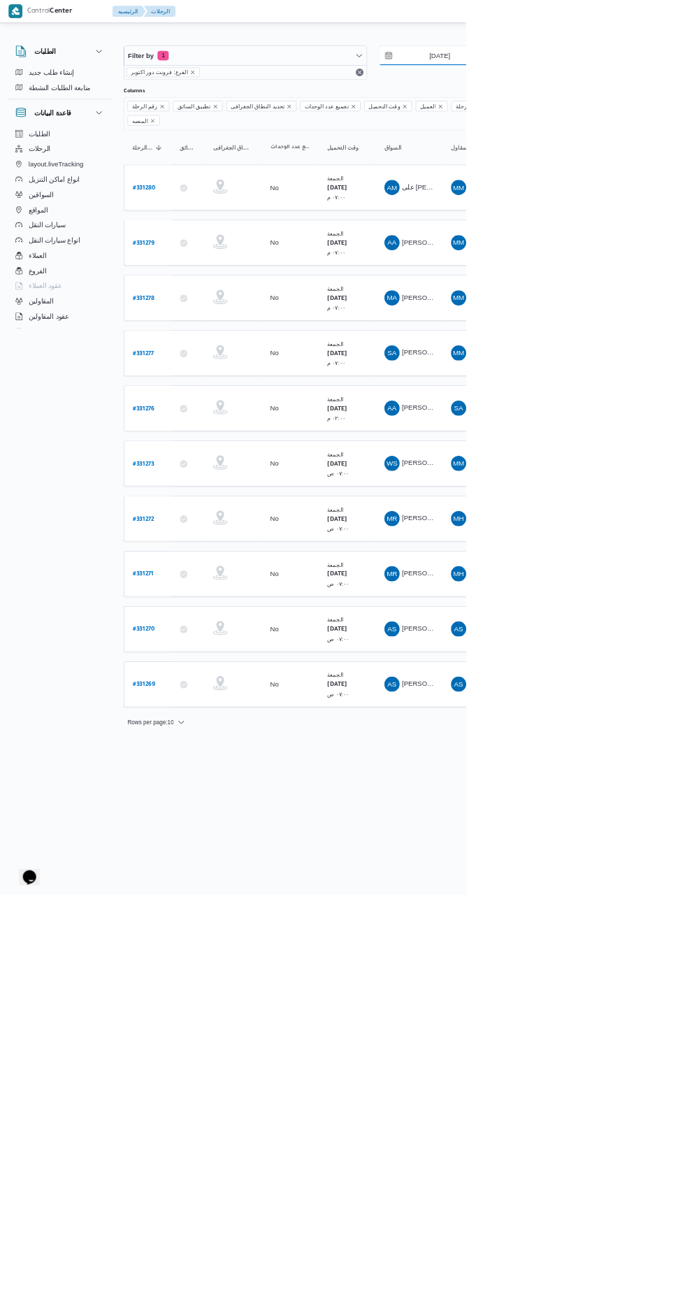
click at [640, 82] on input "[DATE]" at bounding box center [636, 82] width 159 height 28
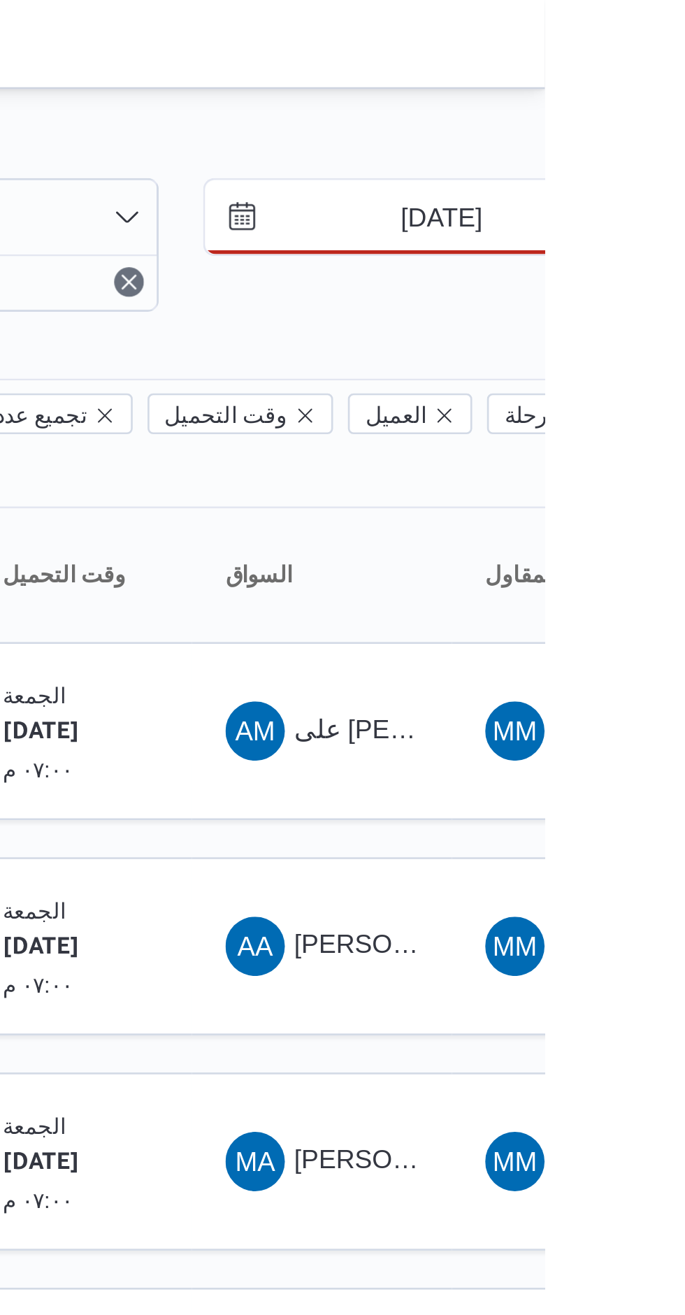
click at [647, 83] on input "22/8/2025" at bounding box center [636, 82] width 159 height 28
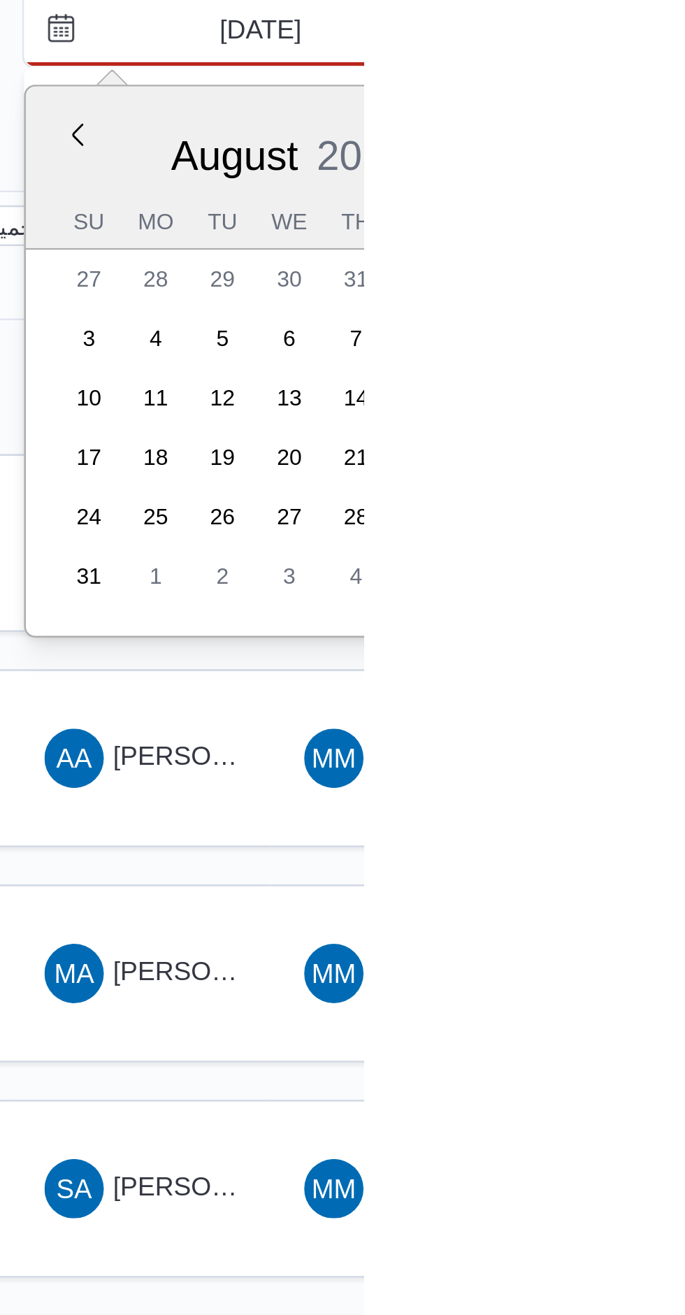
type input "[DATE]"
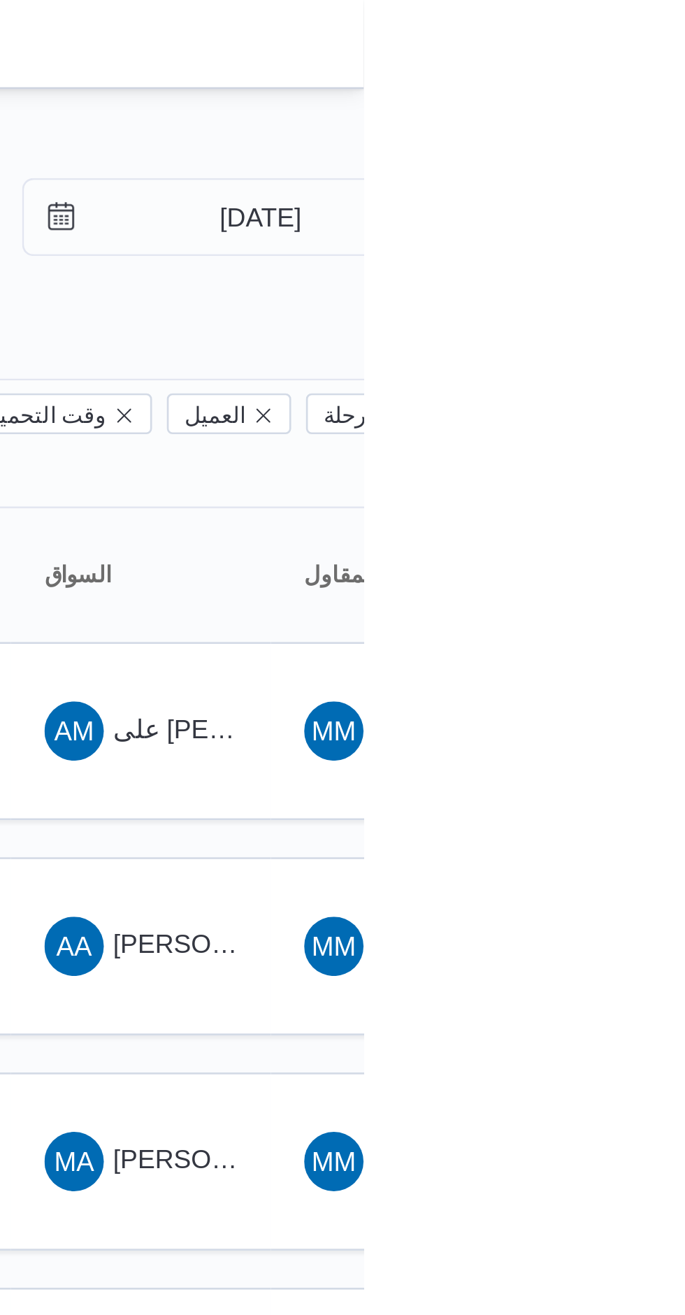
click at [684, 49] on div at bounding box center [601, 56] width 839 height 22
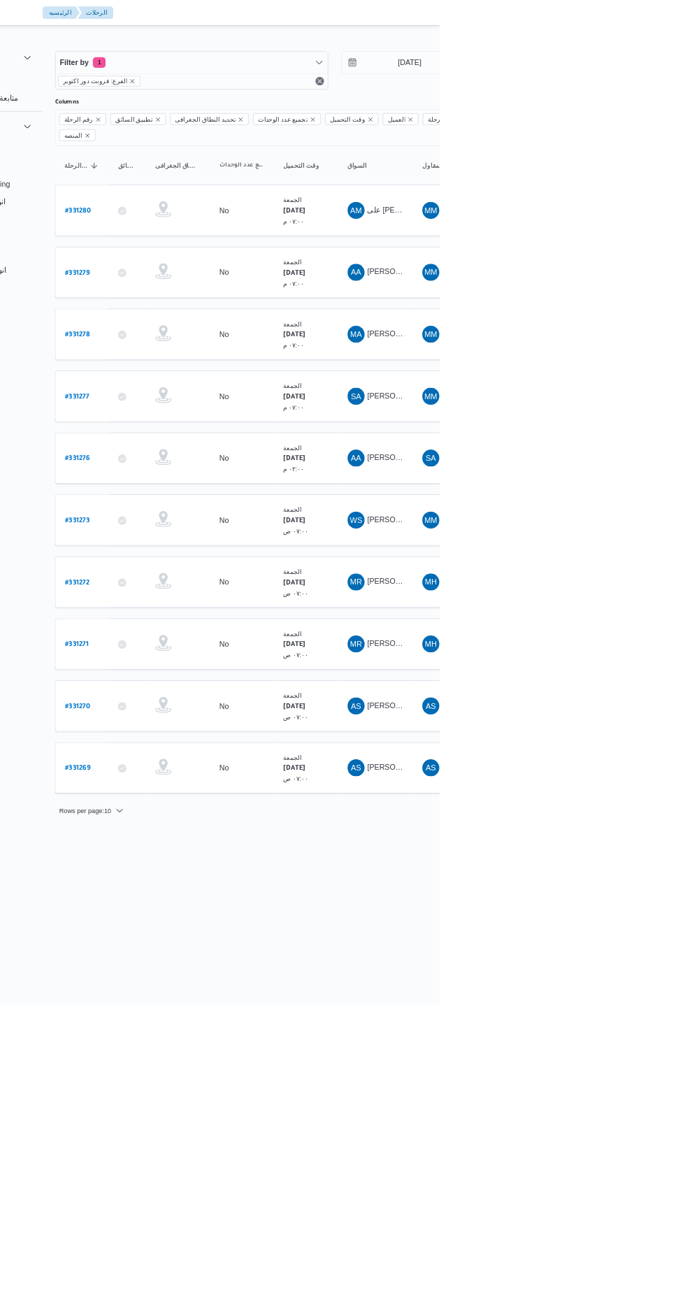
scroll to position [0, 3]
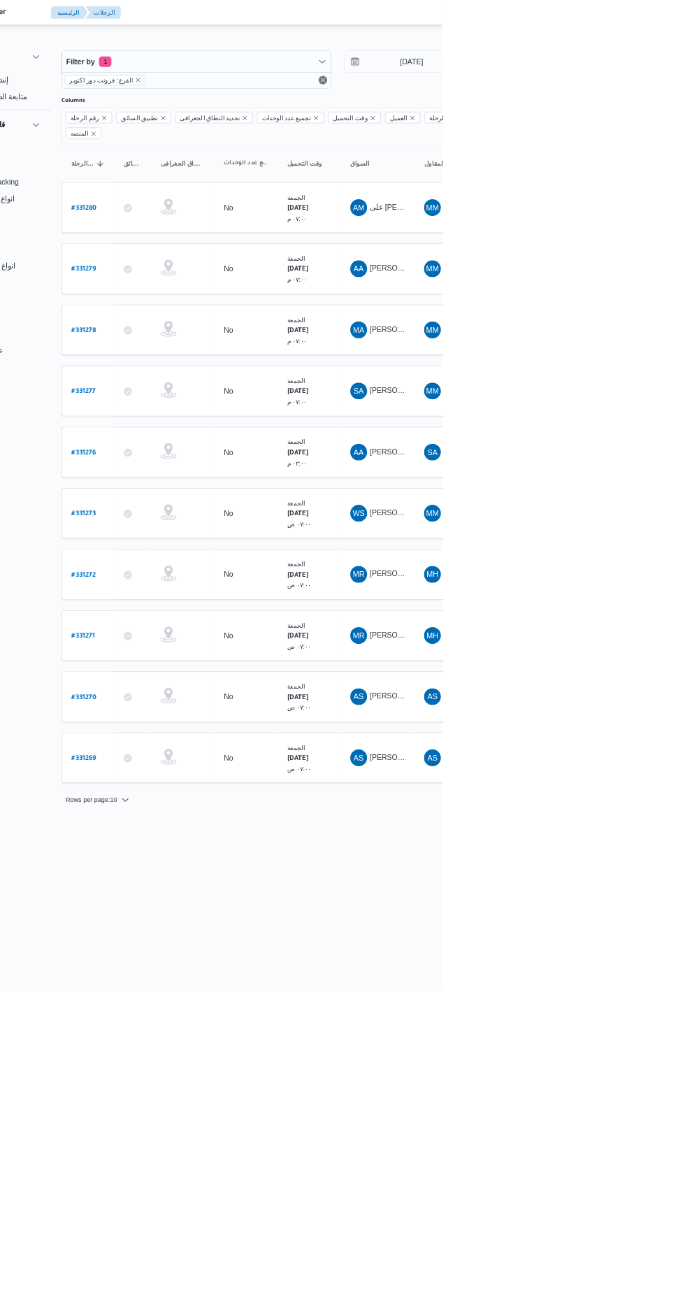
click at [219, 353] on b "# 331279" at bounding box center [208, 358] width 32 height 10
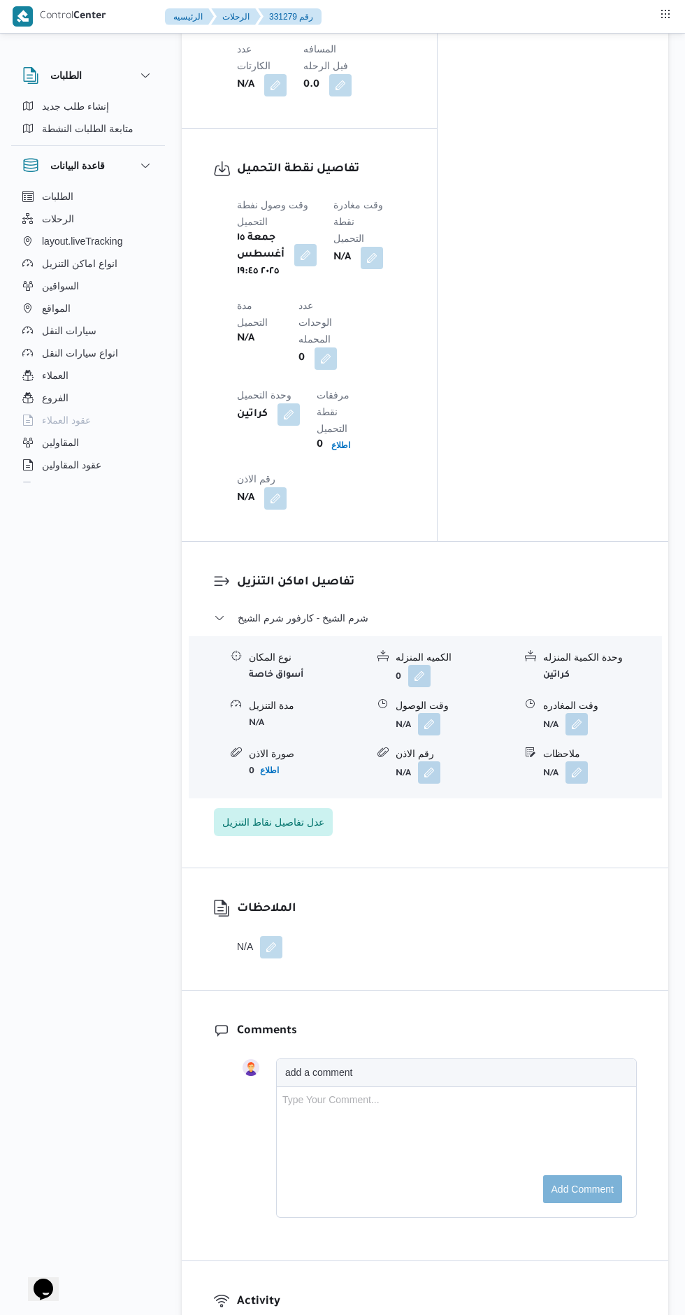
scroll to position [1333, 0]
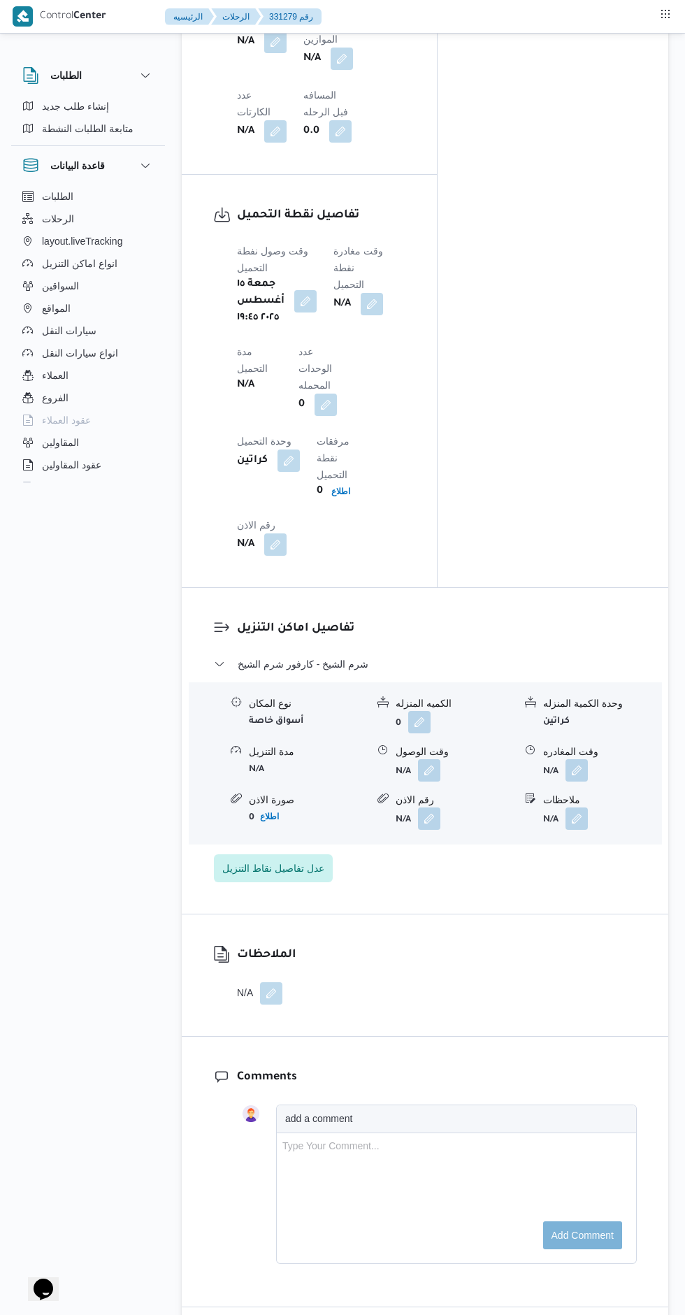
click at [375, 293] on button "button" at bounding box center [372, 304] width 22 height 22
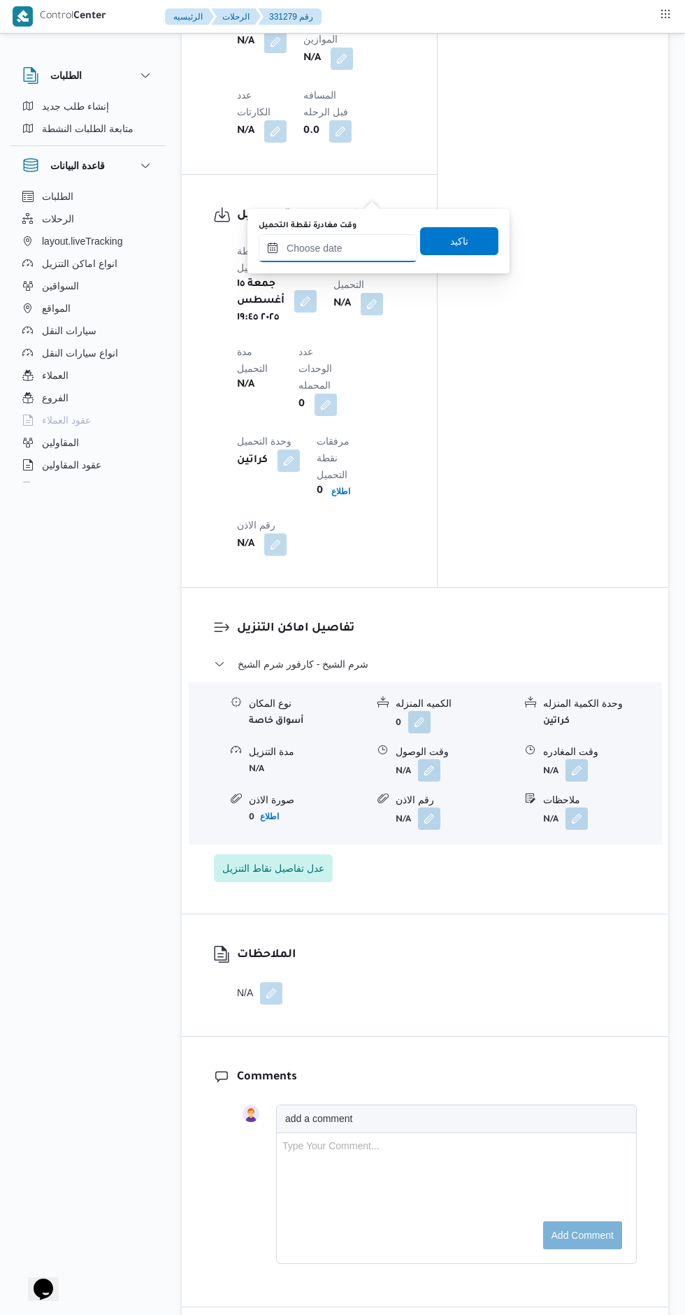
click at [325, 247] on input "وقت مغادرة نقطة التحميل" at bounding box center [338, 248] width 159 height 28
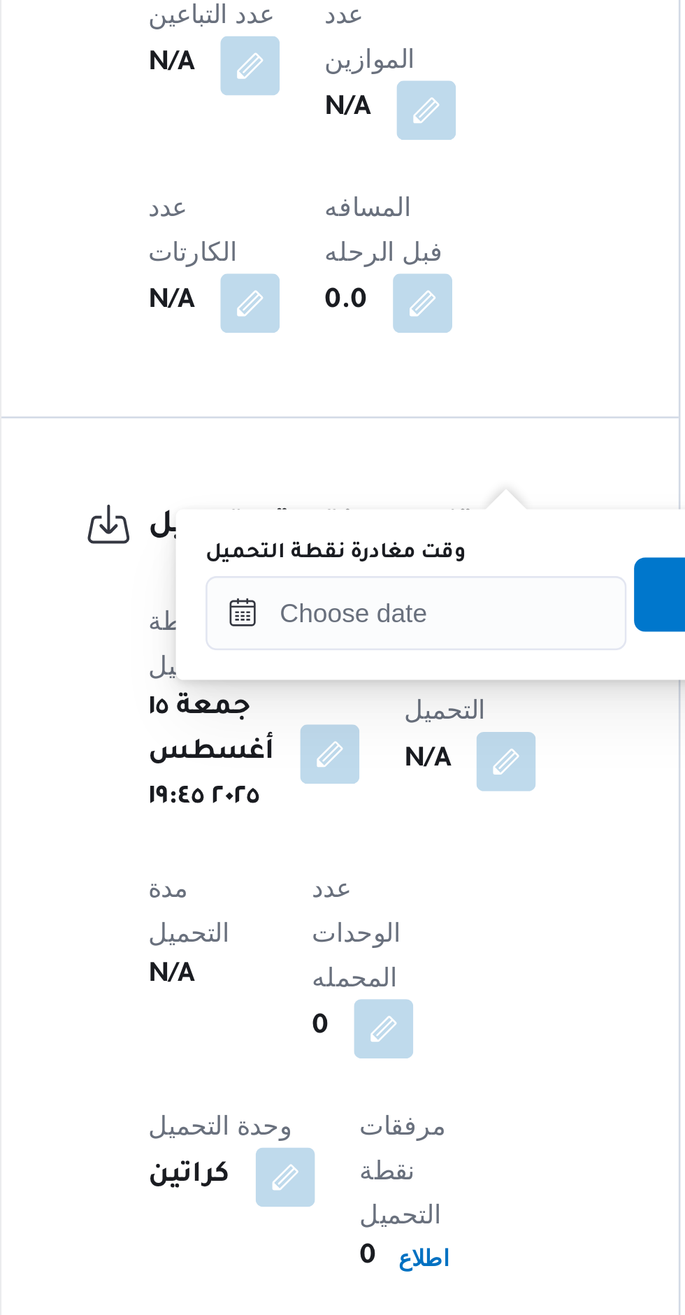
scroll to position [680, 0]
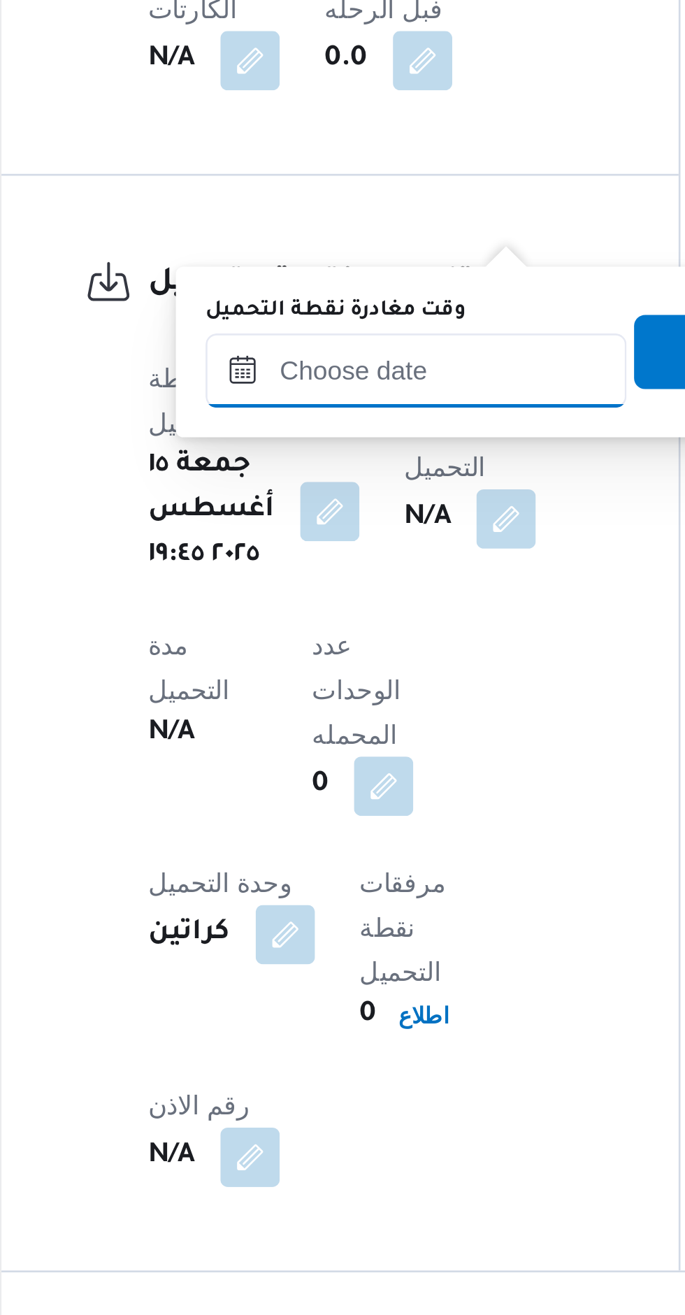
click at [354, 903] on input "وقت مغادرة نقطة التحميل" at bounding box center [338, 901] width 159 height 28
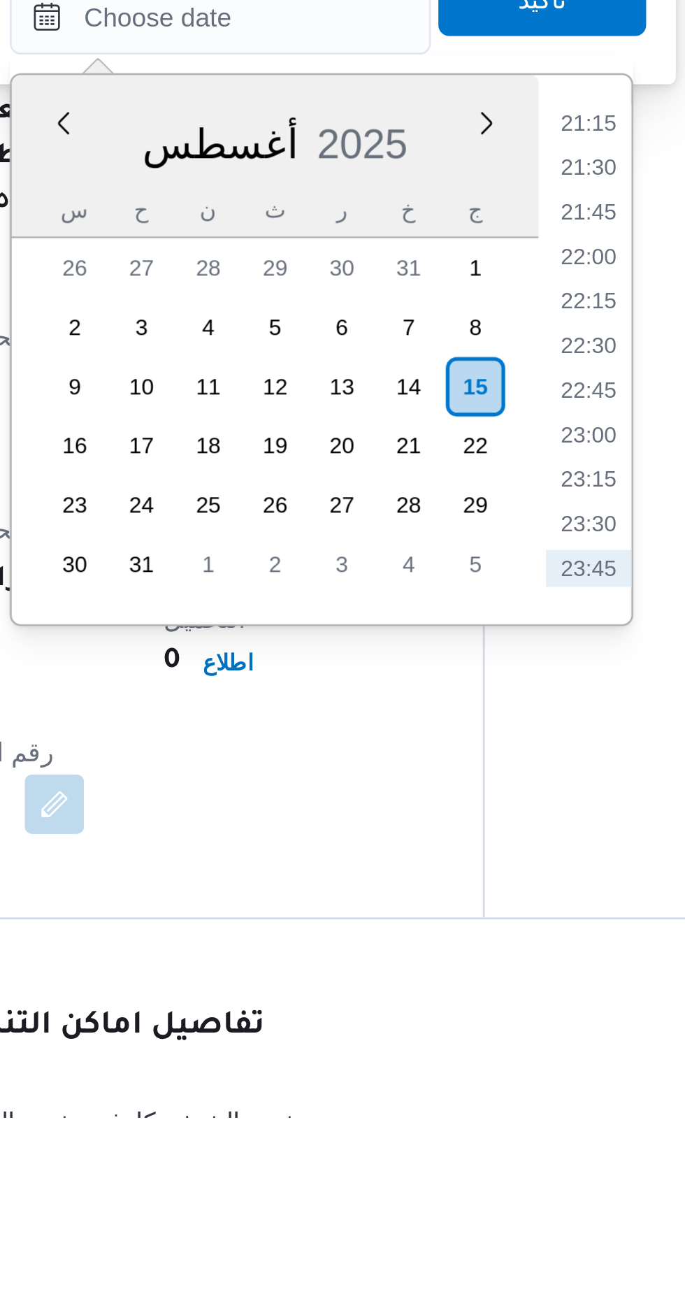
click at [475, 1111] on li "23:45" at bounding box center [477, 1108] width 32 height 14
type input "١٥/٠٨/٢٠٢٥ ٢٣:٤٥"
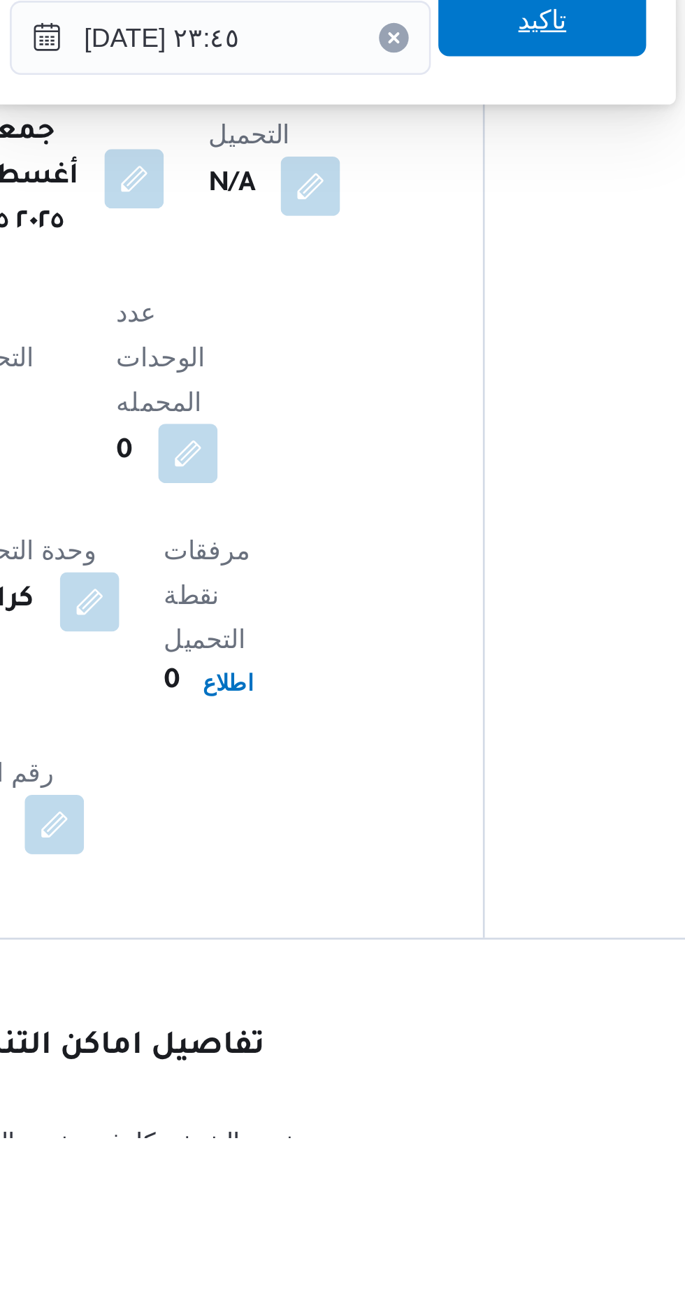
click at [468, 904] on span "تاكيد" at bounding box center [459, 894] width 78 height 28
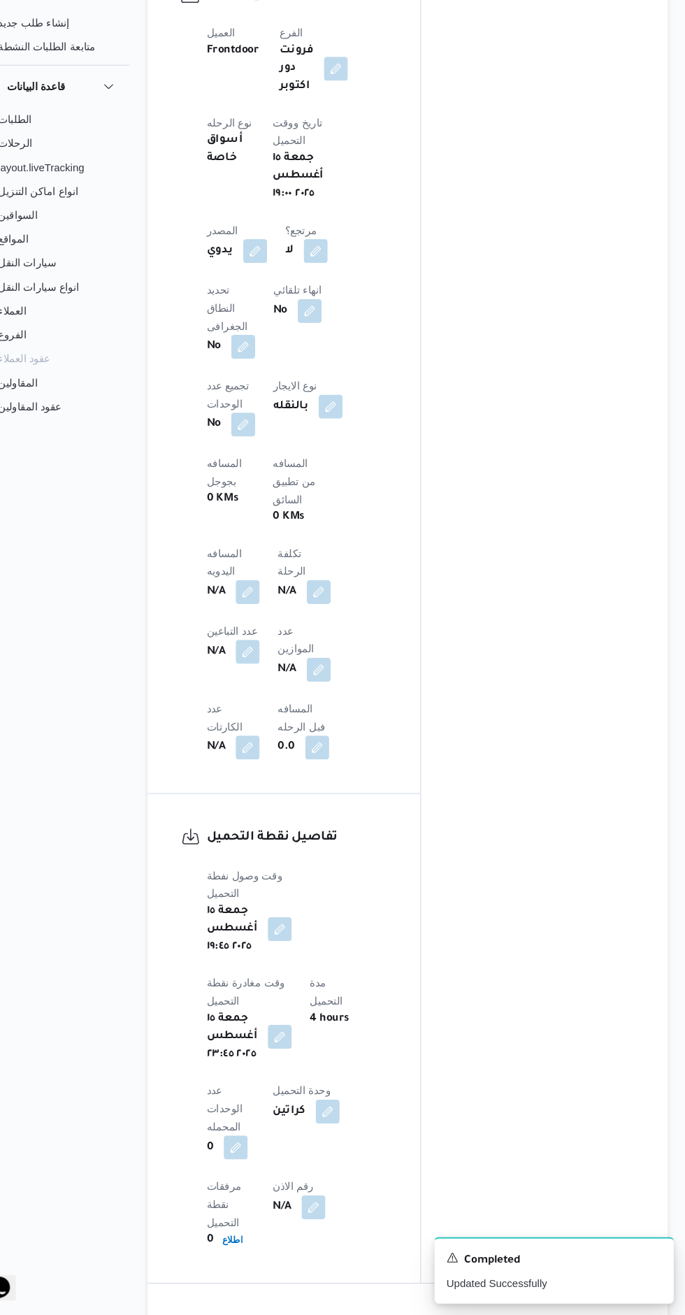
scroll to position [651, 0]
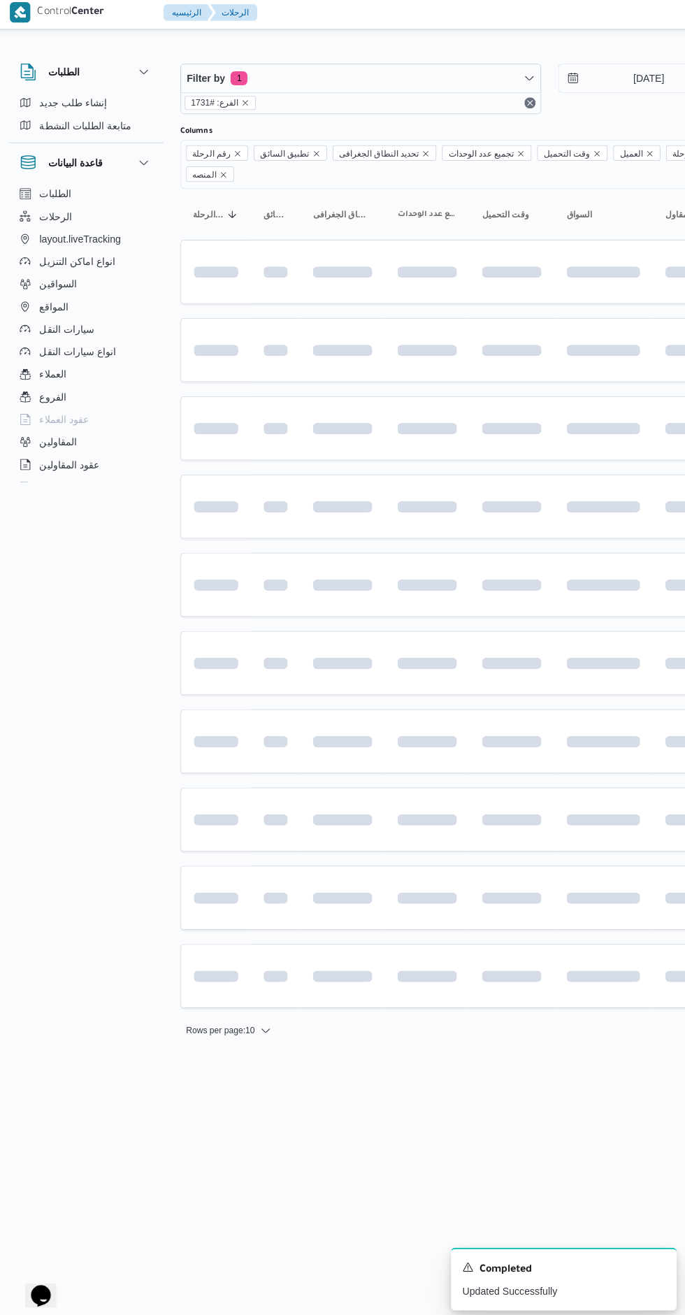
scroll to position [0, 3]
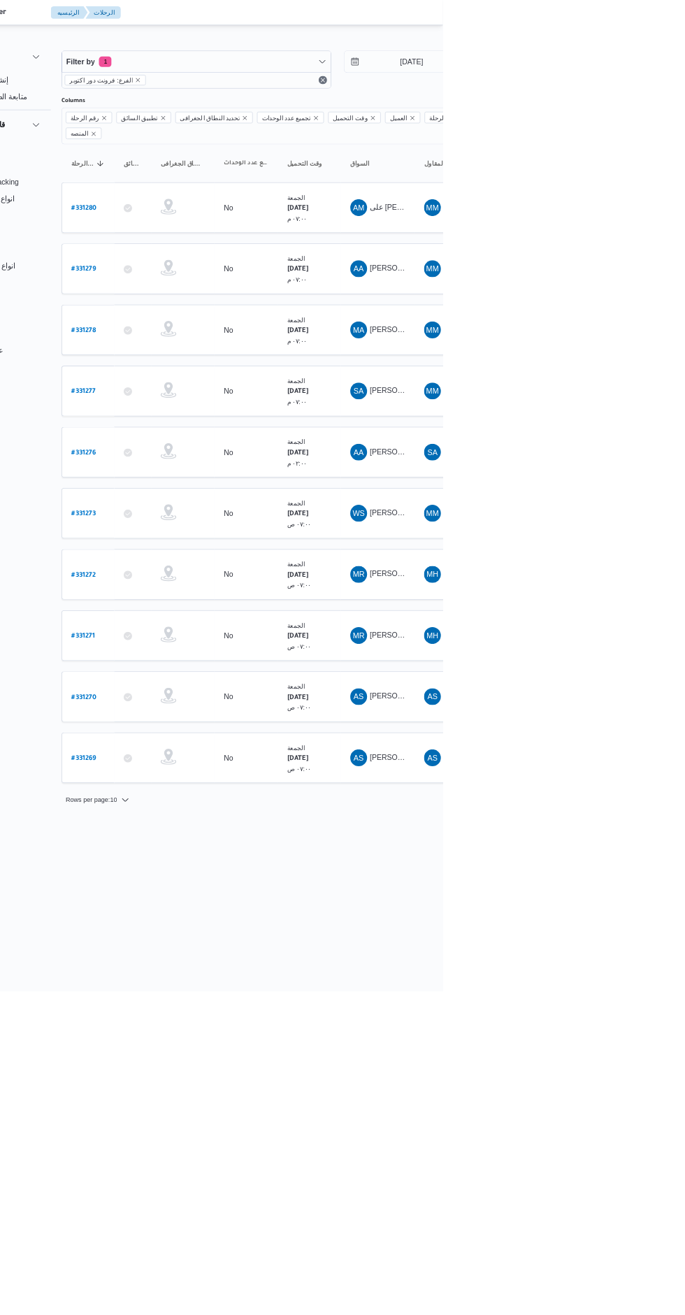
click at [211, 434] on b "# 331278" at bounding box center [208, 439] width 32 height 10
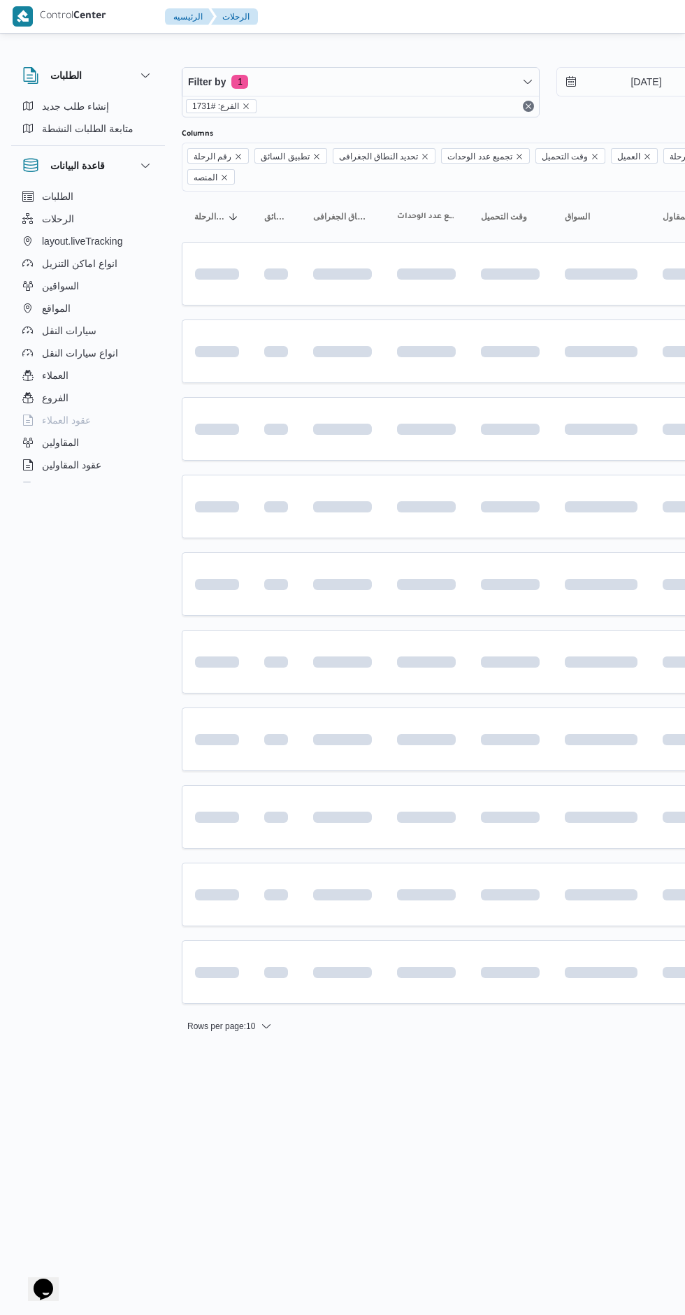
scroll to position [0, 3]
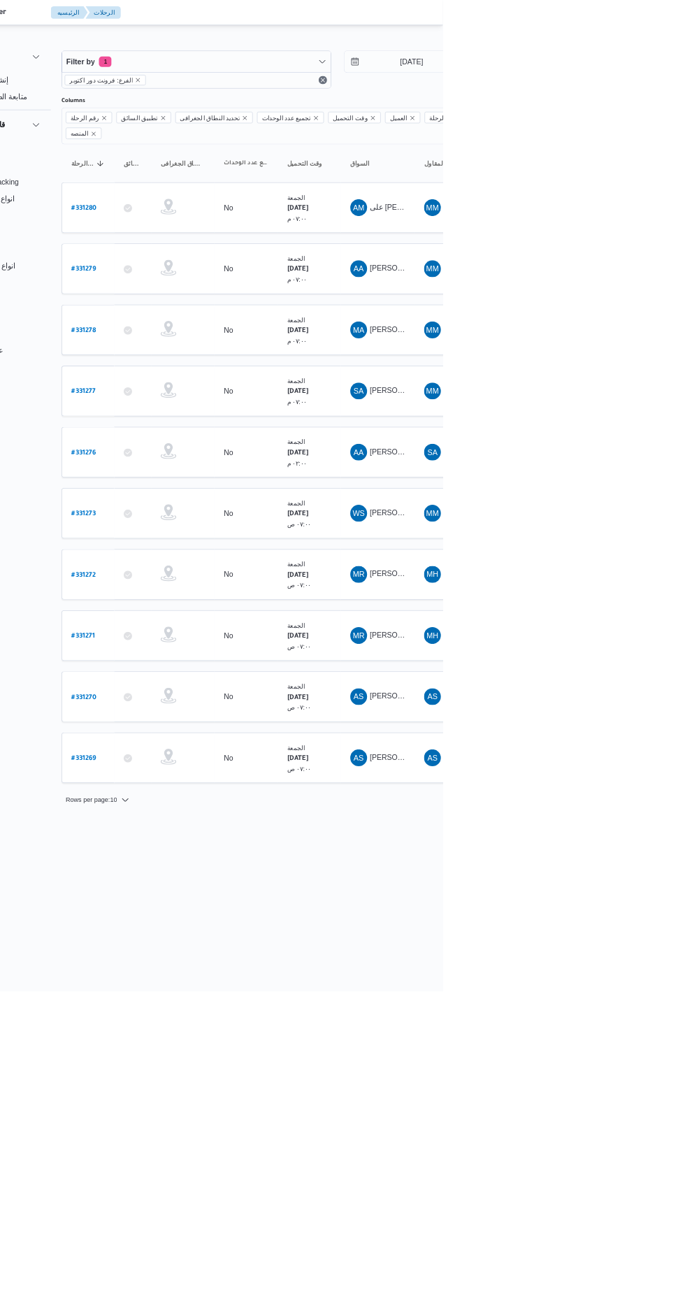
click at [215, 515] on b "# 331277" at bounding box center [207, 520] width 31 height 10
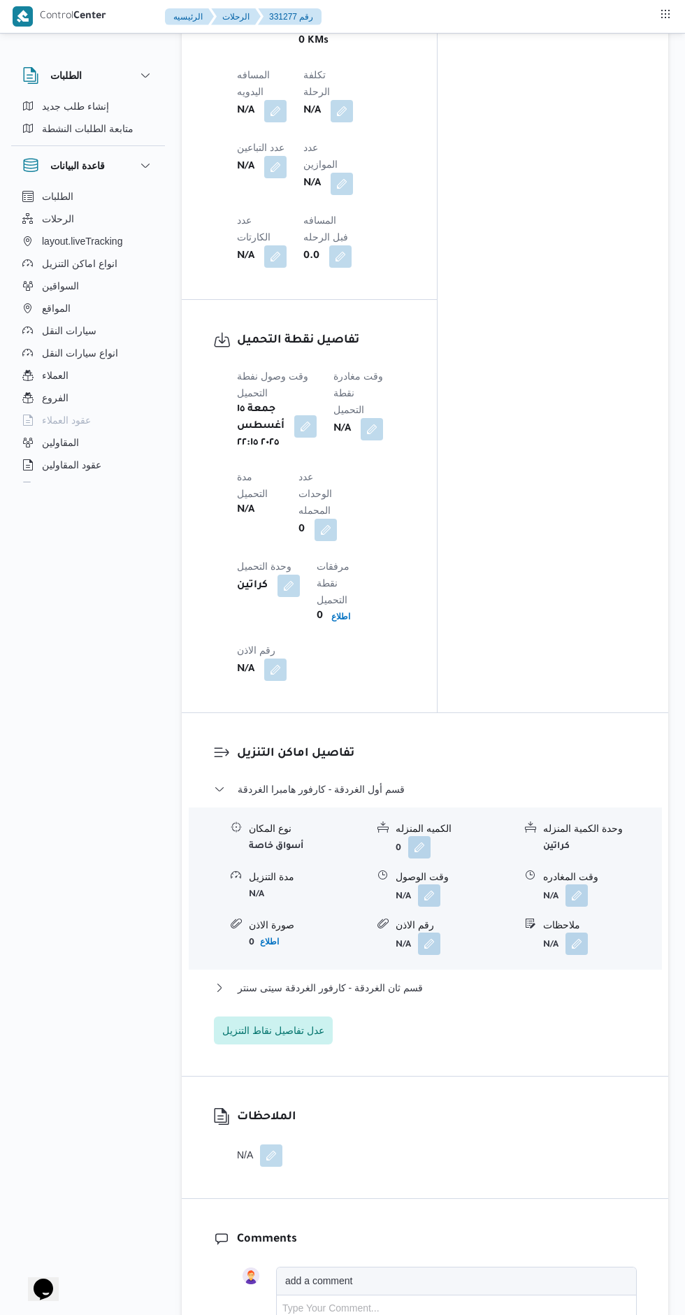
scroll to position [1240, 0]
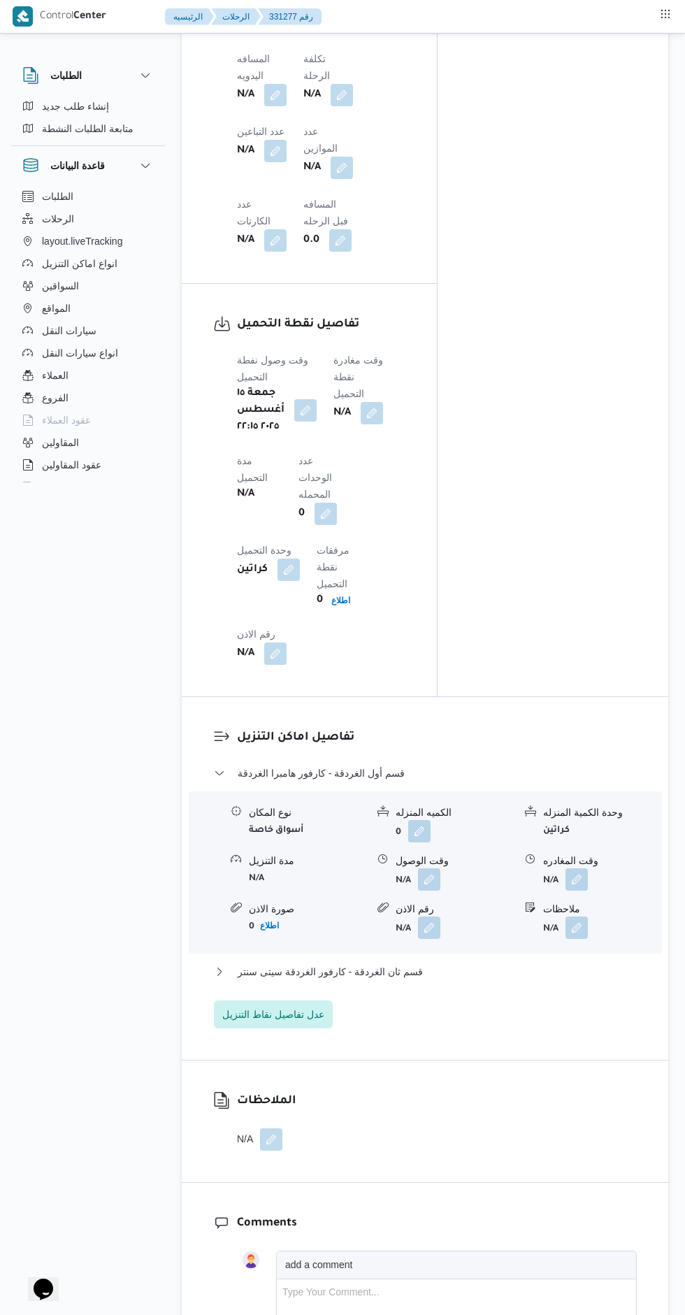
click at [380, 402] on button "button" at bounding box center [372, 413] width 22 height 22
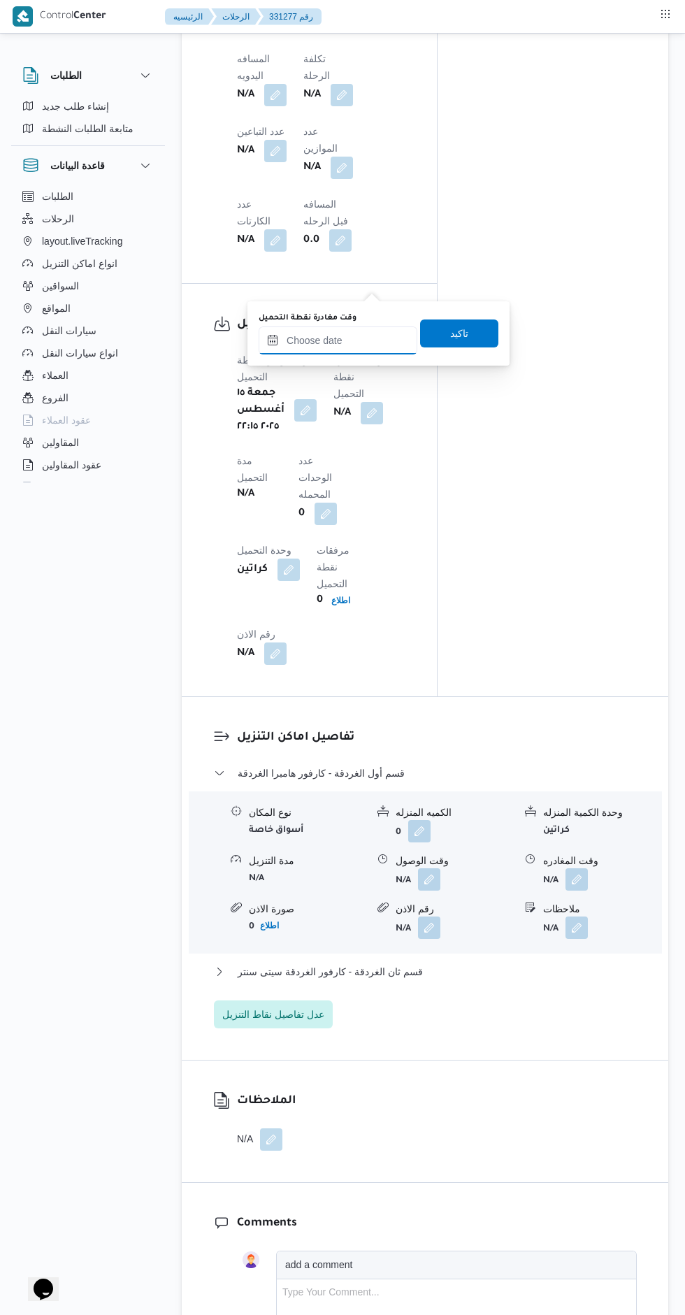
click at [351, 344] on input "وقت مغادرة نقطة التحميل" at bounding box center [338, 340] width 159 height 28
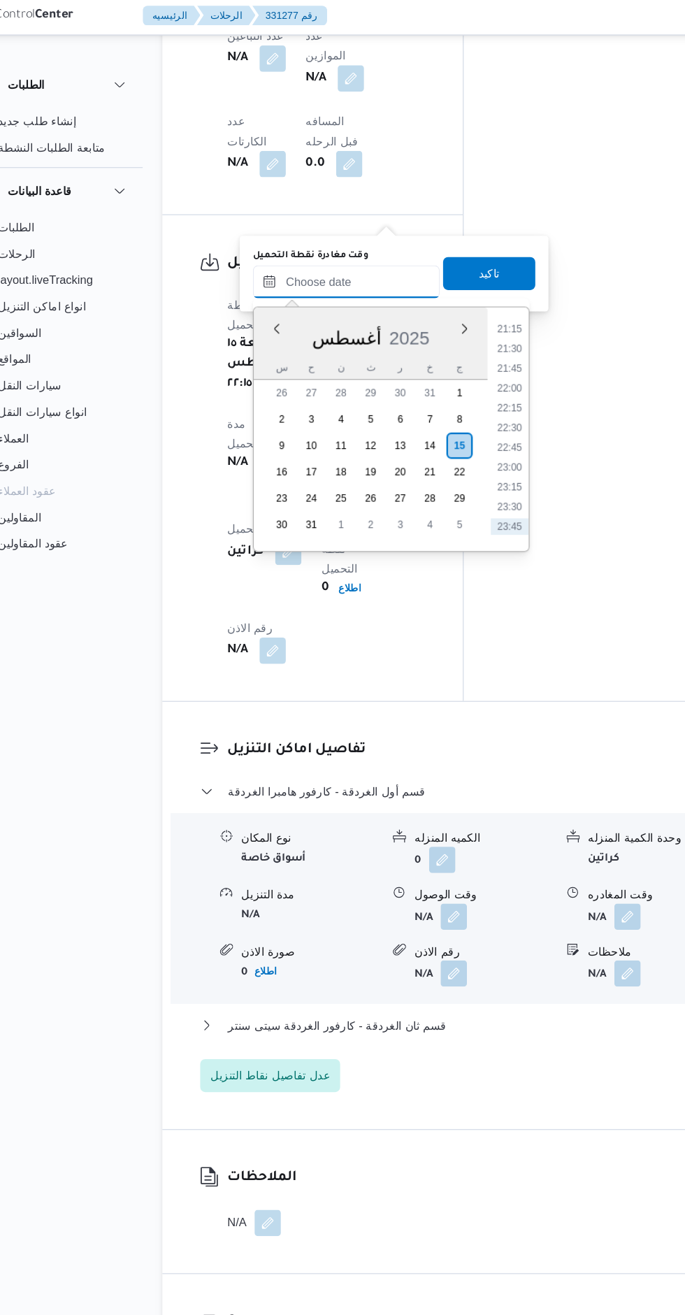
scroll to position [1324, 0]
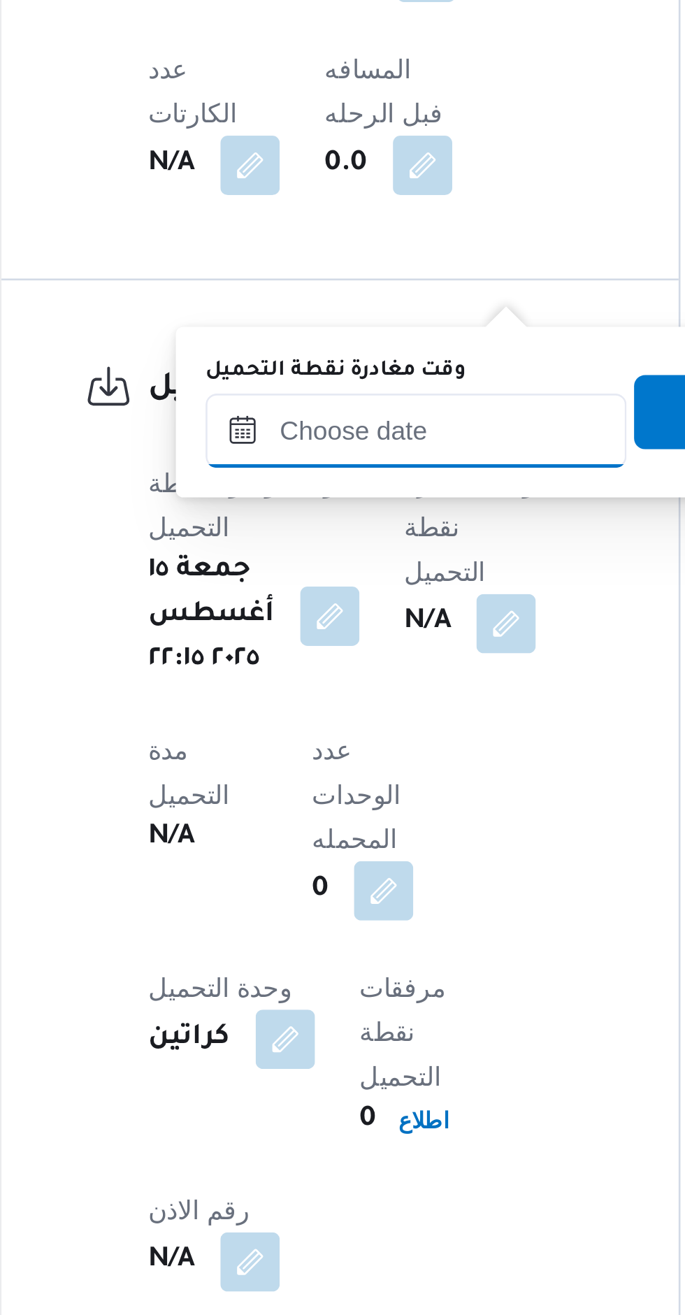
click at [345, 260] on input "وقت مغادرة نقطة التحميل" at bounding box center [338, 257] width 159 height 28
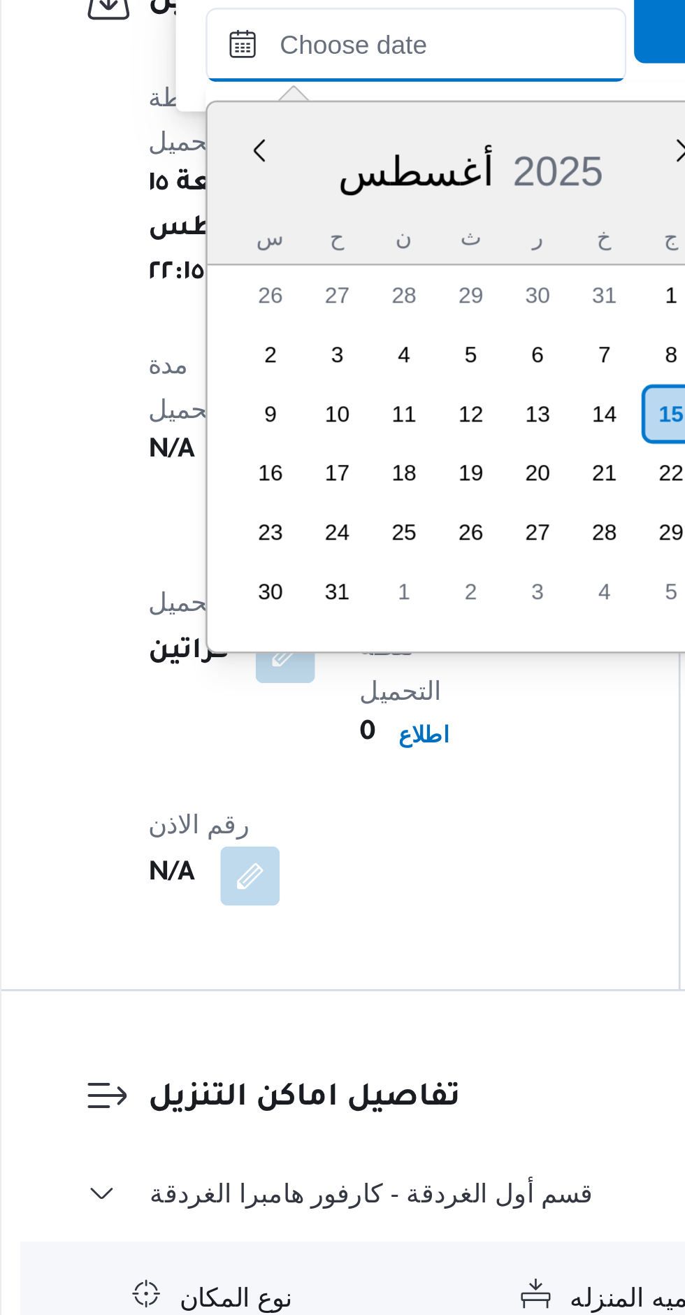
scroll to position [0, 0]
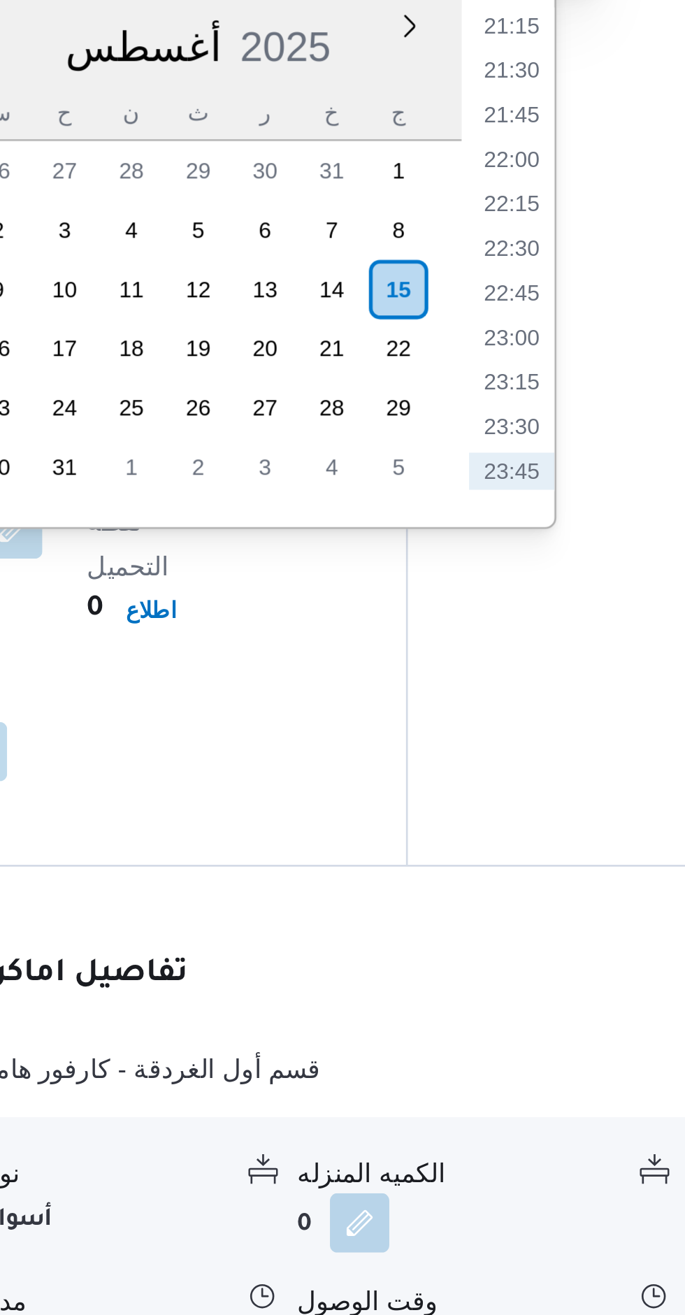
click at [474, 499] on li "23:45" at bounding box center [477, 499] width 32 height 14
type input "١٥/٠٨/٢٠٢٥ ٢٣:٤٥"
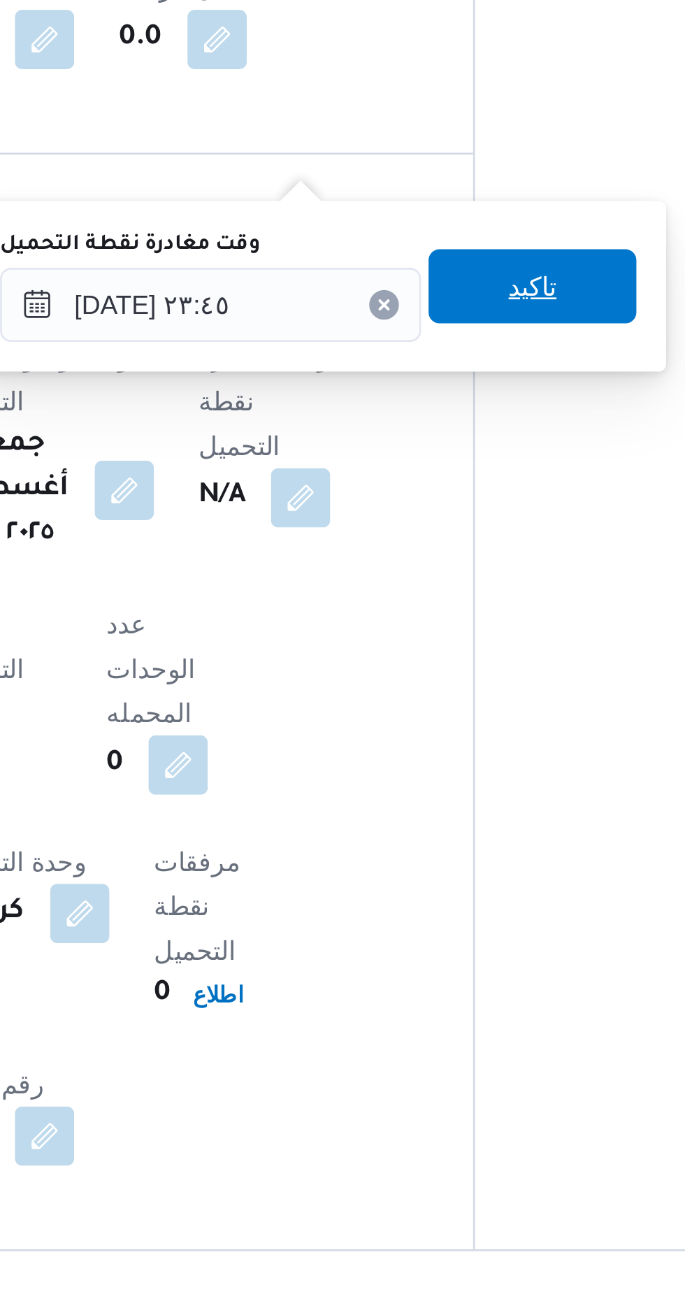
click at [464, 277] on span "تاكيد" at bounding box center [459, 285] width 78 height 28
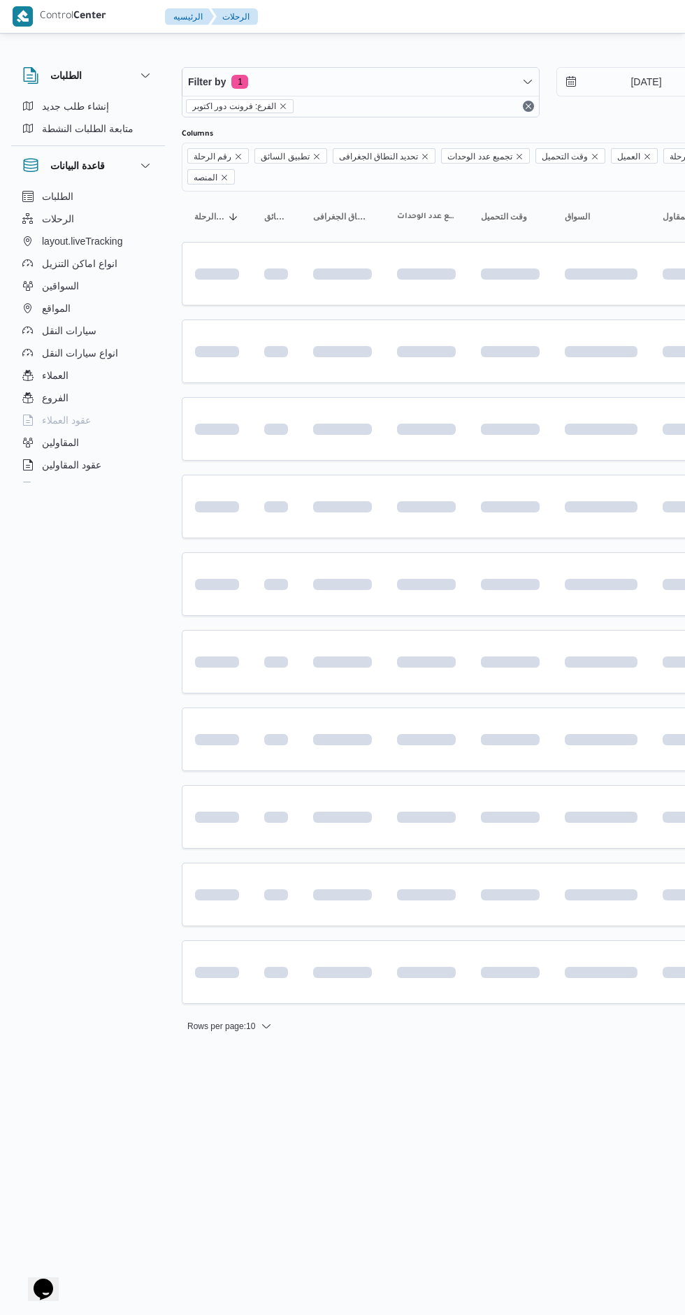
scroll to position [0, 3]
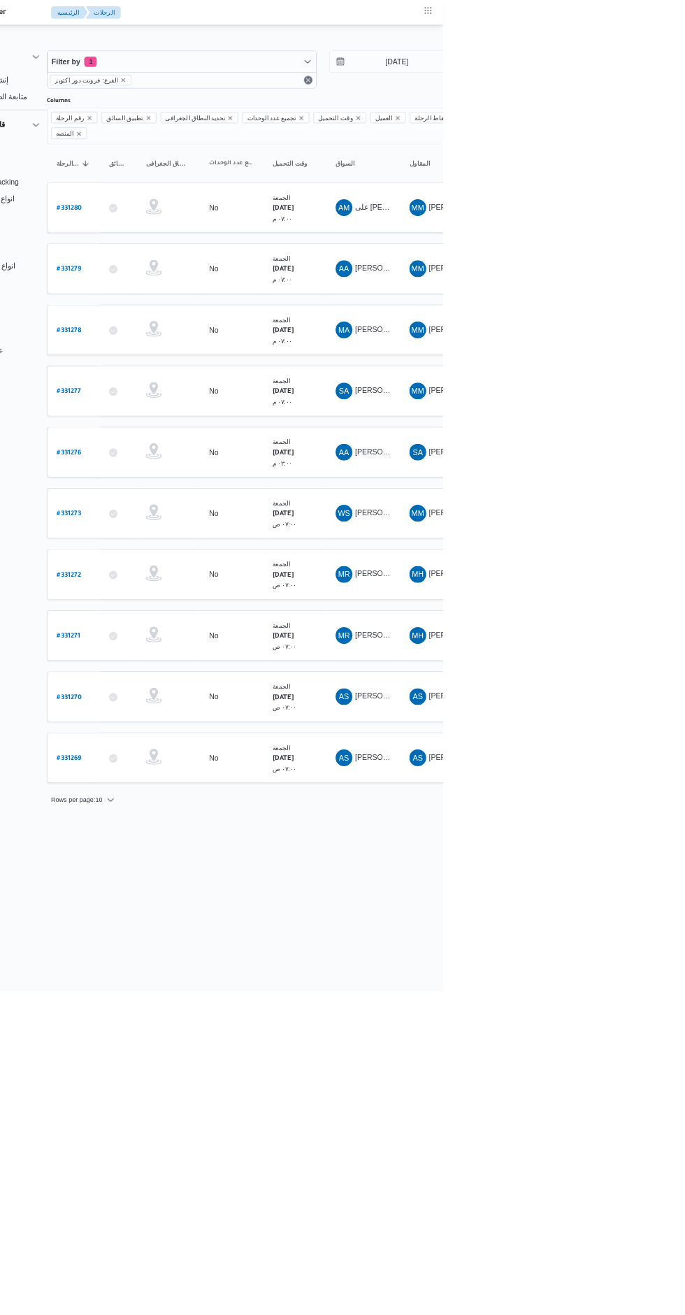
click at [648, 1314] on html "Control Center الرئيسيه الرحلات الطلبات إنشاء طلب جديد متابعة الطلبات النشطة قا…" at bounding box center [320, 657] width 685 height 1315
click at [583, 1314] on html "Control Center الرئيسيه الرحلات الطلبات إنشاء طلب جديد متابعة الطلبات النشطة قا…" at bounding box center [320, 657] width 685 height 1315
click at [663, 1314] on html "Control Center الرئيسيه الرحلات الطلبات إنشاء طلب جديد متابعة الطلبات النشطة قا…" at bounding box center [320, 657] width 685 height 1315
